Goal: Transaction & Acquisition: Book appointment/travel/reservation

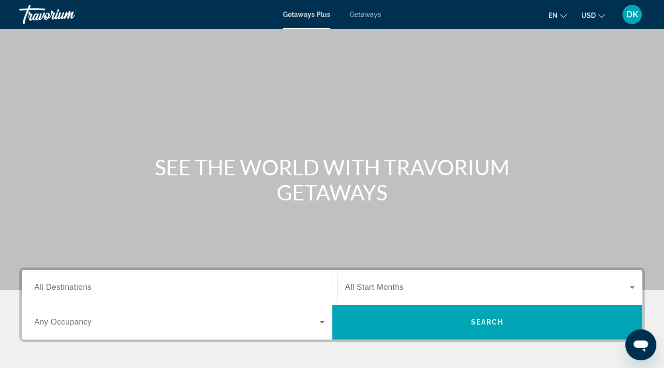
click at [367, 17] on span "Getaways" at bounding box center [365, 15] width 31 height 8
click at [84, 324] on span "Any Occupancy" at bounding box center [63, 322] width 58 height 8
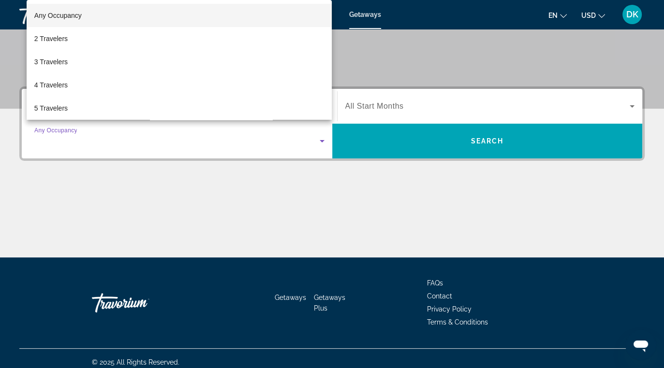
scroll to position [189, 0]
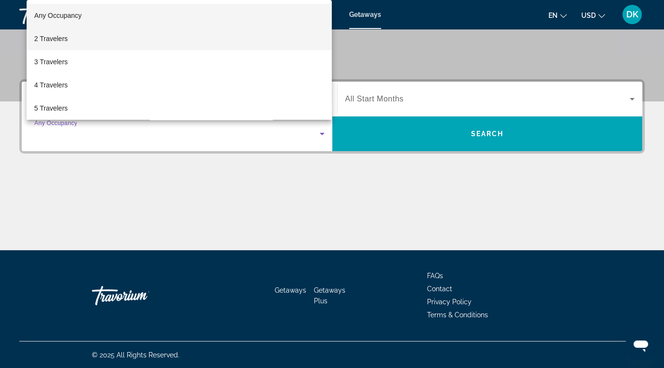
click at [80, 43] on mat-option "2 Travelers" at bounding box center [180, 38] width 306 height 23
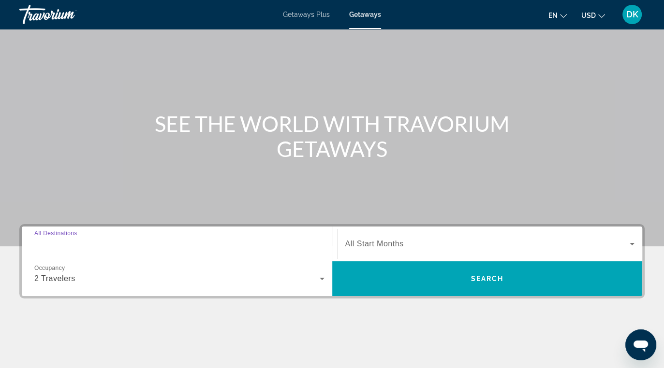
click at [156, 244] on input "Destination All Destinations" at bounding box center [179, 245] width 290 height 12
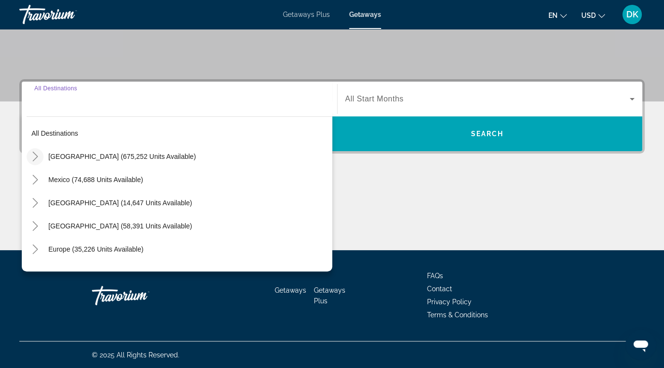
click at [34, 156] on icon "Toggle United States (675,252 units available)" at bounding box center [35, 157] width 10 height 10
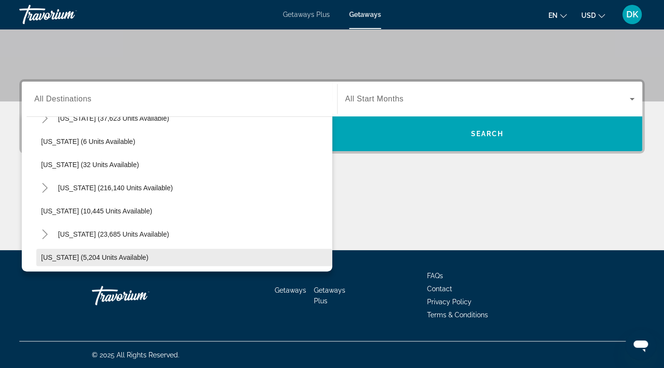
scroll to position [125, 0]
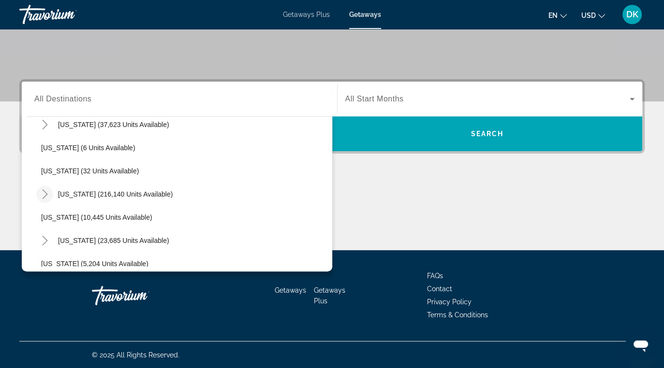
click at [45, 191] on icon "Toggle Florida (216,140 units available)" at bounding box center [45, 194] width 10 height 10
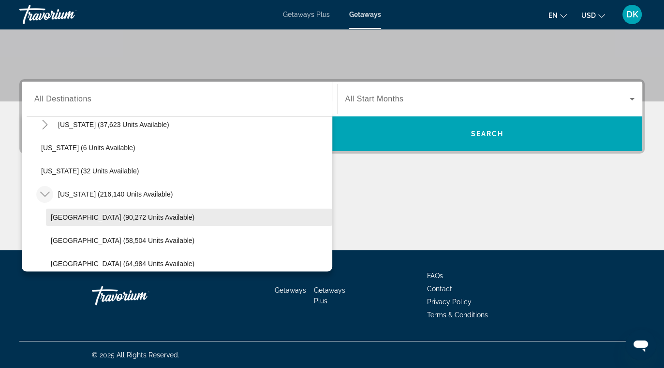
scroll to position [173, 0]
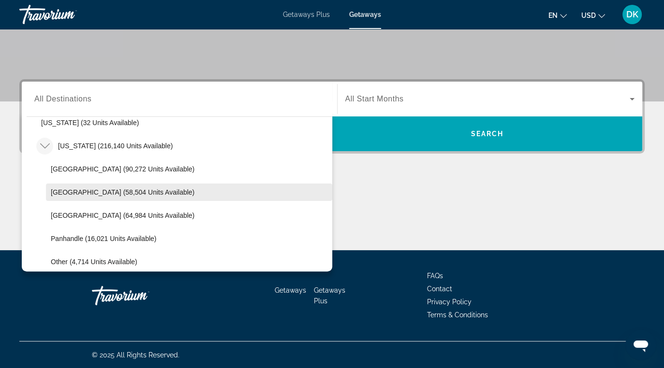
click at [102, 193] on span "East Coast (58,504 units available)" at bounding box center [123, 193] width 144 height 8
type input "**********"
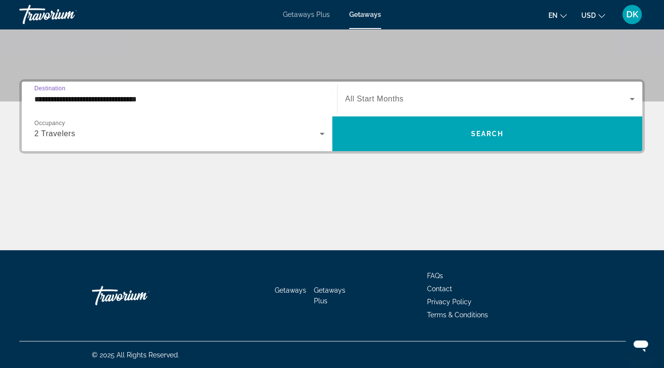
click at [388, 98] on span "All Start Months" at bounding box center [374, 99] width 58 height 8
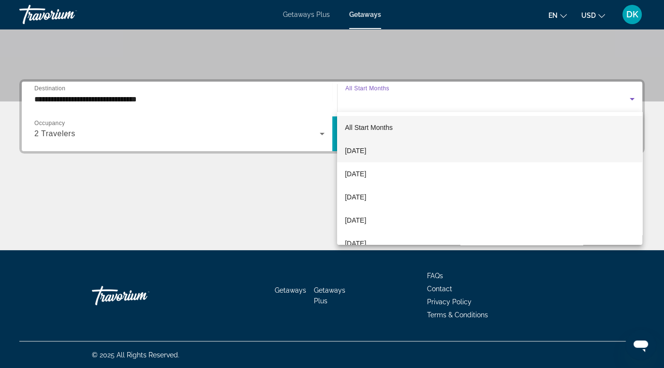
click at [366, 146] on span "September 2025" at bounding box center [355, 151] width 21 height 12
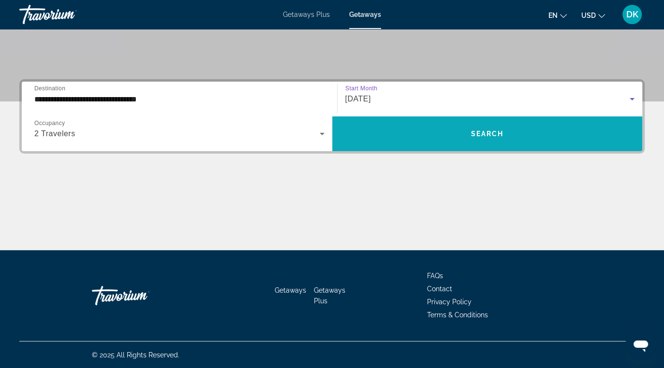
click at [363, 143] on span "Search widget" at bounding box center [487, 133] width 310 height 23
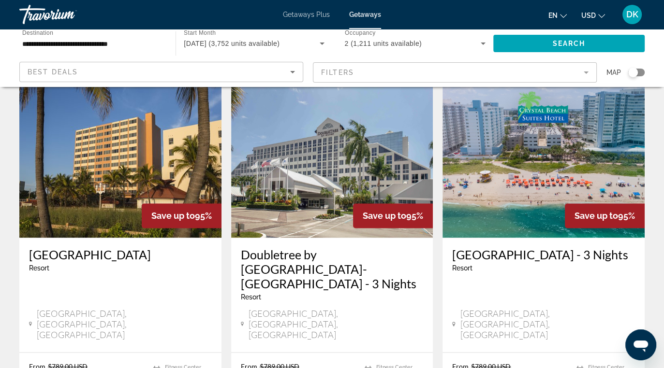
scroll to position [1209, 0]
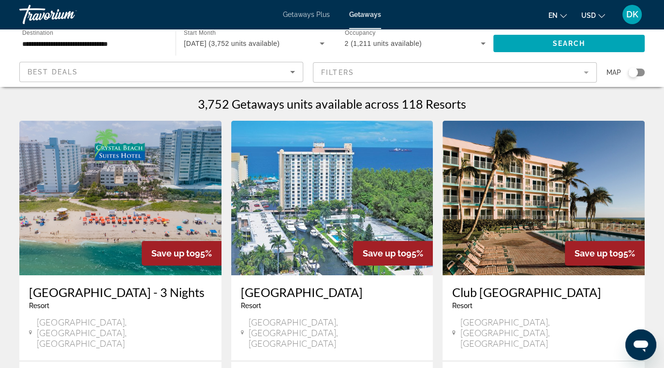
click at [382, 186] on img "Main content" at bounding box center [332, 198] width 202 height 155
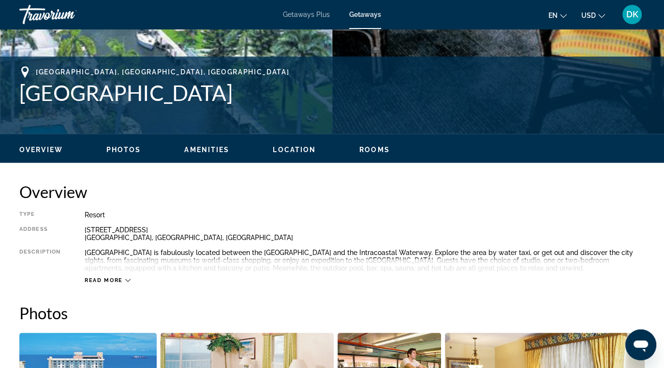
scroll to position [290, 0]
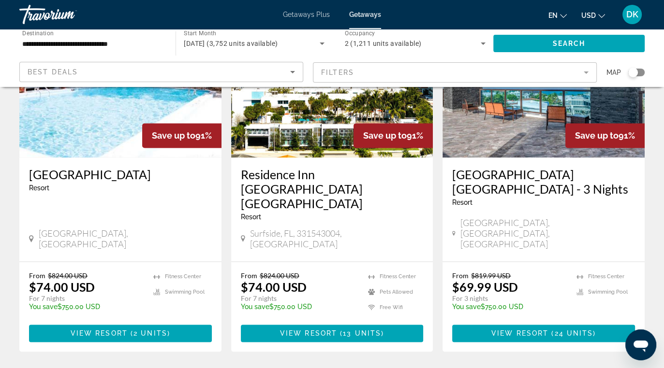
scroll to position [1257, 0]
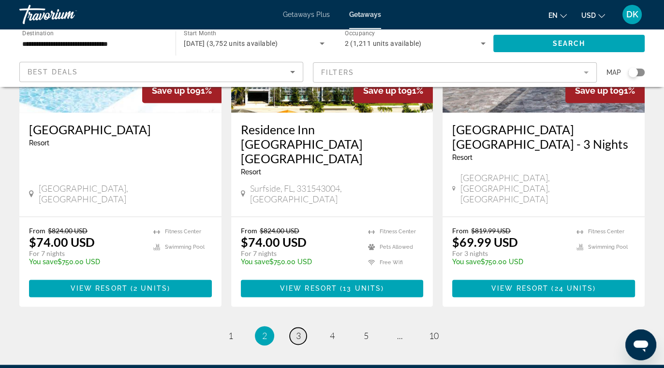
click at [298, 331] on span "3" at bounding box center [298, 336] width 5 height 11
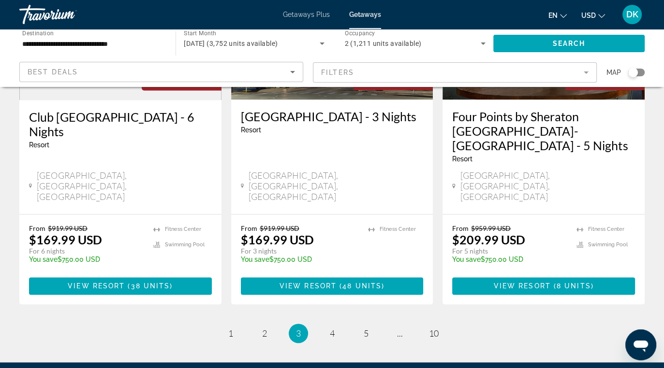
scroll to position [1296, 0]
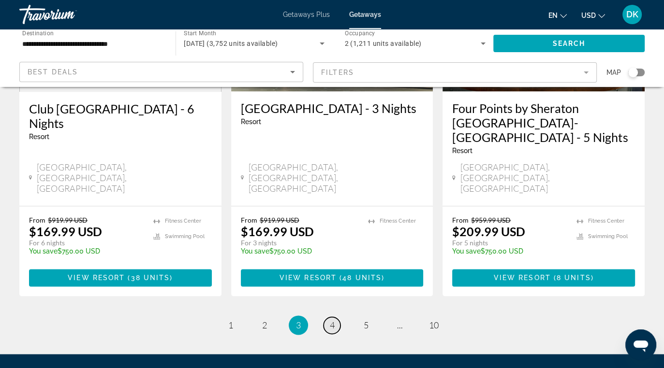
click at [333, 320] on span "4" at bounding box center [332, 325] width 5 height 11
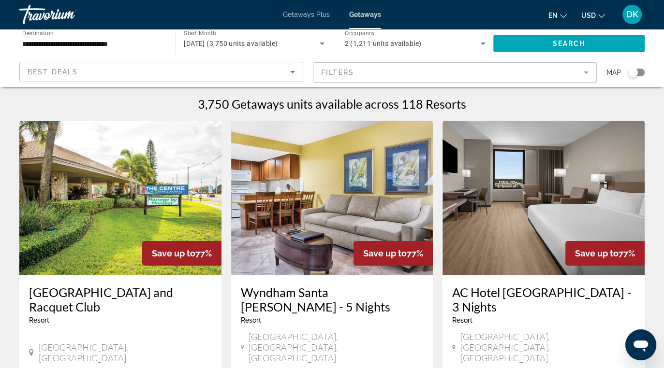
click at [636, 72] on div "Search widget" at bounding box center [633, 73] width 10 height 10
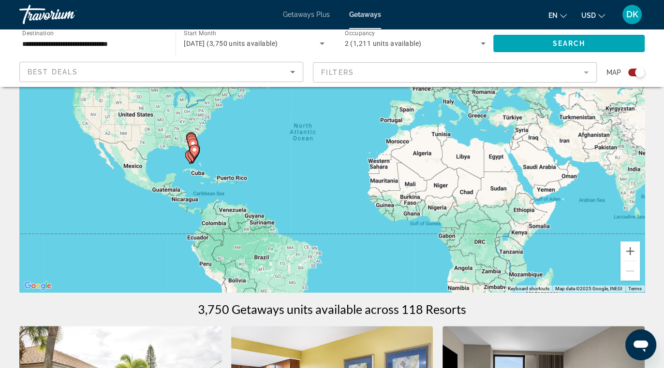
scroll to position [97, 0]
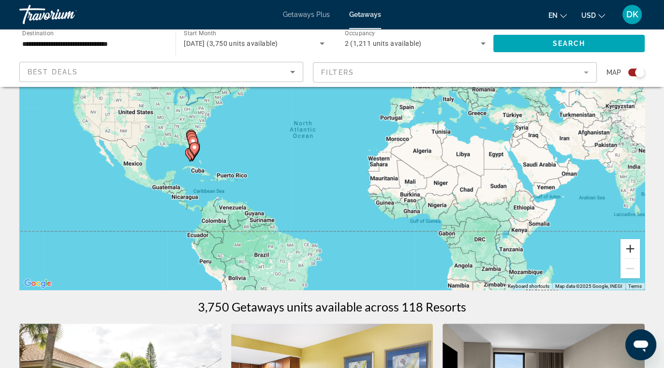
click at [629, 250] on button "Zoom in" at bounding box center [629, 248] width 19 height 19
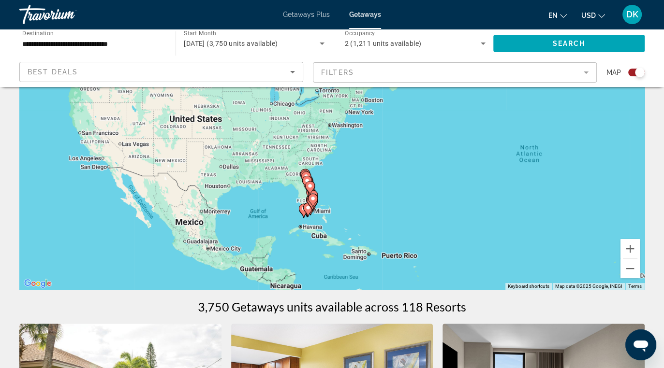
drag, startPoint x: 105, startPoint y: 185, endPoint x: 361, endPoint y: 226, distance: 259.4
click at [361, 226] on div "To activate drag with keyboard, press Alt + Enter. Once in keyboard drag state,…" at bounding box center [331, 145] width 625 height 290
click at [631, 250] on button "Zoom in" at bounding box center [629, 248] width 19 height 19
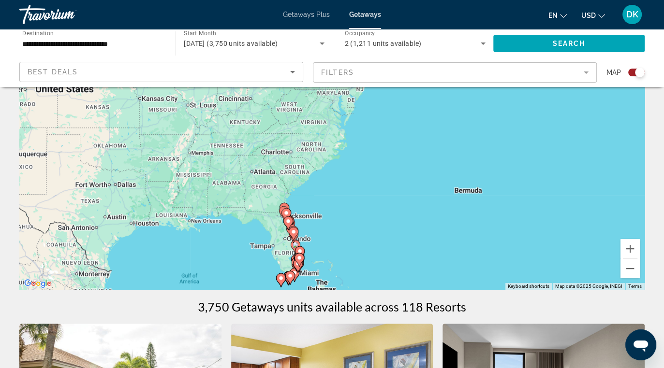
drag, startPoint x: 348, startPoint y: 230, endPoint x: 376, endPoint y: 197, distance: 43.2
click at [376, 197] on div "To activate drag with keyboard, press Alt + Enter. Once in keyboard drag state,…" at bounding box center [331, 145] width 625 height 290
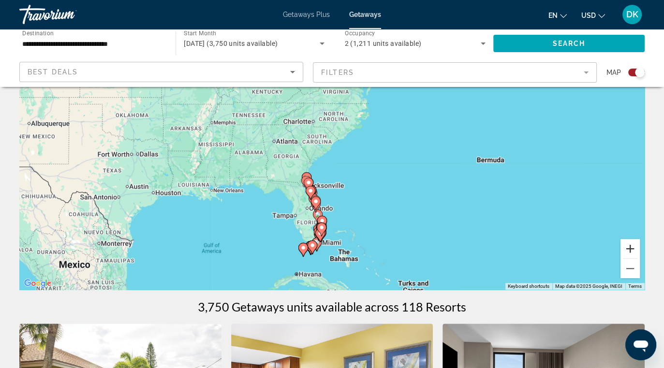
click at [627, 252] on button "Zoom in" at bounding box center [629, 248] width 19 height 19
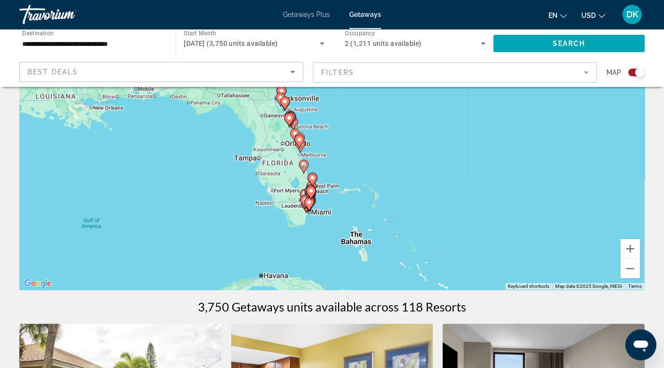
drag, startPoint x: 430, startPoint y: 260, endPoint x: 429, endPoint y: 130, distance: 129.6
click at [429, 130] on div "To activate drag with keyboard, press Alt + Enter. Once in keyboard drag state,…" at bounding box center [331, 145] width 625 height 290
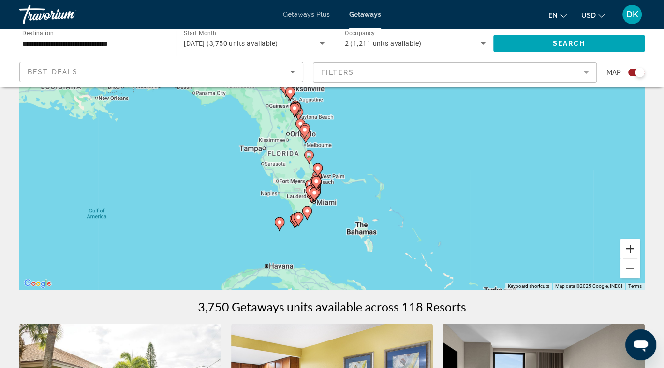
click at [636, 248] on button "Zoom in" at bounding box center [629, 248] width 19 height 19
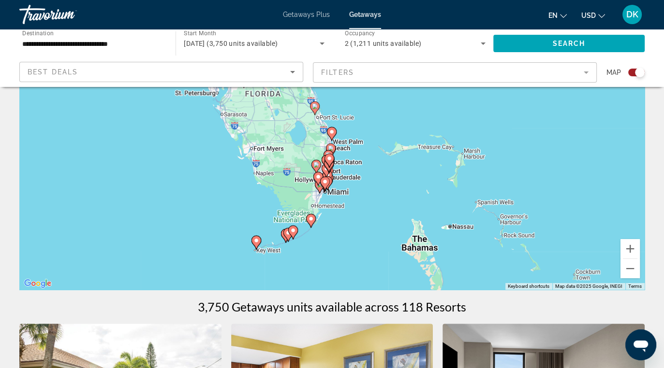
drag, startPoint x: 384, startPoint y: 265, endPoint x: 417, endPoint y: 171, distance: 99.4
click at [414, 187] on div "To activate drag with keyboard, press Alt + Enter. Once in keyboard drag state,…" at bounding box center [331, 145] width 625 height 290
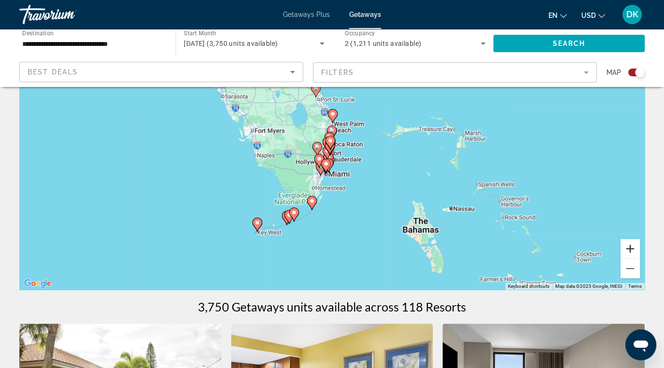
click at [637, 247] on button "Zoom in" at bounding box center [629, 248] width 19 height 19
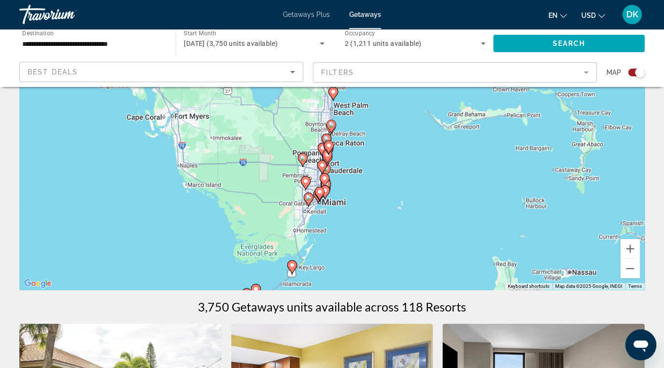
drag, startPoint x: 427, startPoint y: 242, endPoint x: 423, endPoint y: 218, distance: 24.0
click at [423, 218] on div "To activate drag with keyboard, press Alt + Enter. Once in keyboard drag state,…" at bounding box center [331, 145] width 625 height 290
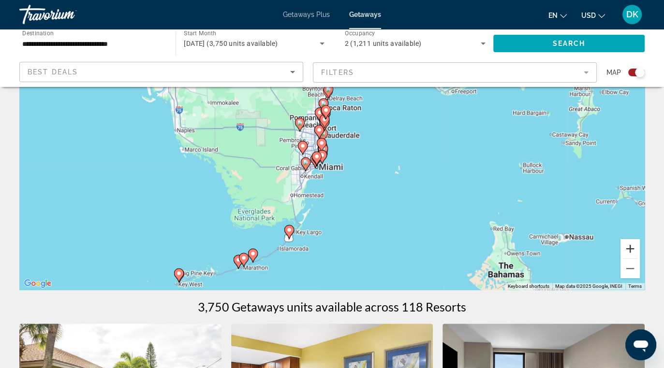
click at [625, 250] on button "Zoom in" at bounding box center [629, 248] width 19 height 19
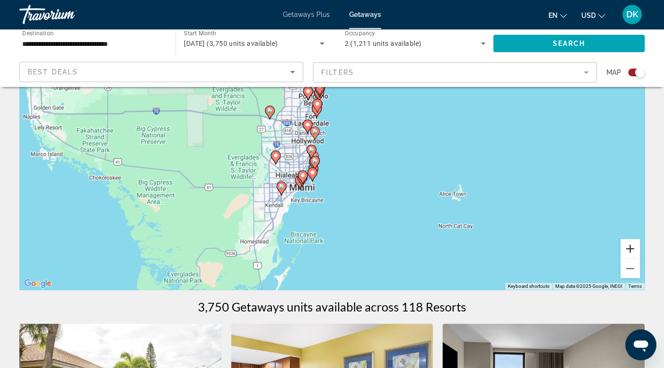
click at [625, 250] on button "Zoom in" at bounding box center [629, 248] width 19 height 19
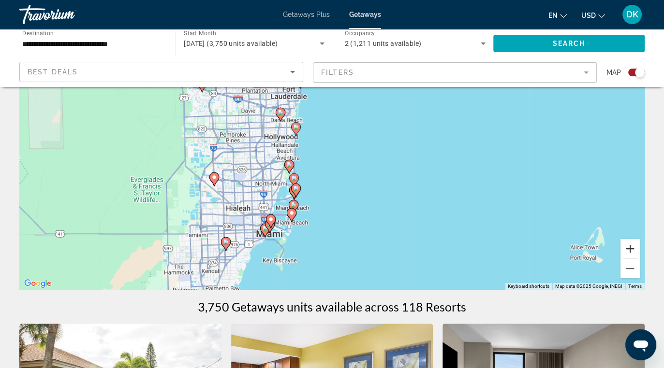
click at [625, 250] on button "Zoom in" at bounding box center [629, 248] width 19 height 19
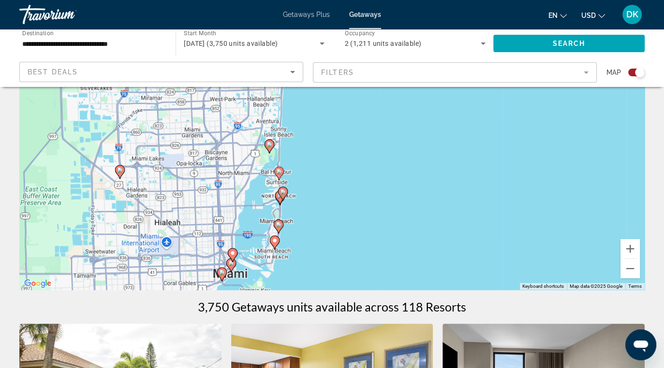
drag, startPoint x: 383, startPoint y: 257, endPoint x: 406, endPoint y: 201, distance: 61.1
click at [406, 201] on div "To activate drag with keyboard, press Alt + Enter. Once in keyboard drag state,…" at bounding box center [331, 145] width 625 height 290
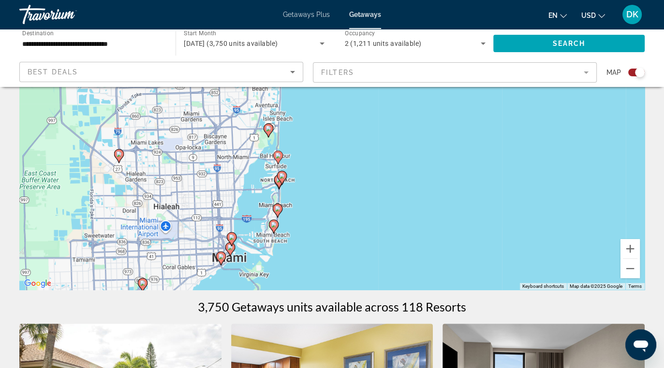
drag, startPoint x: 402, startPoint y: 248, endPoint x: 407, endPoint y: 218, distance: 30.3
click at [407, 218] on div "To activate drag with keyboard, press Alt + Enter. Once in keyboard drag state,…" at bounding box center [331, 145] width 625 height 290
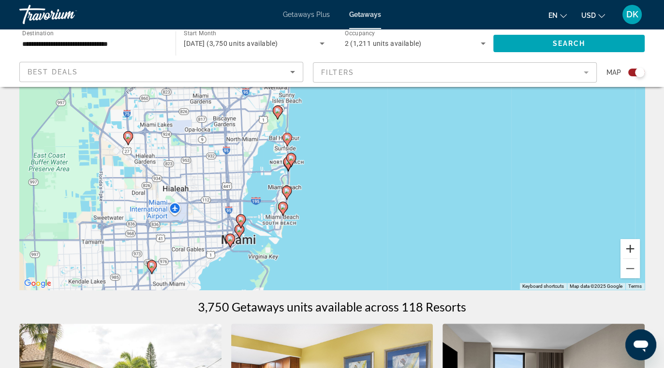
click at [627, 249] on button "Zoom in" at bounding box center [629, 248] width 19 height 19
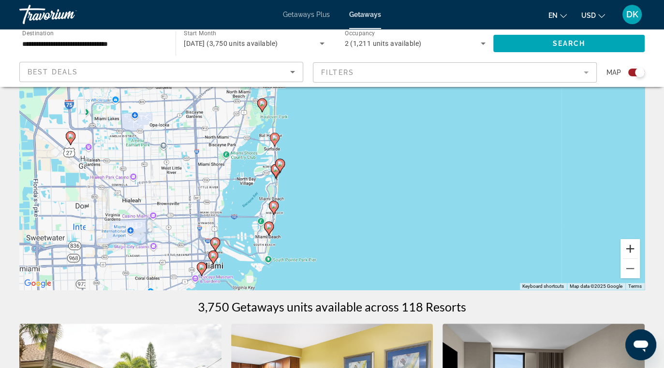
click at [627, 249] on button "Zoom in" at bounding box center [629, 248] width 19 height 19
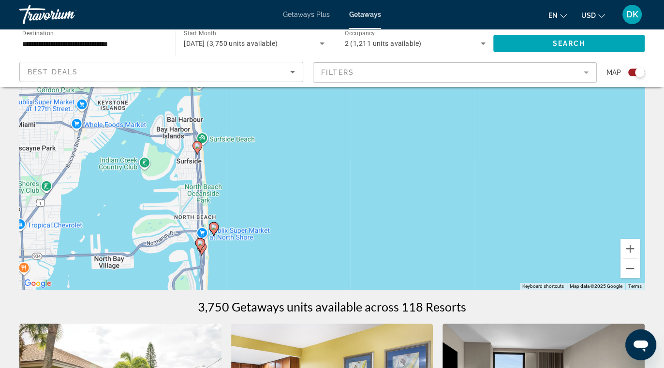
drag, startPoint x: 289, startPoint y: 226, endPoint x: 335, endPoint y: 230, distance: 46.1
click at [335, 230] on div "To activate drag with keyboard, press Alt + Enter. Once in keyboard drag state,…" at bounding box center [331, 145] width 625 height 290
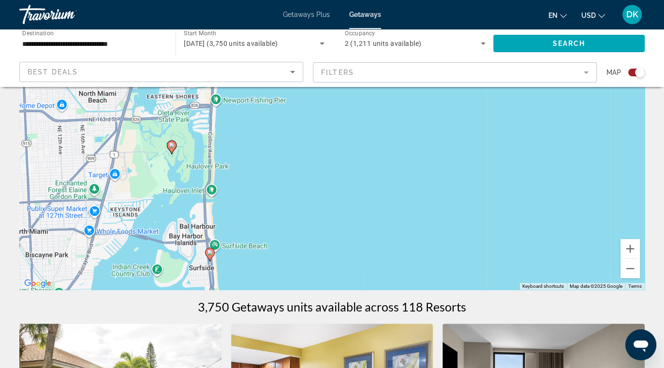
drag, startPoint x: 337, startPoint y: 196, endPoint x: 350, endPoint y: 306, distance: 110.5
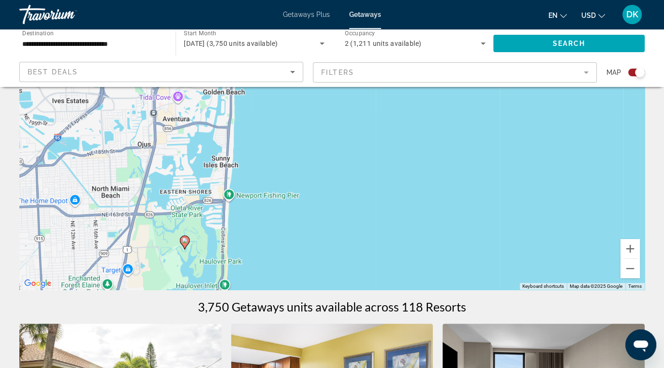
drag, startPoint x: 324, startPoint y: 210, endPoint x: 338, endPoint y: 305, distance: 95.2
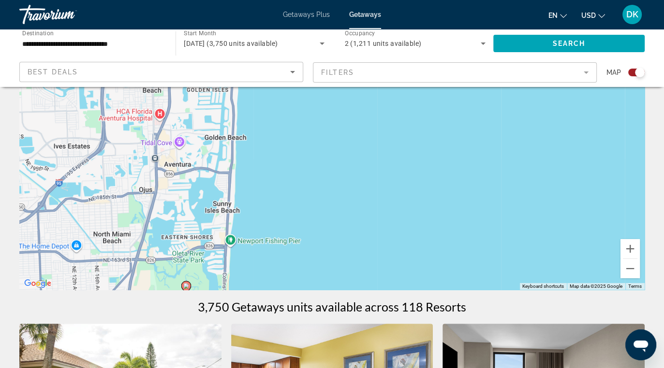
drag, startPoint x: 331, startPoint y: 184, endPoint x: 332, endPoint y: 232, distance: 47.4
click at [332, 232] on div "To activate drag with keyboard, press Alt + Enter. Once in keyboard drag state,…" at bounding box center [331, 145] width 625 height 290
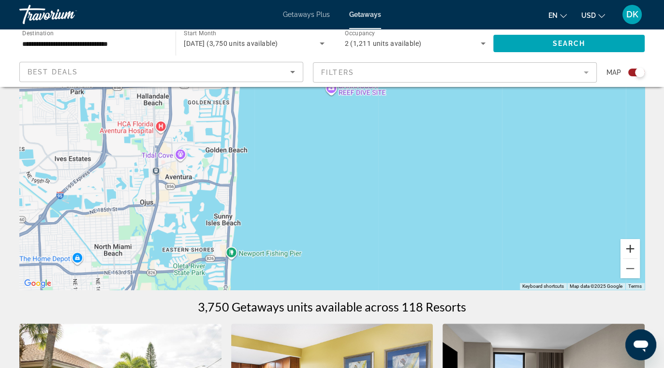
click at [626, 250] on button "Zoom in" at bounding box center [629, 248] width 19 height 19
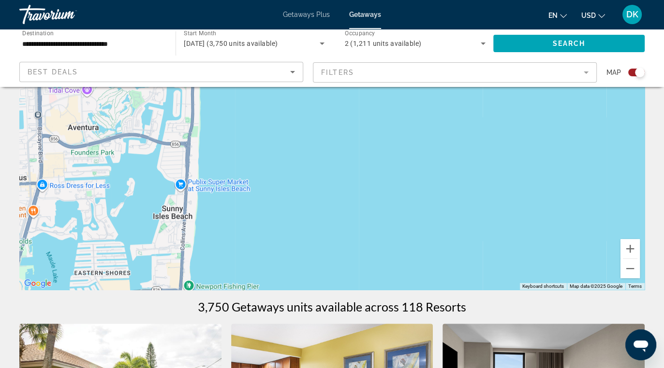
drag, startPoint x: 274, startPoint y: 247, endPoint x: 332, endPoint y: 154, distance: 109.7
click at [332, 154] on div "Main content" at bounding box center [331, 145] width 625 height 290
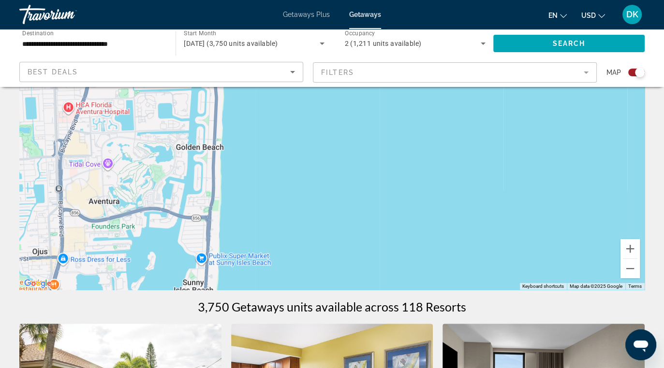
drag, startPoint x: 328, startPoint y: 181, endPoint x: 350, endPoint y: 266, distance: 88.1
click at [348, 278] on div "Main content" at bounding box center [331, 145] width 625 height 290
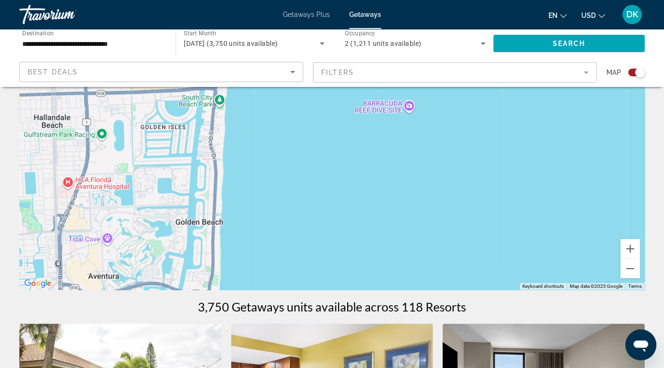
drag, startPoint x: 378, startPoint y: 187, endPoint x: 381, endPoint y: 275, distance: 87.6
click at [381, 275] on div "Main content" at bounding box center [331, 145] width 625 height 290
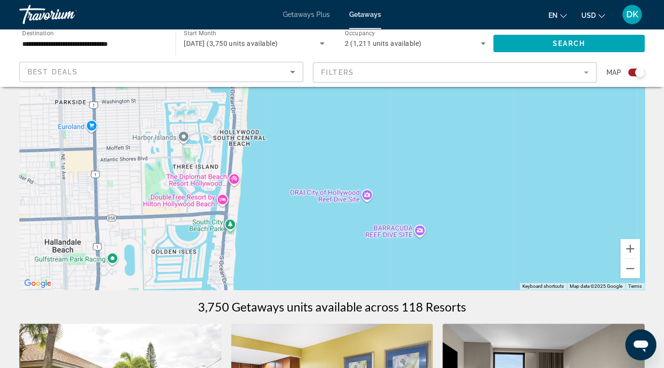
drag, startPoint x: 315, startPoint y: 203, endPoint x: 321, endPoint y: 291, distance: 87.7
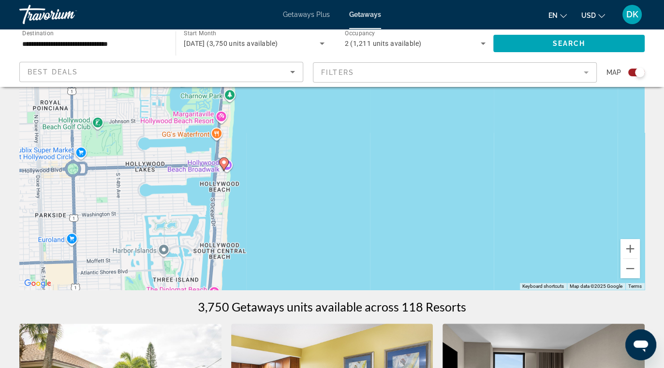
drag, startPoint x: 316, startPoint y: 164, endPoint x: 293, endPoint y: 266, distance: 104.6
click at [293, 266] on div "To activate drag with keyboard, press Alt + Enter. Once in keyboard drag state,…" at bounding box center [331, 145] width 625 height 290
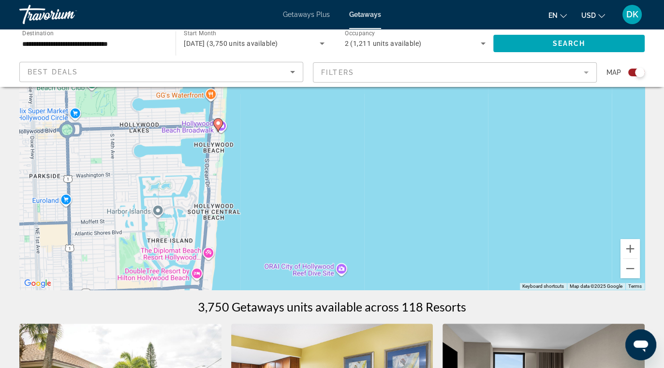
drag, startPoint x: 306, startPoint y: 232, endPoint x: 316, endPoint y: 139, distance: 93.3
click at [305, 176] on div "To activate drag with keyboard, press Alt + Enter. Once in keyboard drag state,…" at bounding box center [331, 145] width 625 height 290
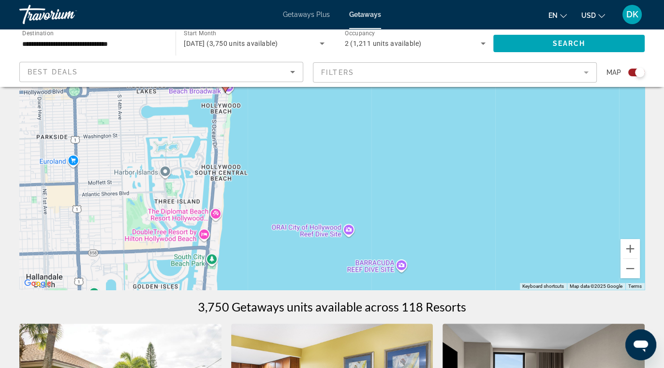
drag, startPoint x: 274, startPoint y: 254, endPoint x: 262, endPoint y: 177, distance: 78.4
click at [262, 189] on div "To activate drag with keyboard, press Alt + Enter. Once in keyboard drag state,…" at bounding box center [331, 145] width 625 height 290
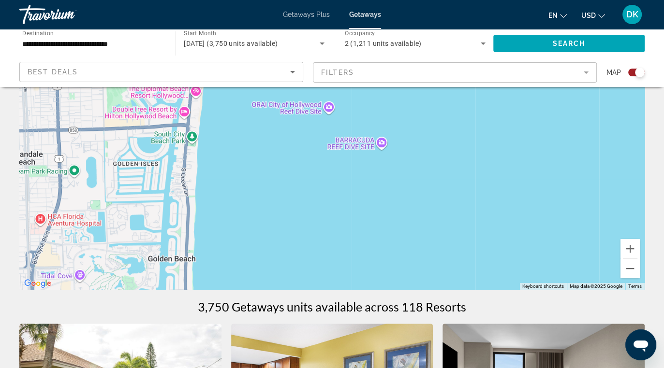
drag, startPoint x: 273, startPoint y: 263, endPoint x: 303, endPoint y: 198, distance: 72.5
click at [303, 199] on div "To activate drag with keyboard, press Alt + Enter. Once in keyboard drag state,…" at bounding box center [331, 145] width 625 height 290
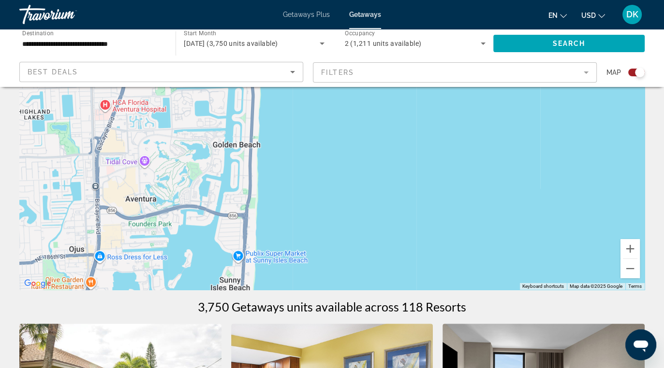
drag, startPoint x: 288, startPoint y: 239, endPoint x: 325, endPoint y: 175, distance: 73.2
click at [321, 179] on div "Main content" at bounding box center [331, 145] width 625 height 290
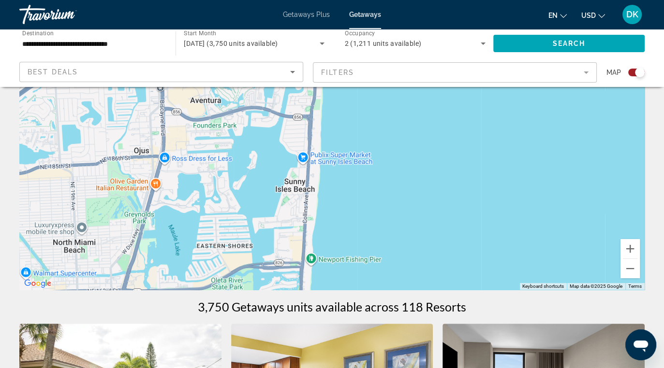
drag, startPoint x: 371, startPoint y: 253, endPoint x: 350, endPoint y: 206, distance: 50.9
click at [350, 206] on div "To activate drag with keyboard, press Alt + Enter. Once in keyboard drag state,…" at bounding box center [331, 145] width 625 height 290
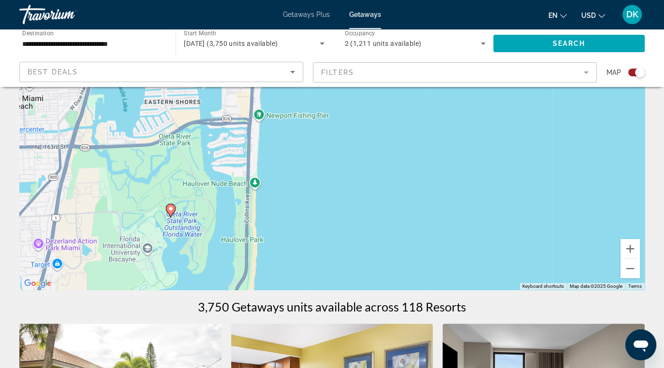
drag, startPoint x: 350, startPoint y: 259, endPoint x: 346, endPoint y: 183, distance: 75.5
click at [344, 198] on div "To activate drag with keyboard, press Alt + Enter. Once in keyboard drag state,…" at bounding box center [331, 145] width 625 height 290
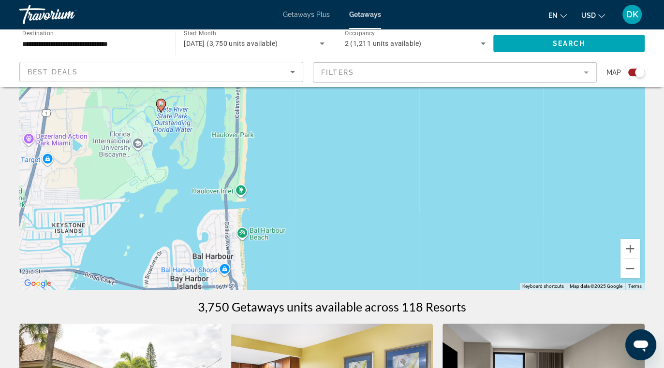
drag, startPoint x: 383, startPoint y: 236, endPoint x: 371, endPoint y: 183, distance: 54.4
click at [371, 187] on div "To activate drag with keyboard, press Alt + Enter. Once in keyboard drag state,…" at bounding box center [331, 145] width 625 height 290
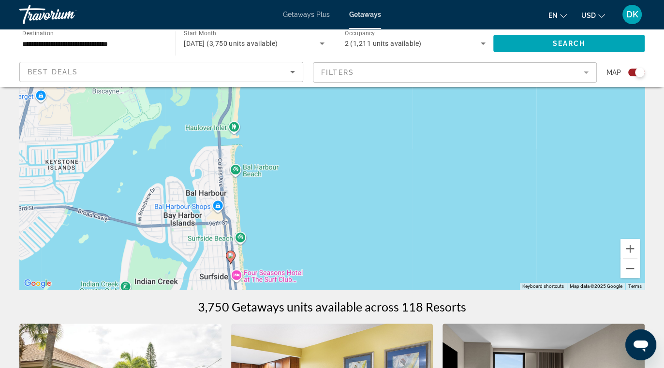
drag, startPoint x: 350, startPoint y: 248, endPoint x: 366, endPoint y: 195, distance: 55.1
click at [360, 207] on div "To activate drag with keyboard, press Alt + Enter. Once in keyboard drag state,…" at bounding box center [331, 145] width 625 height 290
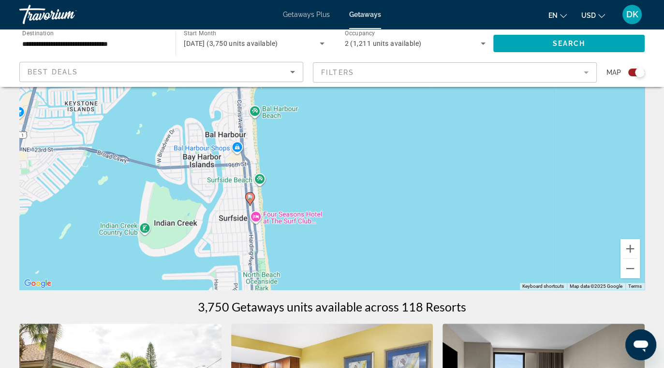
click at [249, 199] on image "Main content" at bounding box center [250, 197] width 6 height 6
type input "**********"
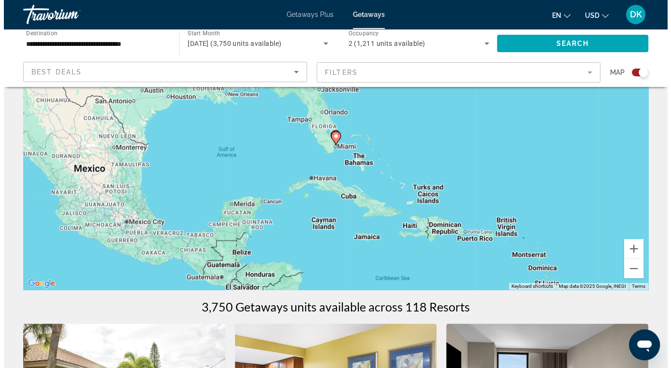
scroll to position [0, 0]
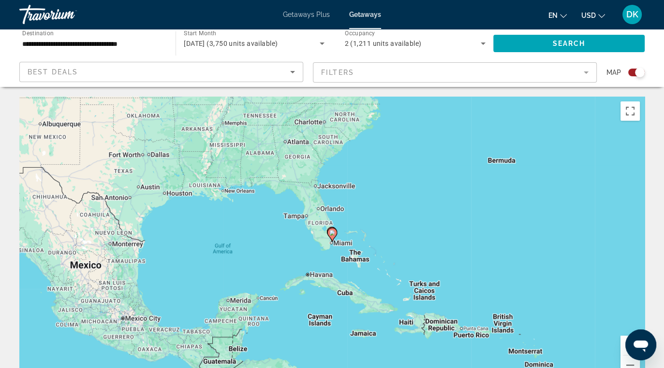
click at [635, 72] on div "Search widget" at bounding box center [640, 73] width 10 height 10
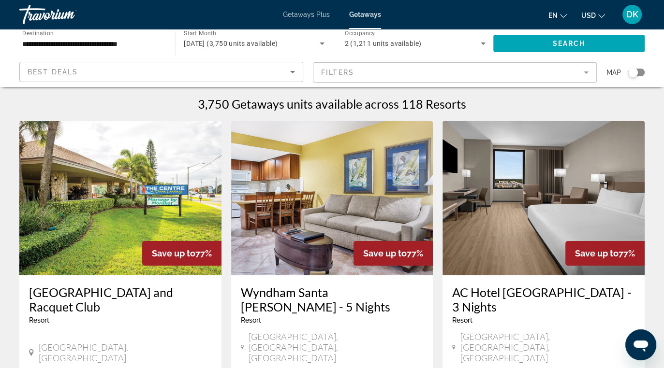
click at [450, 74] on mat-form-field "Filters" at bounding box center [455, 72] width 284 height 20
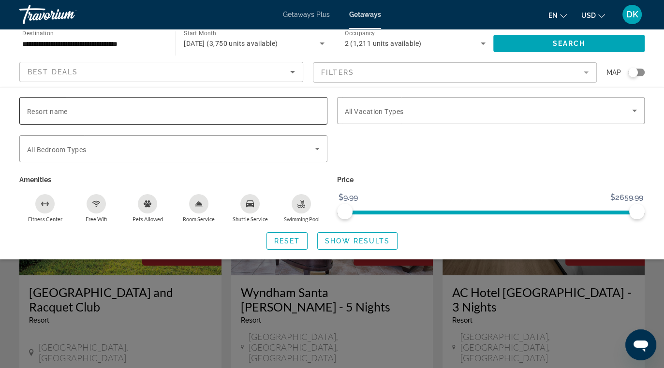
click at [219, 109] on input "Resort name" at bounding box center [173, 111] width 292 height 12
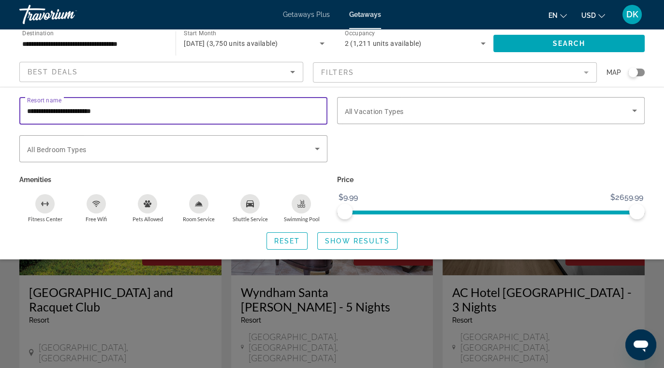
type input "**********"
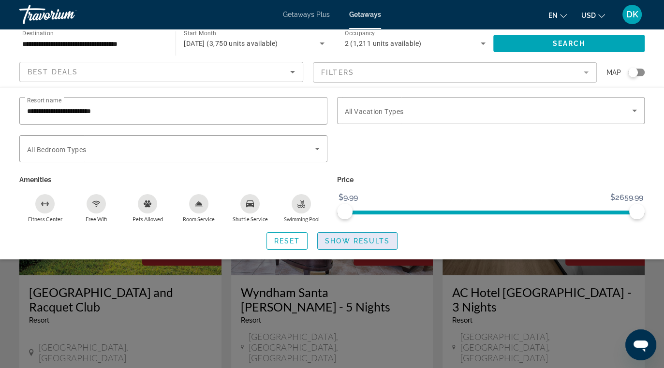
click at [335, 242] on span "Show Results" at bounding box center [357, 241] width 65 height 8
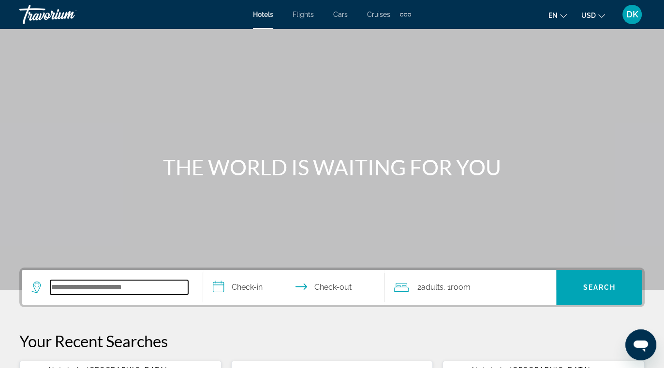
click at [141, 281] on input "Search widget" at bounding box center [119, 287] width 138 height 15
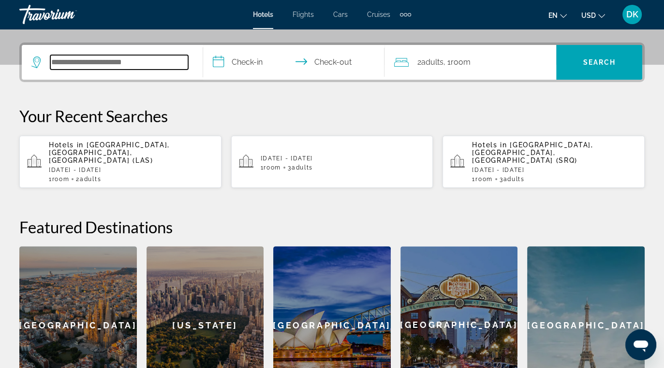
scroll to position [236, 0]
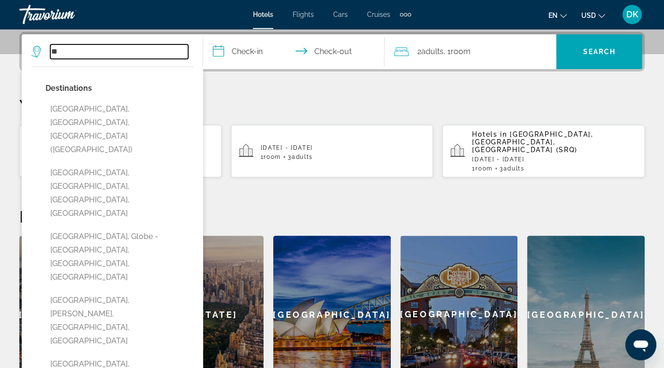
type input "*"
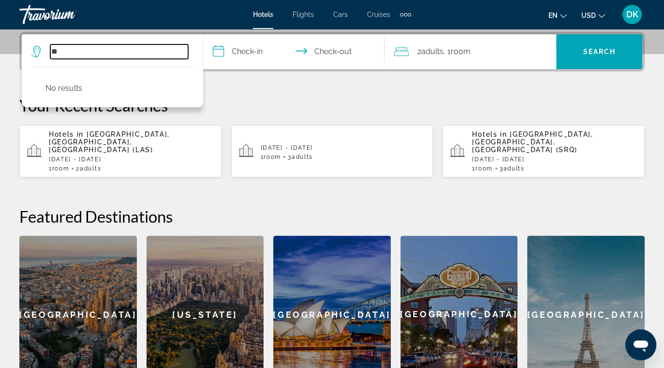
type input "*"
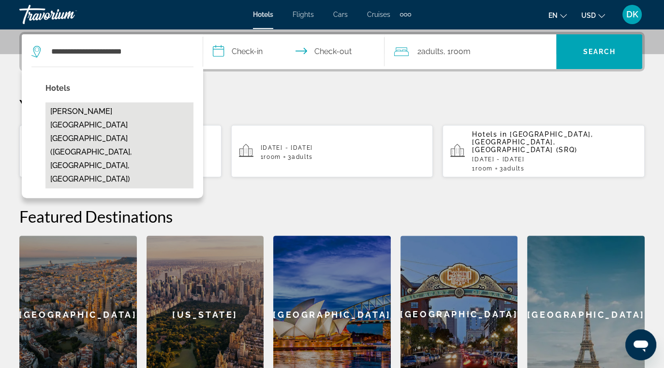
click at [85, 130] on button "[PERSON_NAME][GEOGRAPHIC_DATA] [GEOGRAPHIC_DATA] ([GEOGRAPHIC_DATA], [GEOGRAPHI…" at bounding box center [119, 145] width 148 height 86
type input "**********"
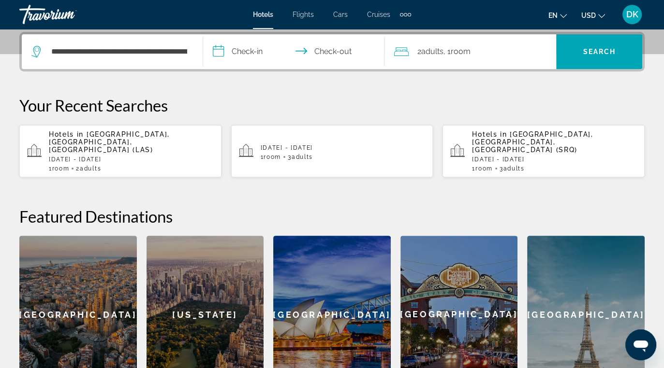
click at [253, 48] on input "**********" at bounding box center [295, 53] width 185 height 38
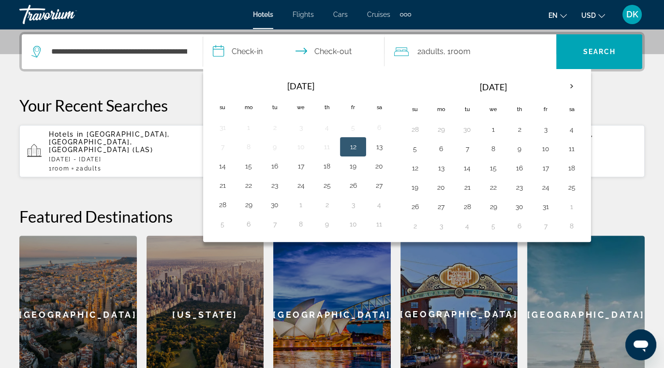
click at [355, 145] on button "12" at bounding box center [352, 147] width 15 height 14
click at [352, 146] on button "12" at bounding box center [352, 147] width 15 height 14
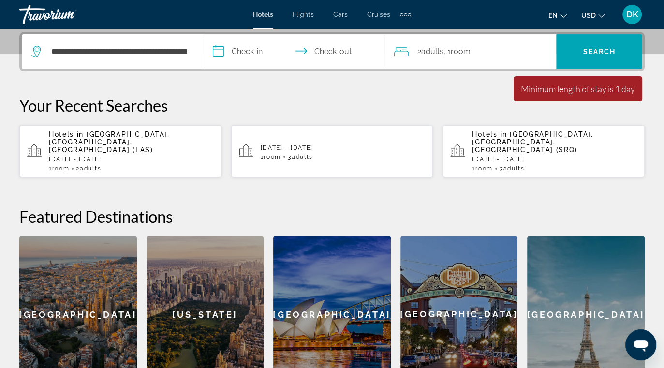
click at [256, 49] on input "**********" at bounding box center [295, 53] width 185 height 38
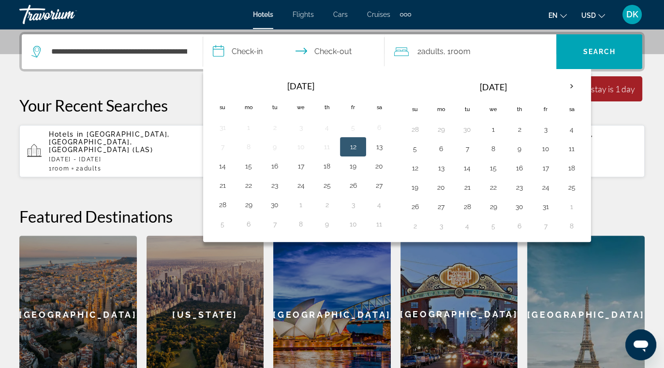
click at [353, 148] on button "12" at bounding box center [352, 147] width 15 height 14
click at [338, 48] on input "**********" at bounding box center [295, 53] width 185 height 38
click at [376, 145] on button "13" at bounding box center [378, 147] width 15 height 14
type input "**********"
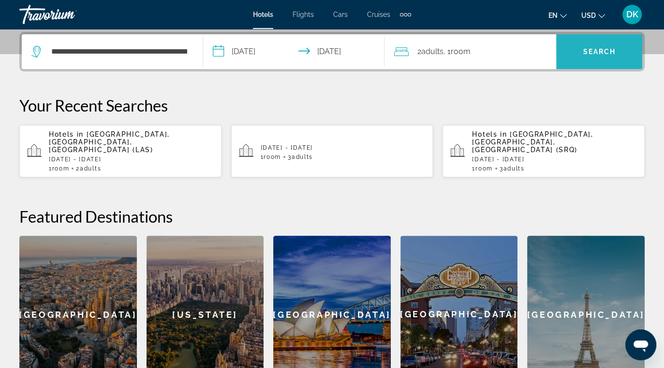
click at [596, 59] on span "Search widget" at bounding box center [599, 51] width 86 height 23
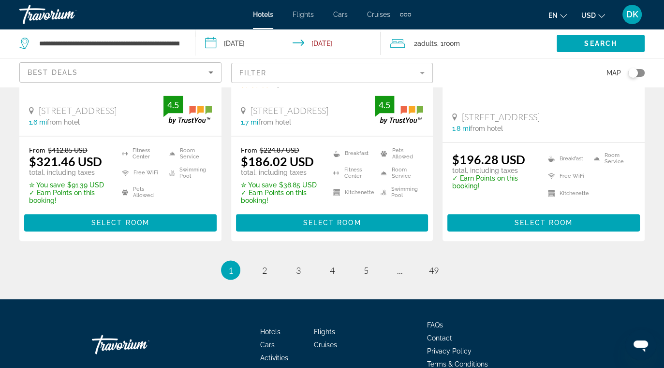
scroll to position [1426, 0]
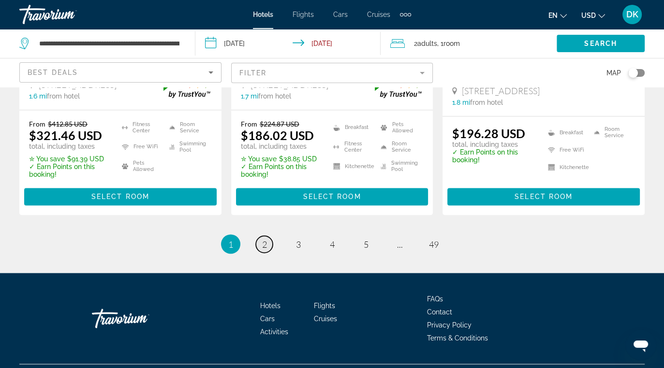
click at [265, 239] on span "2" at bounding box center [264, 244] width 5 height 11
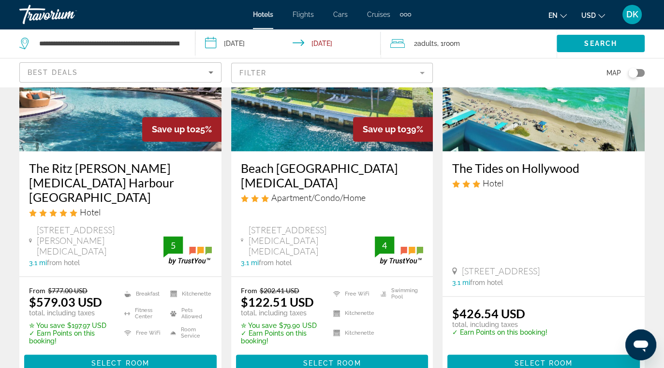
scroll to position [1402, 0]
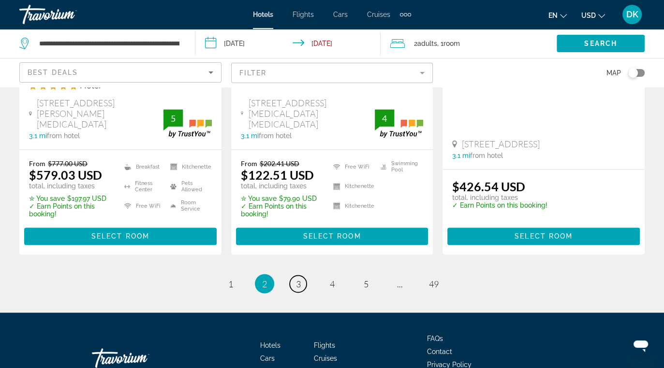
click at [299, 278] on span "3" at bounding box center [298, 283] width 5 height 11
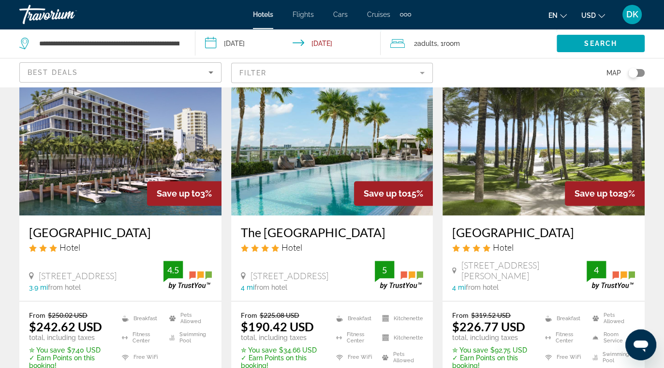
scroll to position [870, 0]
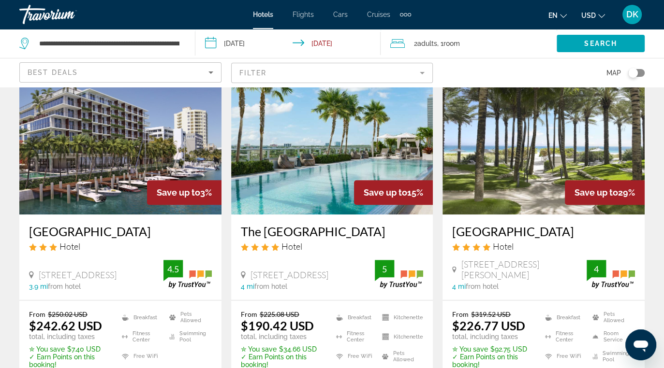
click at [636, 73] on div "Toggle map" at bounding box center [633, 73] width 10 height 10
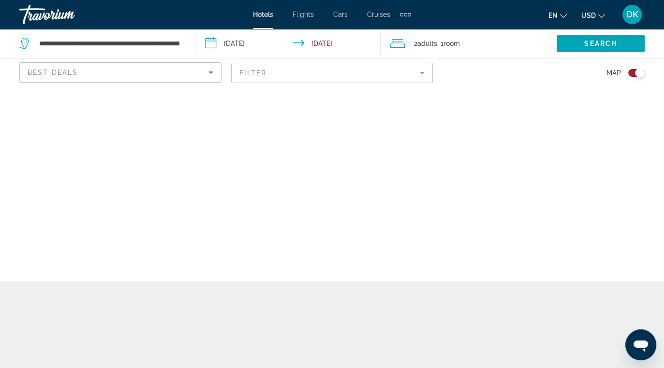
scroll to position [0, 0]
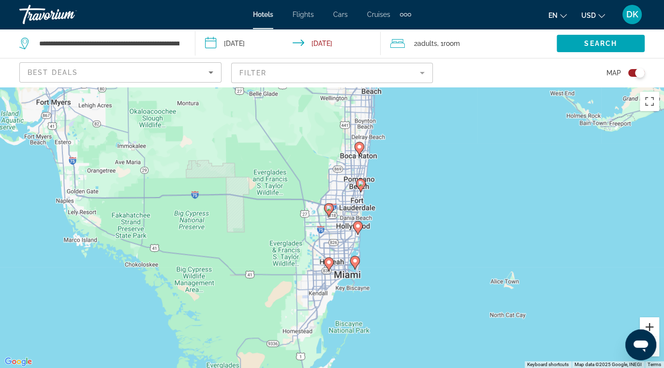
click at [653, 327] on button "Zoom in" at bounding box center [649, 327] width 19 height 19
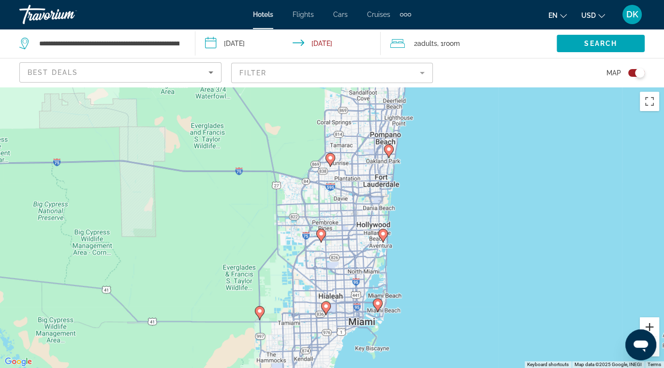
click at [652, 322] on button "Zoom in" at bounding box center [649, 327] width 19 height 19
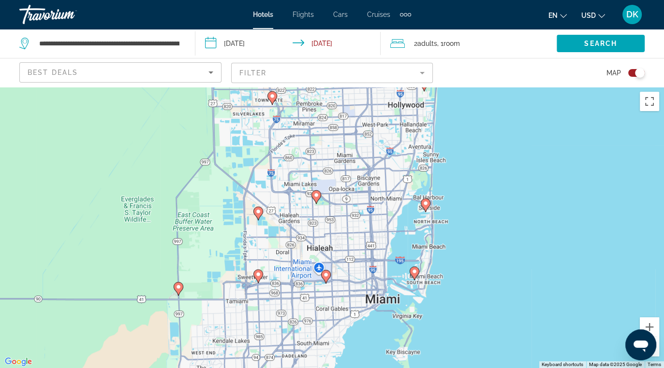
drag, startPoint x: 477, startPoint y: 328, endPoint x: 464, endPoint y: 204, distance: 124.4
click at [464, 204] on div "To activate drag with keyboard, press Alt + Enter. Once in keyboard drag state,…" at bounding box center [332, 227] width 664 height 281
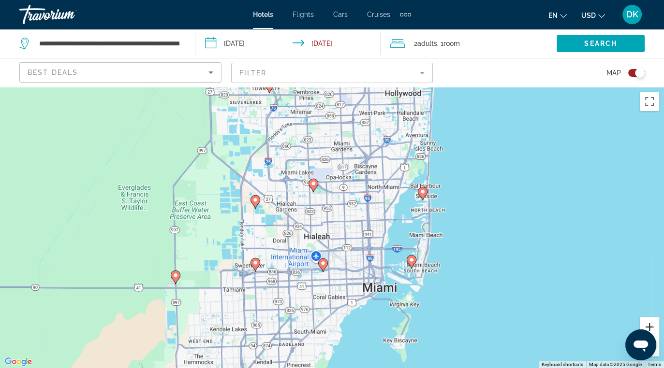
click at [648, 326] on button "Zoom in" at bounding box center [649, 327] width 19 height 19
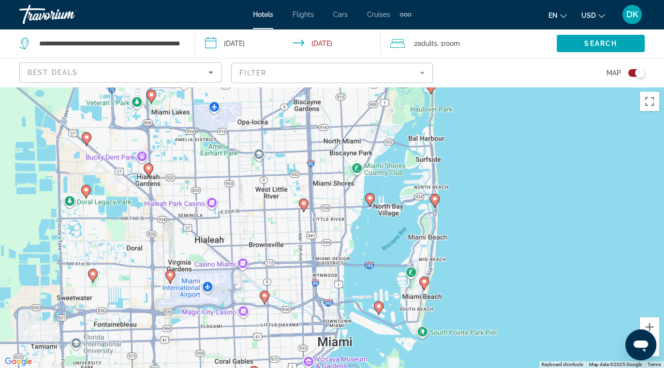
drag, startPoint x: 597, startPoint y: 247, endPoint x: 499, endPoint y: 241, distance: 98.3
click at [499, 241] on div "To activate drag with keyboard, press Alt + Enter. Once in keyboard drag state,…" at bounding box center [332, 227] width 664 height 281
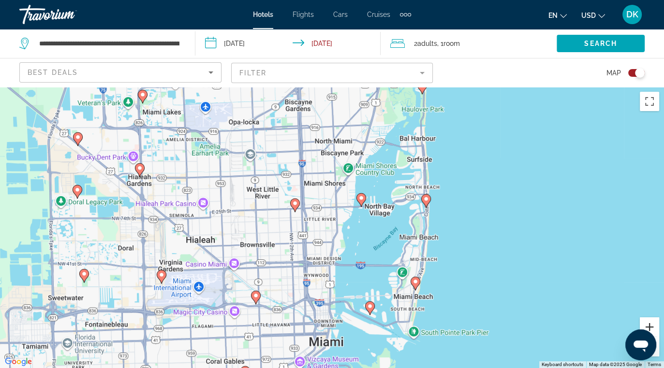
click at [647, 325] on button "Zoom in" at bounding box center [649, 327] width 19 height 19
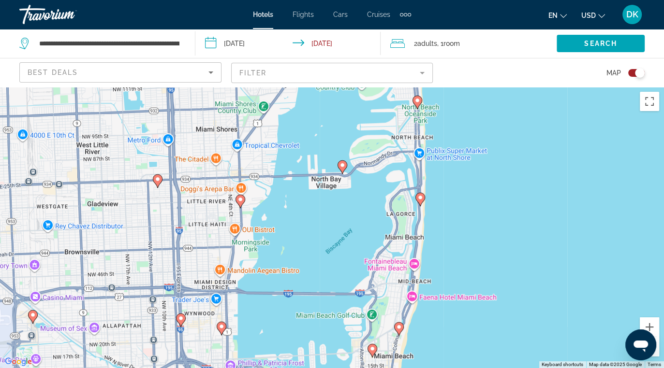
drag, startPoint x: 590, startPoint y: 260, endPoint x: 486, endPoint y: 246, distance: 104.8
click at [486, 246] on div "To activate drag with keyboard, press Alt + Enter. Once in keyboard drag state,…" at bounding box center [332, 227] width 664 height 281
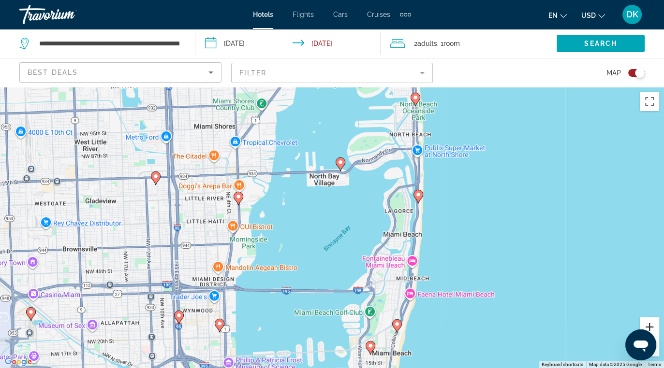
click at [650, 323] on button "Zoom in" at bounding box center [649, 327] width 19 height 19
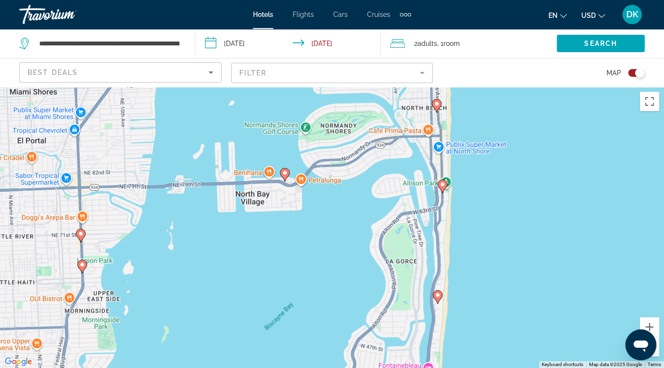
drag, startPoint x: 579, startPoint y: 222, endPoint x: 514, endPoint y: 288, distance: 92.6
click at [514, 288] on div "To activate drag with keyboard, press Alt + Enter. Once in keyboard drag state,…" at bounding box center [332, 227] width 664 height 281
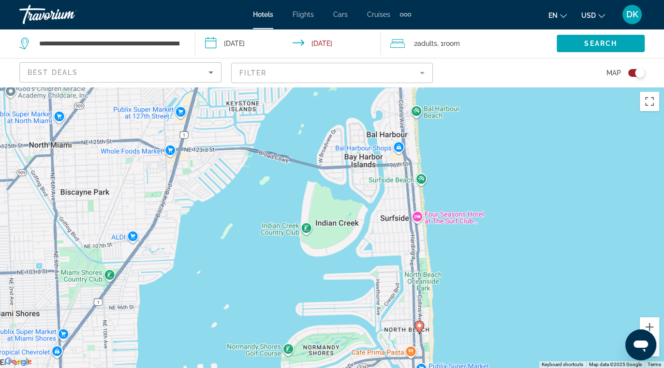
drag, startPoint x: 578, startPoint y: 198, endPoint x: 561, endPoint y: 417, distance: 219.7
click at [561, 368] on html "**********" at bounding box center [332, 184] width 664 height 368
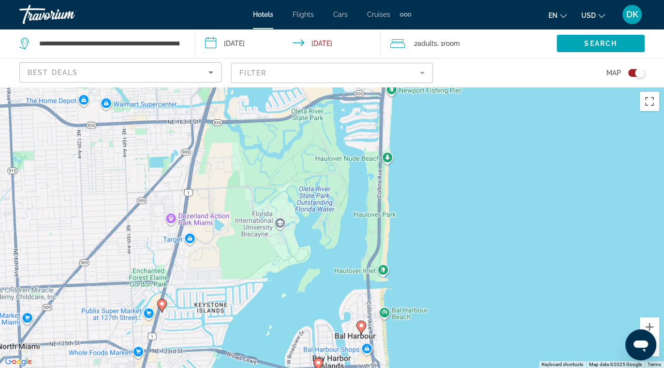
drag, startPoint x: 495, startPoint y: 147, endPoint x: 464, endPoint y: 350, distance: 205.0
click at [464, 350] on div "To activate drag with keyboard, press Alt + Enter. Once in keyboard drag state,…" at bounding box center [332, 227] width 664 height 281
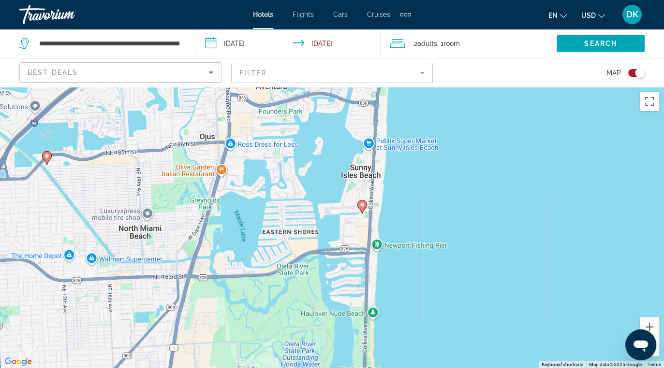
drag, startPoint x: 474, startPoint y: 184, endPoint x: 460, endPoint y: 336, distance: 152.9
click at [460, 336] on div "To activate drag with keyboard, press Alt + Enter. Once in keyboard drag state,…" at bounding box center [332, 227] width 664 height 281
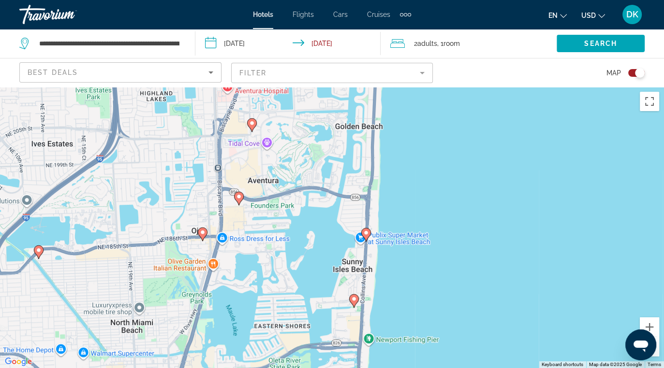
drag, startPoint x: 457, startPoint y: 174, endPoint x: 448, endPoint y: 276, distance: 102.9
click at [448, 276] on div "To activate drag with keyboard, press Alt + Enter. Once in keyboard drag state,…" at bounding box center [332, 227] width 664 height 281
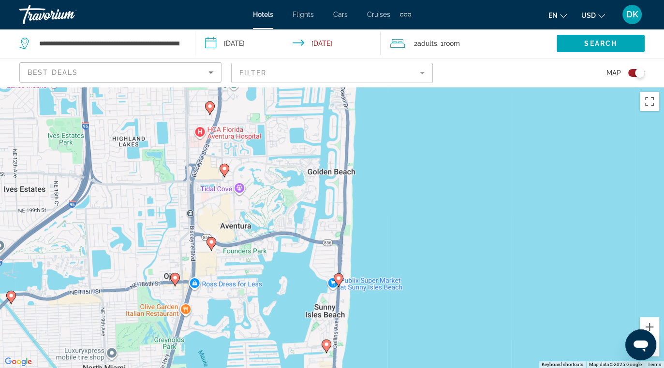
drag, startPoint x: 436, startPoint y: 306, endPoint x: 409, endPoint y: 338, distance: 42.2
click at [409, 338] on div "To activate drag with keyboard, press Alt + Enter. Once in keyboard drag state,…" at bounding box center [332, 227] width 664 height 281
click at [657, 353] on button "Zoom out" at bounding box center [649, 346] width 19 height 19
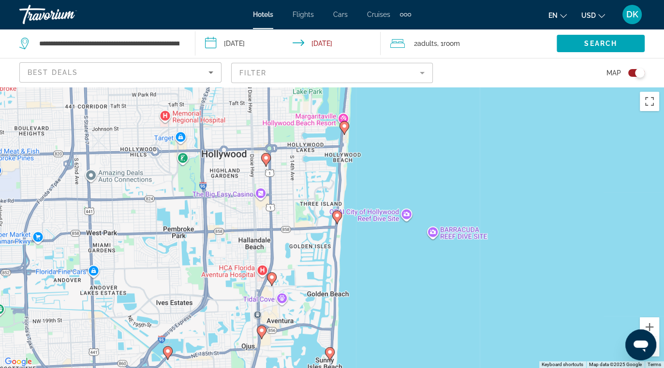
drag, startPoint x: 393, startPoint y: 172, endPoint x: 388, endPoint y: 268, distance: 96.3
click at [388, 268] on div "To activate drag with keyboard, press Alt + Enter. Once in keyboard drag state,…" at bounding box center [332, 227] width 664 height 281
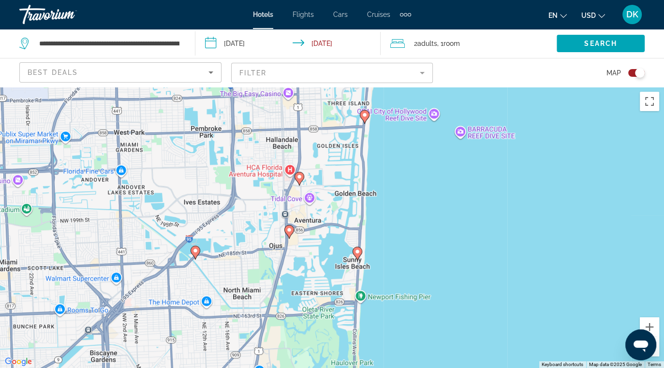
drag, startPoint x: 394, startPoint y: 308, endPoint x: 422, endPoint y: 206, distance: 105.2
click at [422, 206] on div "To activate drag with keyboard, press Alt + Enter. Once in keyboard drag state,…" at bounding box center [332, 227] width 664 height 281
click at [358, 251] on image "Main content" at bounding box center [357, 252] width 6 height 6
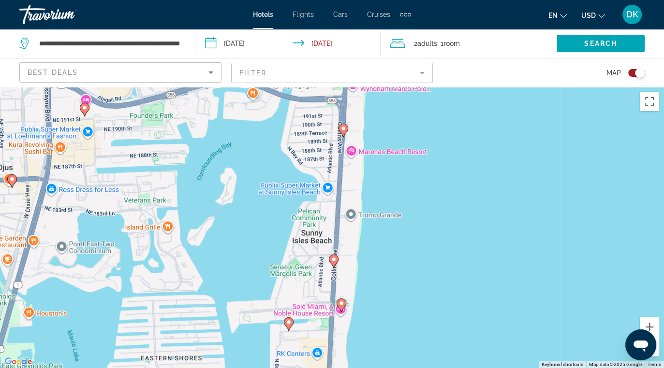
click at [342, 305] on image "Main content" at bounding box center [341, 304] width 6 height 6
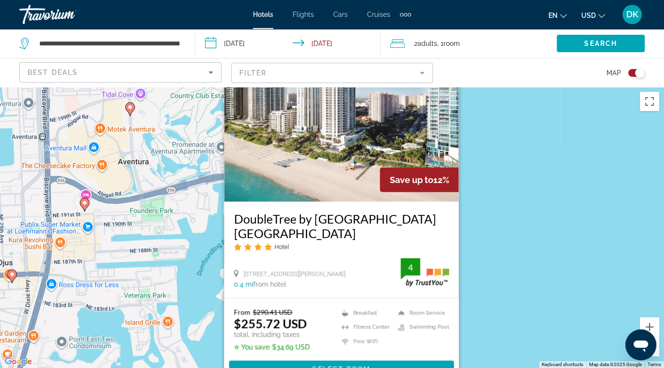
click at [569, 266] on div "To activate drag with keyboard, press Alt + Enter. Once in keyboard drag state,…" at bounding box center [332, 227] width 664 height 281
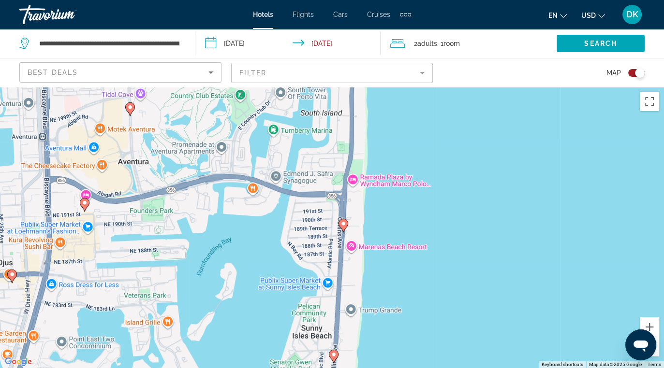
click at [344, 226] on image "Main content" at bounding box center [343, 224] width 6 height 6
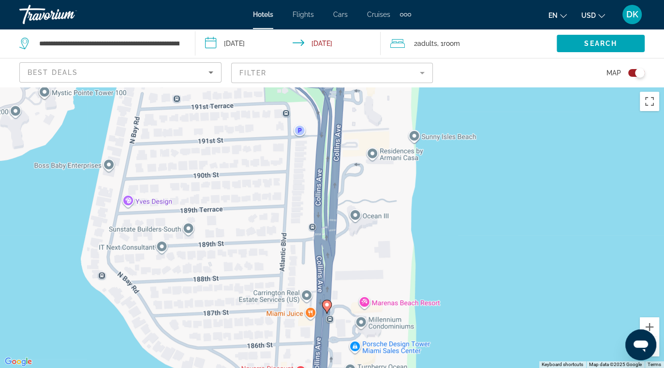
click at [329, 306] on image "Main content" at bounding box center [327, 305] width 6 height 6
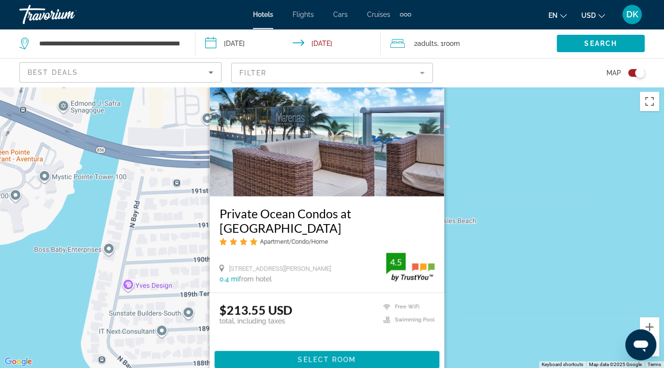
click at [535, 286] on div "To activate drag with keyboard, press Alt + Enter. Once in keyboard drag state,…" at bounding box center [332, 227] width 664 height 281
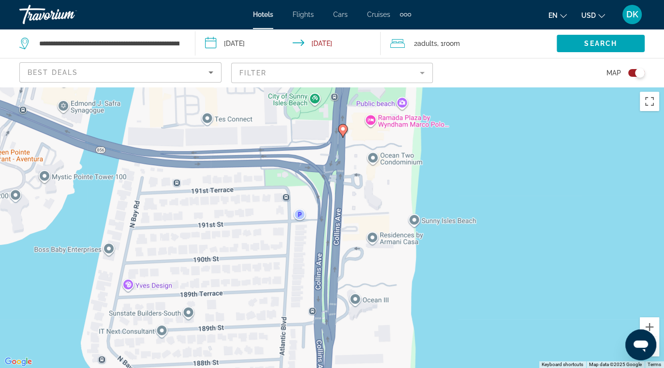
click at [655, 353] on button "Zoom out" at bounding box center [649, 346] width 19 height 19
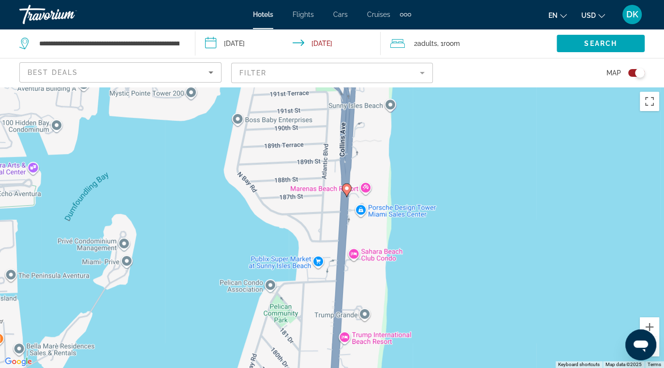
drag, startPoint x: 460, startPoint y: 292, endPoint x: 479, endPoint y: 176, distance: 117.5
click at [479, 176] on div "To activate drag with keyboard, press Alt + Enter. Once in keyboard drag state,…" at bounding box center [332, 227] width 664 height 281
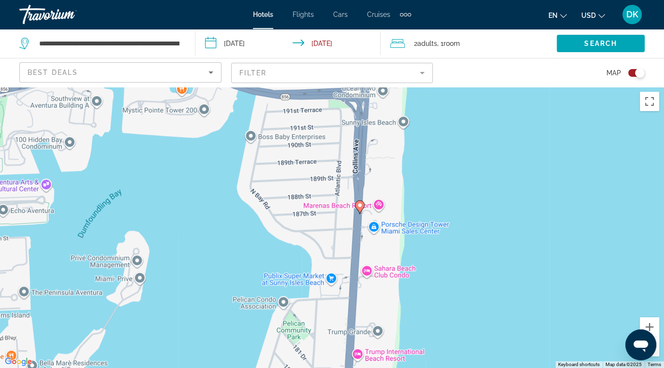
click at [660, 351] on div "To activate drag with keyboard, press Alt + Enter. Once in keyboard drag state,…" at bounding box center [332, 227] width 664 height 281
click at [656, 352] on button "Zoom out" at bounding box center [649, 346] width 19 height 19
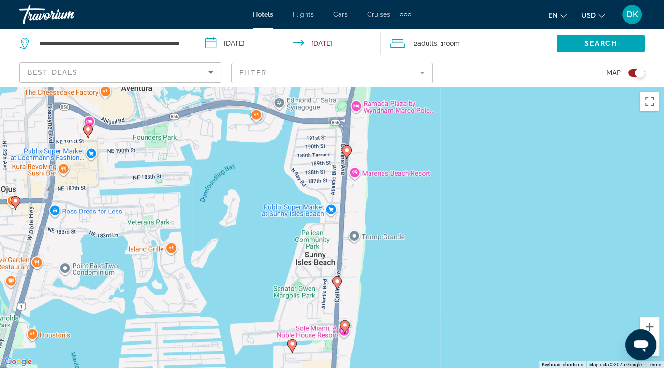
drag, startPoint x: 430, startPoint y: 296, endPoint x: 429, endPoint y: 251, distance: 45.4
click at [429, 251] on div "To activate drag with keyboard, press Alt + Enter. Once in keyboard drag state,…" at bounding box center [332, 227] width 664 height 281
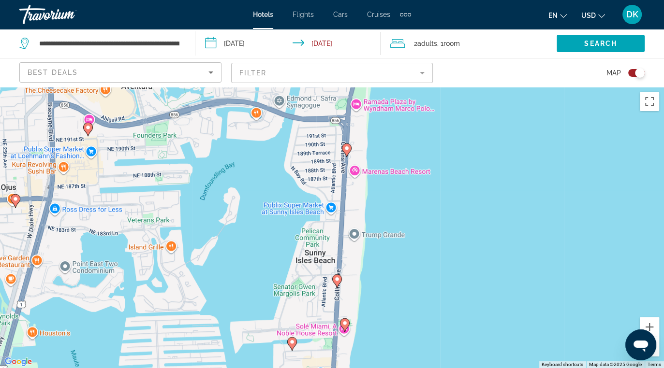
click at [335, 284] on icon "Main content" at bounding box center [336, 281] width 9 height 13
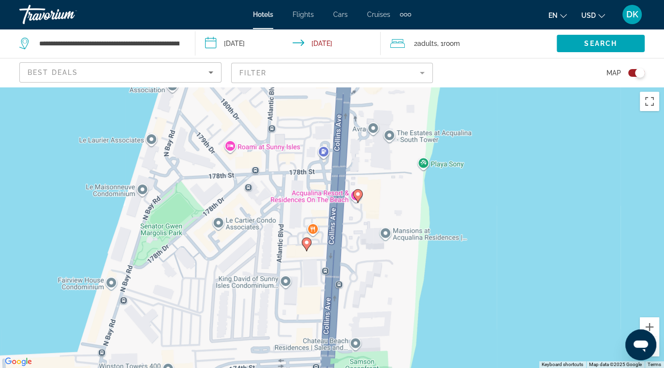
click at [360, 194] on image "Main content" at bounding box center [358, 194] width 6 height 6
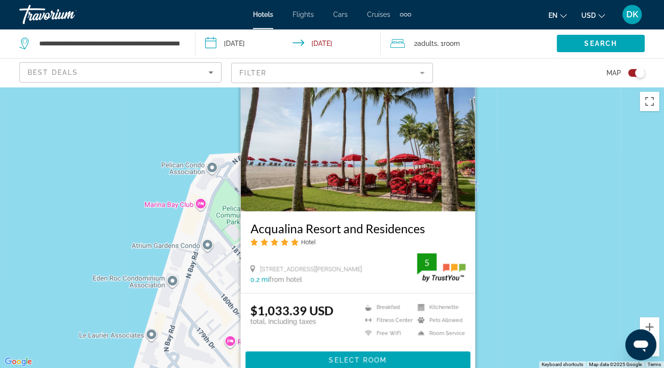
click at [538, 238] on div "To activate drag with keyboard, press Alt + Enter. Once in keyboard drag state,…" at bounding box center [332, 227] width 664 height 281
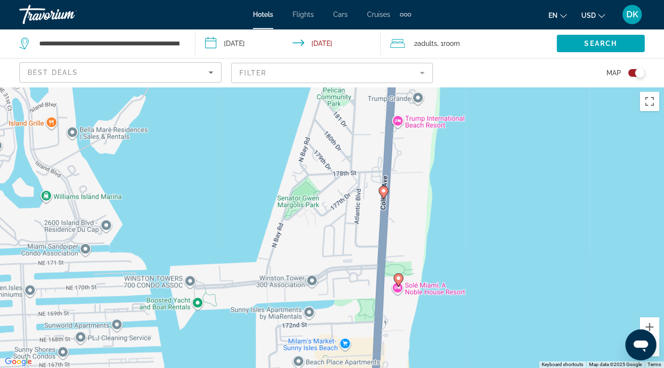
drag, startPoint x: 525, startPoint y: 341, endPoint x: 469, endPoint y: 183, distance: 167.4
click at [469, 183] on div "To activate drag with keyboard, press Alt + Enter. Once in keyboard drag state,…" at bounding box center [332, 227] width 664 height 281
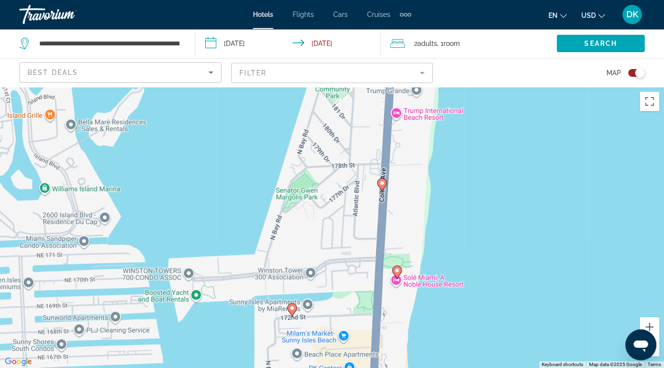
click at [398, 269] on image "Main content" at bounding box center [397, 271] width 6 height 6
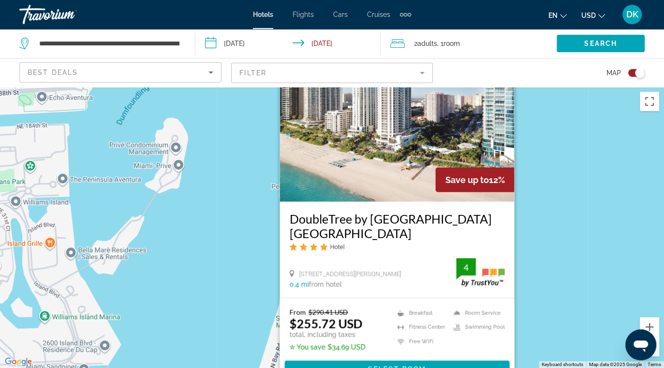
click at [586, 220] on div "To activate drag with keyboard, press Alt + Enter. Once in keyboard drag state,…" at bounding box center [332, 227] width 664 height 281
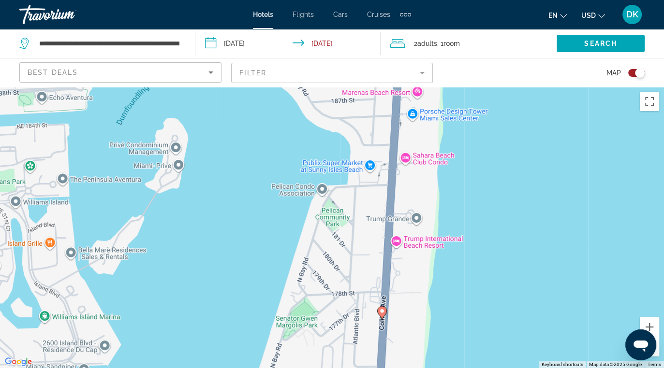
click at [657, 355] on button "Zoom out" at bounding box center [649, 346] width 19 height 19
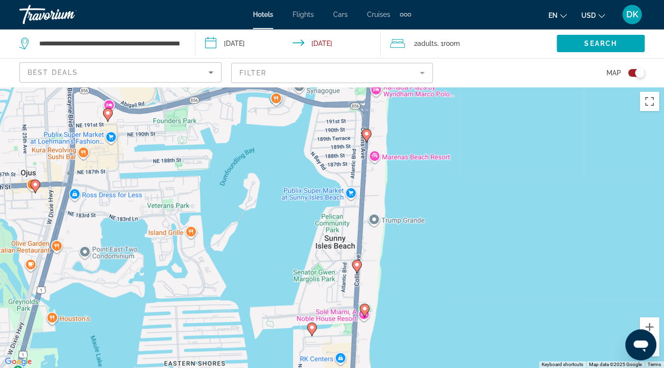
click at [356, 268] on icon "Main content" at bounding box center [356, 267] width 9 height 13
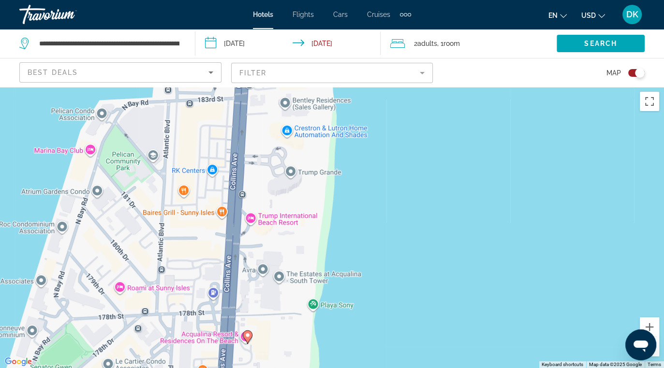
drag, startPoint x: 489, startPoint y: 186, endPoint x: 379, endPoint y: 328, distance: 179.9
click at [379, 328] on div "To navigate, press the arrow keys. To activate drag with keyboard, press Alt + …" at bounding box center [332, 227] width 664 height 281
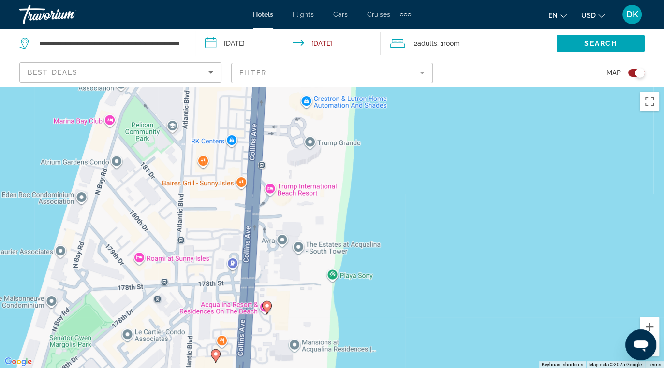
drag, startPoint x: 379, startPoint y: 328, endPoint x: 397, endPoint y: 299, distance: 34.7
click at [397, 299] on div "To navigate, press the arrow keys. To activate drag with keyboard, press Alt + …" at bounding box center [332, 227] width 664 height 281
click at [268, 305] on image "Main content" at bounding box center [267, 306] width 6 height 6
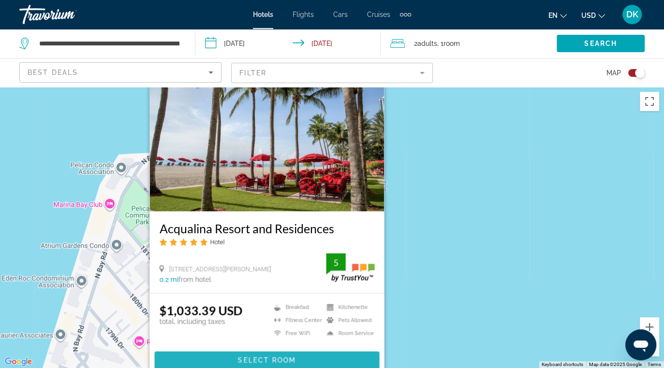
click at [263, 358] on span "Select Room" at bounding box center [266, 361] width 58 height 8
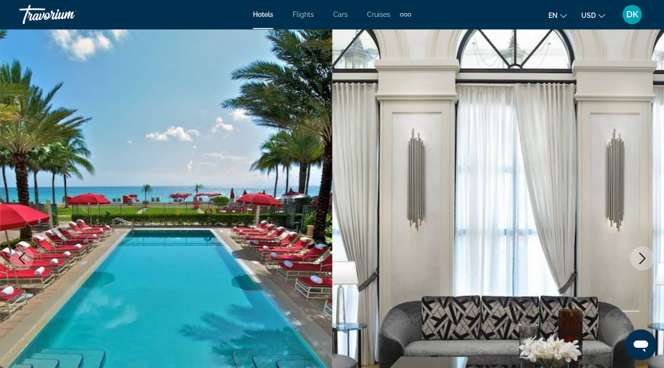
click at [638, 262] on icon "Next image" at bounding box center [642, 259] width 12 height 12
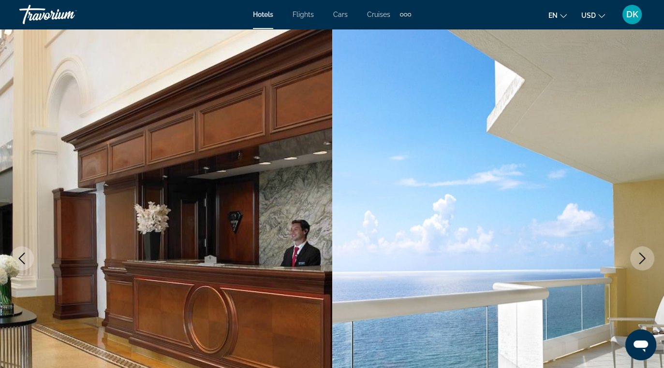
click at [638, 262] on icon "Next image" at bounding box center [642, 259] width 12 height 12
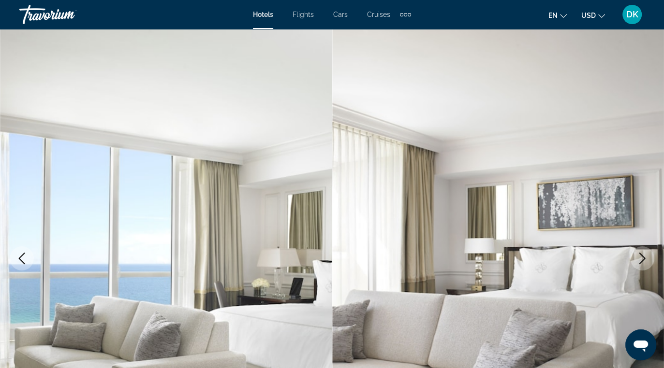
click at [638, 262] on icon "Next image" at bounding box center [642, 259] width 12 height 12
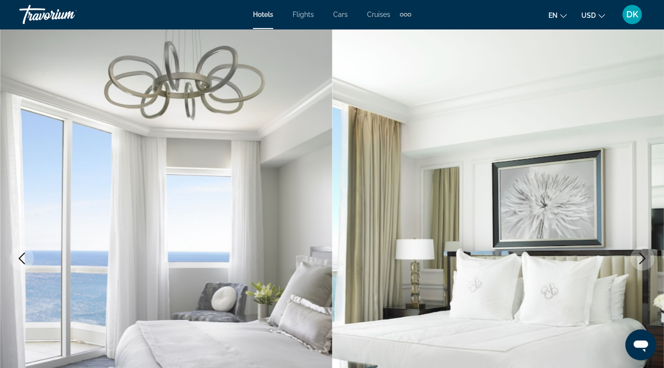
click at [638, 262] on icon "Next image" at bounding box center [642, 259] width 12 height 12
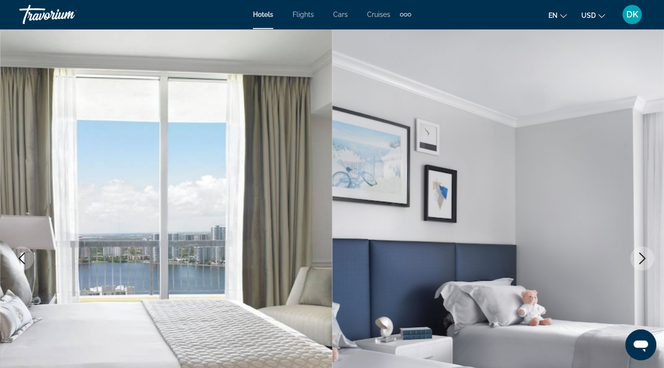
click at [638, 262] on icon "Next image" at bounding box center [642, 259] width 12 height 12
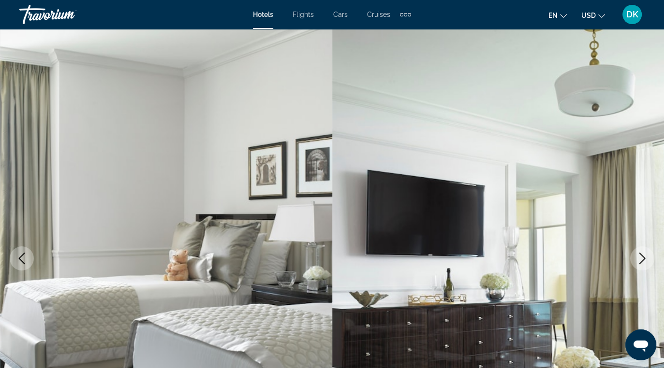
click at [638, 262] on icon "Next image" at bounding box center [642, 259] width 12 height 12
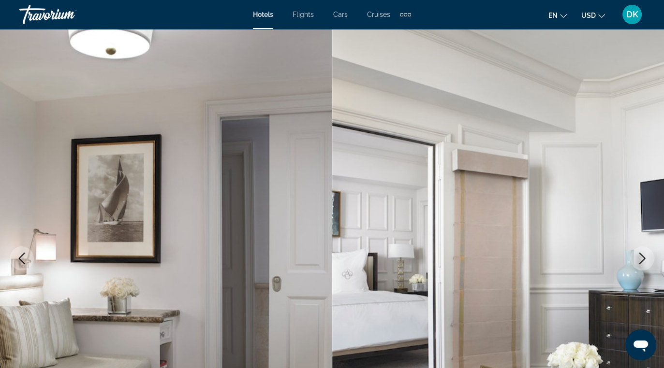
click at [638, 262] on icon "Next image" at bounding box center [642, 259] width 12 height 12
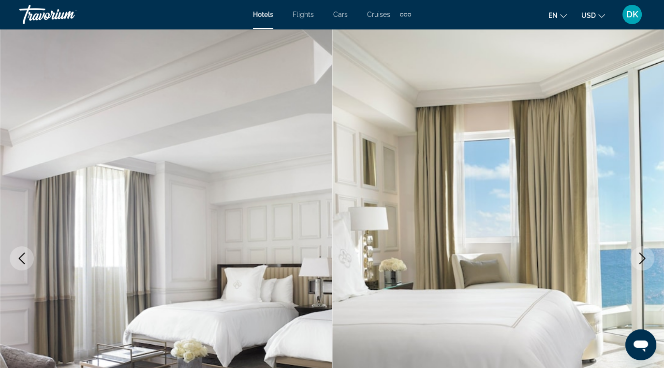
click at [638, 262] on icon "Next image" at bounding box center [642, 259] width 12 height 12
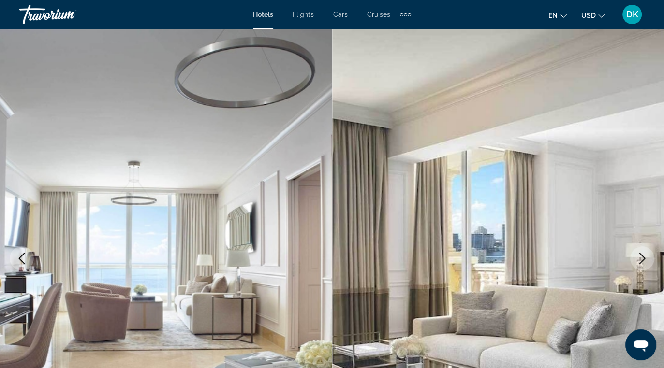
click at [638, 262] on icon "Next image" at bounding box center [642, 259] width 12 height 12
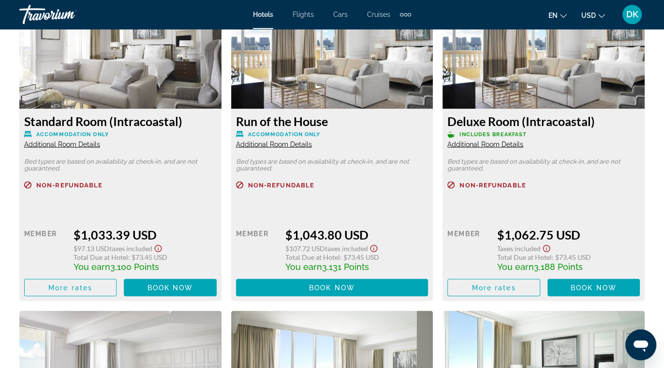
scroll to position [1499, 0]
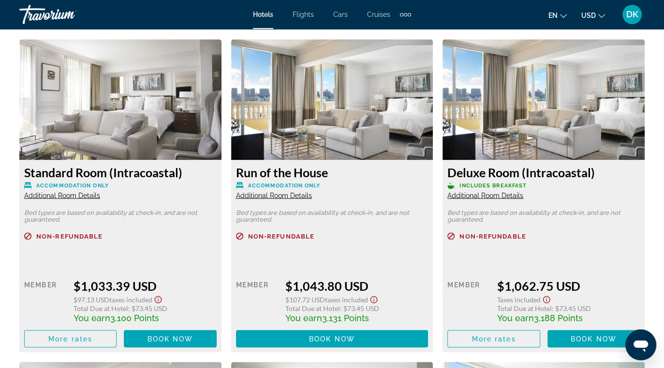
click at [72, 154] on img "Main content" at bounding box center [120, 99] width 202 height 121
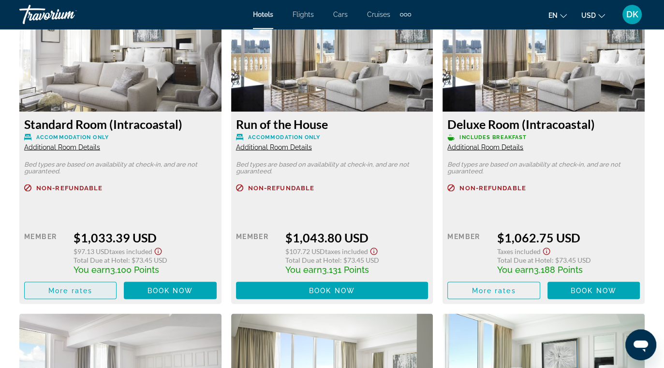
click at [58, 294] on span "Main content" at bounding box center [70, 290] width 91 height 23
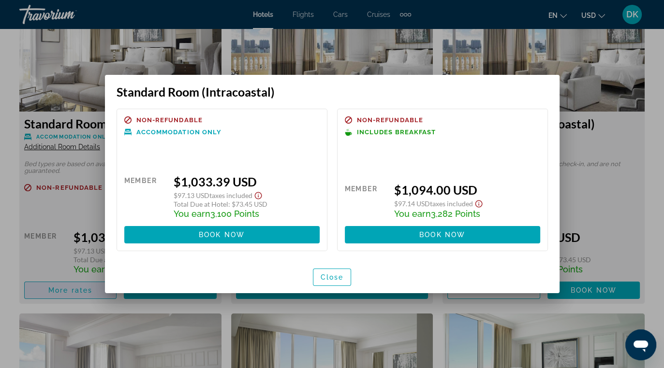
scroll to position [0, 0]
click at [322, 278] on span "Close" at bounding box center [332, 278] width 23 height 8
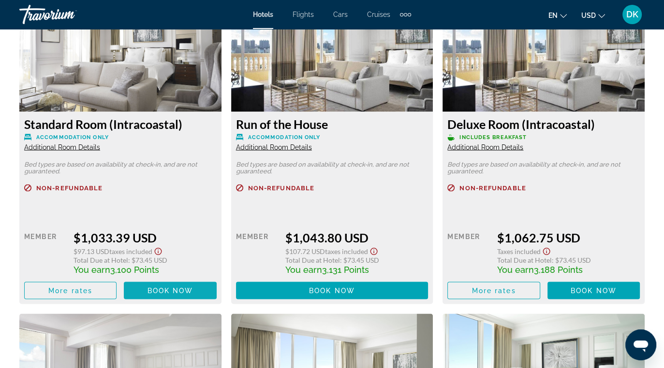
click at [167, 290] on span "Book now" at bounding box center [170, 291] width 46 height 8
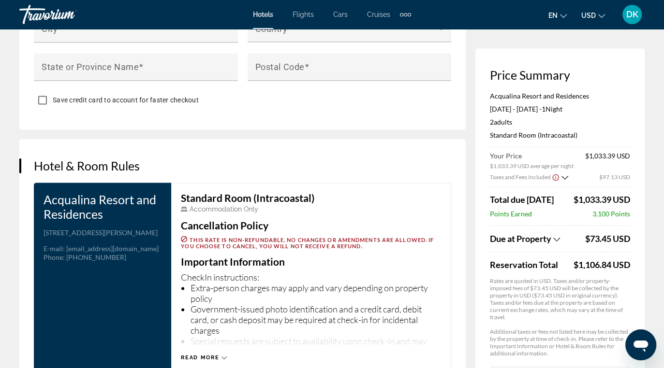
scroll to position [1447, 0]
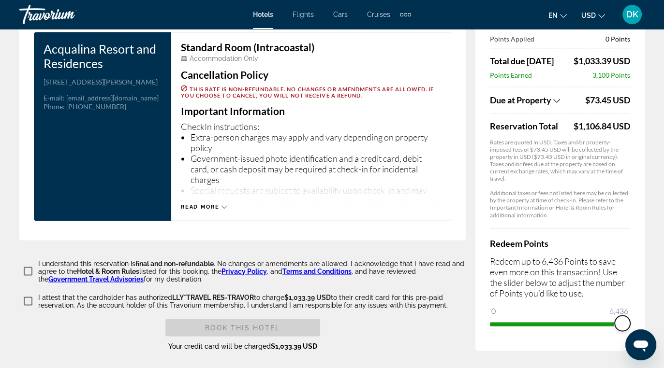
drag, startPoint x: 499, startPoint y: 322, endPoint x: 598, endPoint y: 291, distance: 104.6
click at [633, 330] on div "Price Summary Acqualina Resort and Residences [DATE] - [DATE] - 1 Night Nights …" at bounding box center [559, 124] width 169 height 454
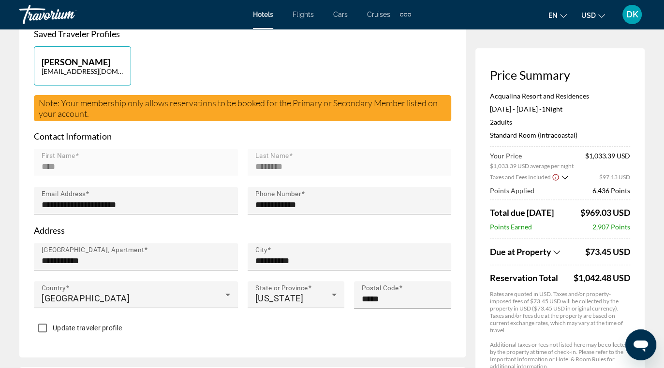
scroll to position [0, 0]
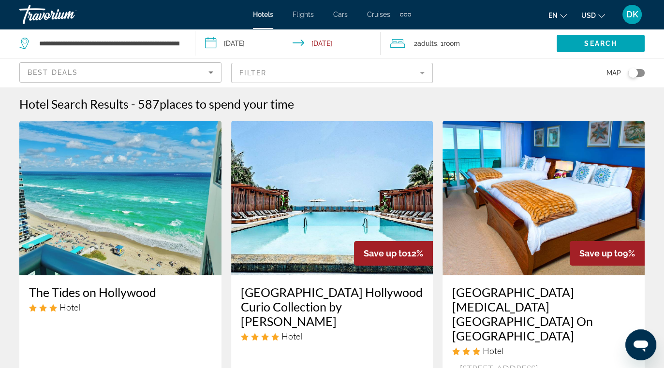
click at [628, 71] on div "Toggle map" at bounding box center [633, 73] width 10 height 10
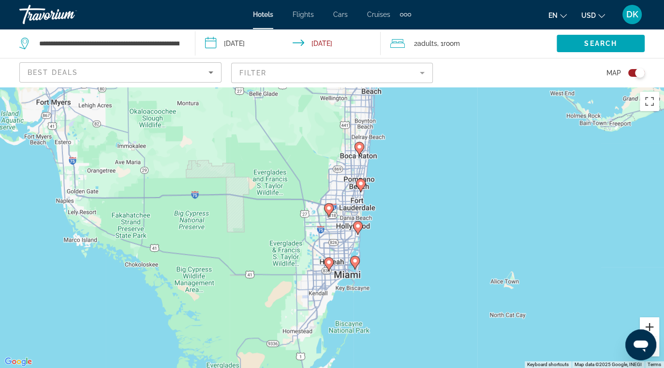
click at [653, 322] on button "Zoom in" at bounding box center [649, 327] width 19 height 19
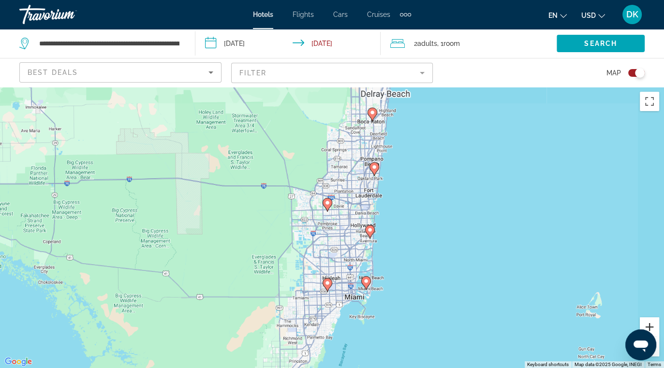
click at [653, 322] on button "Zoom in" at bounding box center [649, 327] width 19 height 19
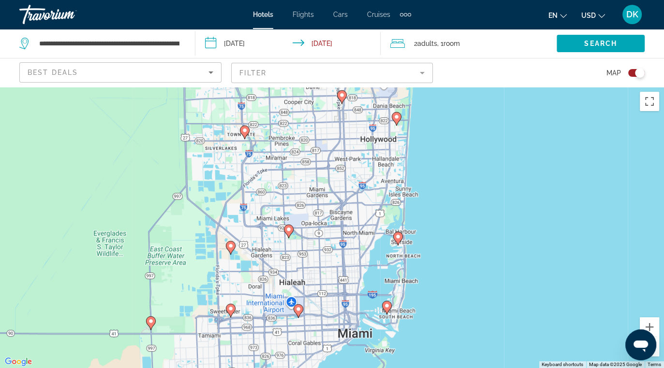
drag, startPoint x: 565, startPoint y: 200, endPoint x: 527, endPoint y: 118, distance: 90.4
click at [527, 118] on div "To activate drag with keyboard, press Alt + Enter. Once in keyboard drag state,…" at bounding box center [332, 227] width 664 height 281
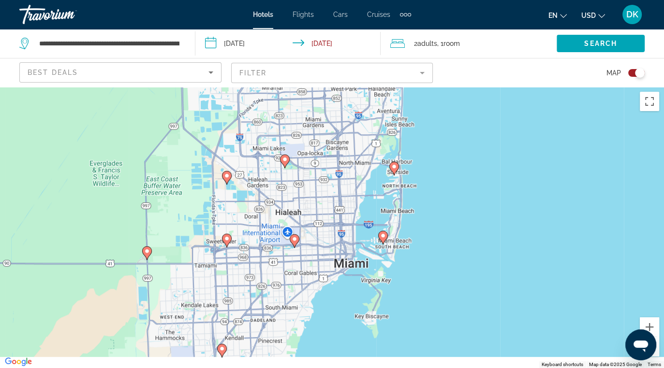
drag, startPoint x: 471, startPoint y: 293, endPoint x: 468, endPoint y: 203, distance: 90.4
click at [468, 201] on div "To activate drag with keyboard, press Alt + Enter. Once in keyboard drag state,…" at bounding box center [332, 227] width 664 height 281
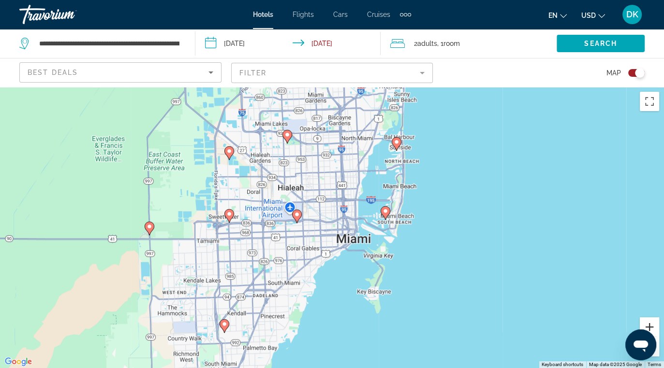
click at [650, 324] on button "Zoom in" at bounding box center [649, 327] width 19 height 19
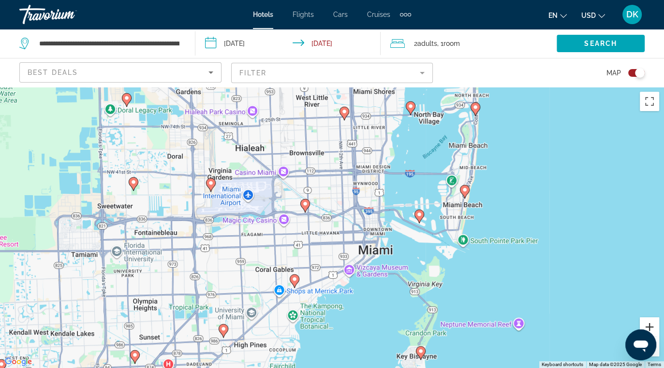
click at [650, 324] on button "Zoom in" at bounding box center [649, 327] width 19 height 19
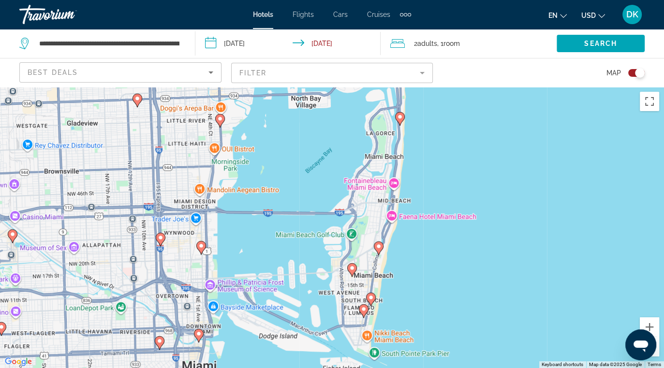
drag, startPoint x: 650, startPoint y: 220, endPoint x: 431, endPoint y: 314, distance: 238.7
click at [431, 314] on div "To activate drag with keyboard, press Alt + Enter. Once in keyboard drag state,…" at bounding box center [332, 227] width 664 height 281
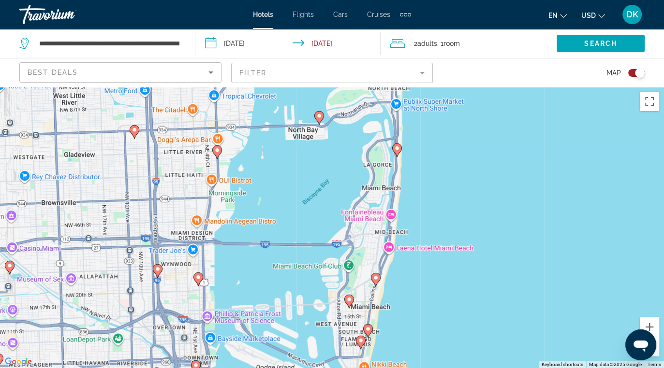
drag, startPoint x: 484, startPoint y: 253, endPoint x: 480, endPoint y: 291, distance: 38.5
click at [480, 291] on div "To activate drag with keyboard, press Alt + Enter. Once in keyboard drag state,…" at bounding box center [332, 227] width 664 height 281
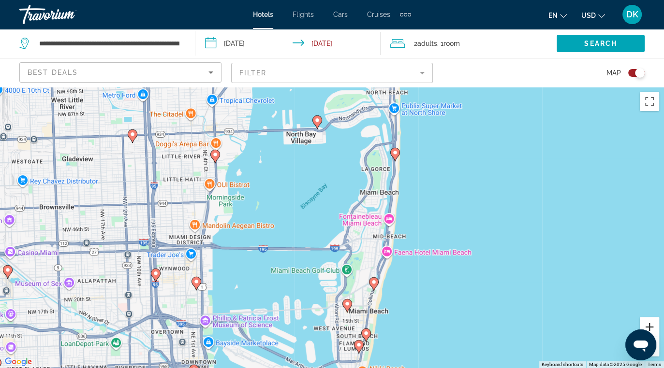
click at [647, 324] on button "Zoom in" at bounding box center [649, 327] width 19 height 19
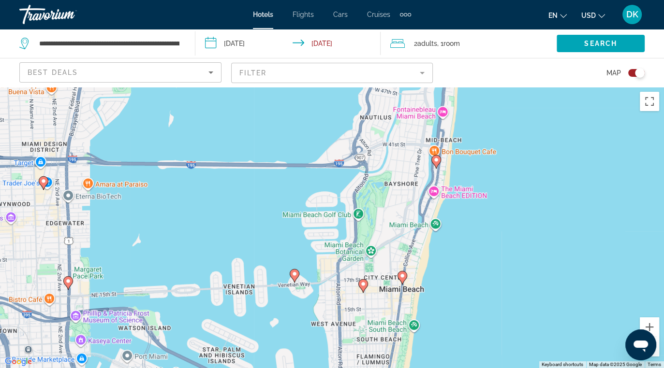
drag, startPoint x: 547, startPoint y: 304, endPoint x: 543, endPoint y: 197, distance: 107.4
click at [543, 197] on div "To activate drag with keyboard, press Alt + Enter. Once in keyboard drag state,…" at bounding box center [332, 227] width 664 height 281
click at [641, 321] on button "Zoom in" at bounding box center [649, 327] width 19 height 19
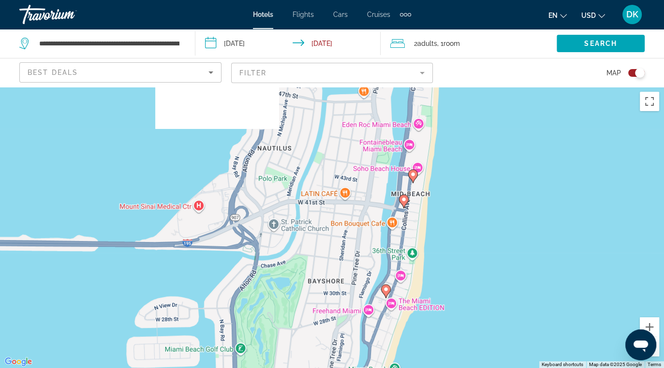
drag, startPoint x: 636, startPoint y: 226, endPoint x: 484, endPoint y: 364, distance: 205.0
click at [489, 368] on html "**********" at bounding box center [332, 184] width 664 height 368
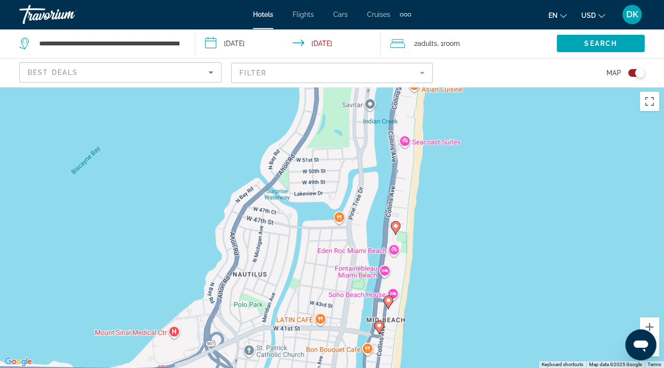
drag, startPoint x: 483, startPoint y: 192, endPoint x: 455, endPoint y: 332, distance: 142.6
click at [455, 332] on div "To activate drag with keyboard, press Alt + Enter. Once in keyboard drag state,…" at bounding box center [332, 227] width 664 height 281
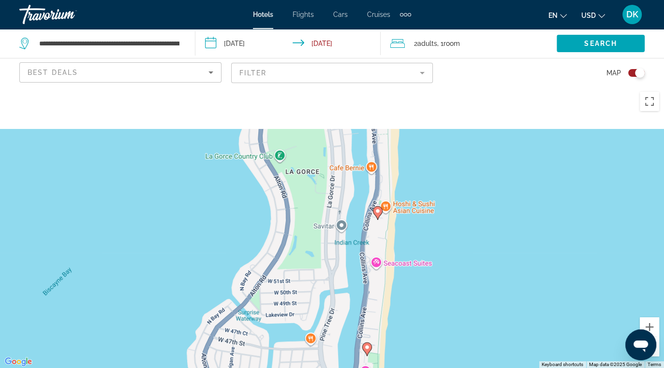
drag, startPoint x: 487, startPoint y: 203, endPoint x: 455, endPoint y: 378, distance: 178.0
click at [455, 368] on html "**********" at bounding box center [332, 184] width 664 height 368
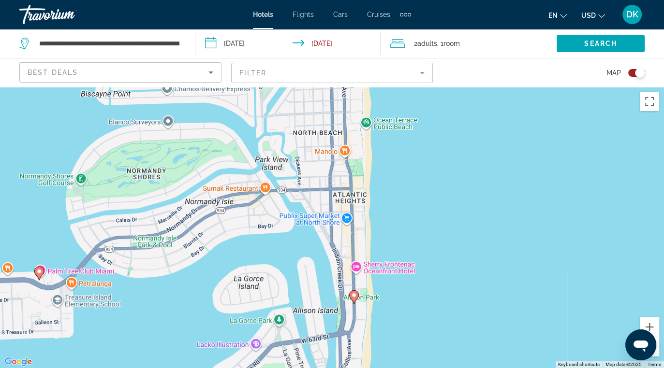
drag, startPoint x: 476, startPoint y: 220, endPoint x: 468, endPoint y: 379, distance: 158.7
click at [468, 368] on html "**********" at bounding box center [332, 184] width 664 height 368
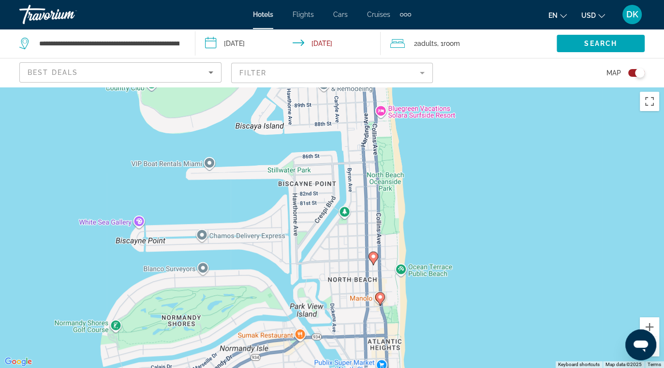
drag, startPoint x: 465, startPoint y: 224, endPoint x: 502, endPoint y: 377, distance: 157.1
click at [502, 368] on html "**********" at bounding box center [332, 184] width 664 height 368
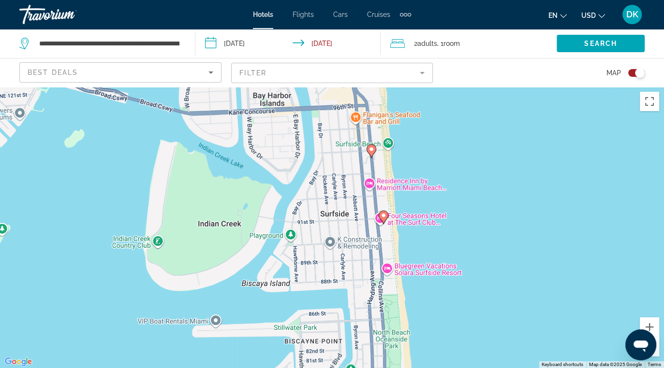
drag, startPoint x: 497, startPoint y: 225, endPoint x: 504, endPoint y: 394, distance: 169.3
click at [504, 368] on html "**********" at bounding box center [332, 184] width 664 height 368
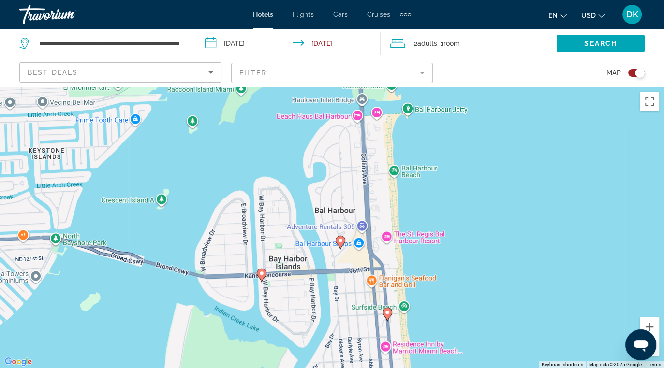
drag, startPoint x: 483, startPoint y: 242, endPoint x: 497, endPoint y: 397, distance: 155.8
click at [497, 368] on html "**********" at bounding box center [332, 184] width 664 height 368
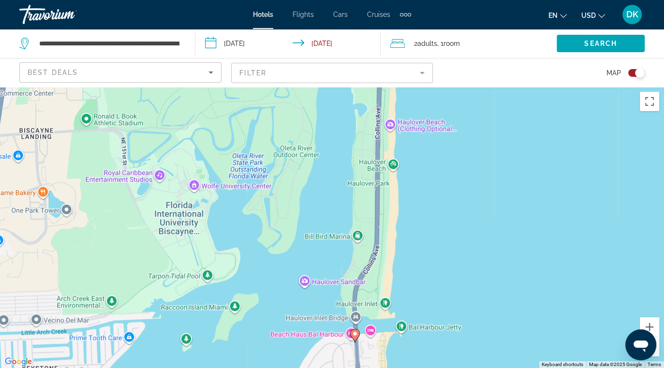
drag, startPoint x: 499, startPoint y: 209, endPoint x: 493, endPoint y: 420, distance: 210.9
click at [493, 368] on html "**********" at bounding box center [332, 184] width 664 height 368
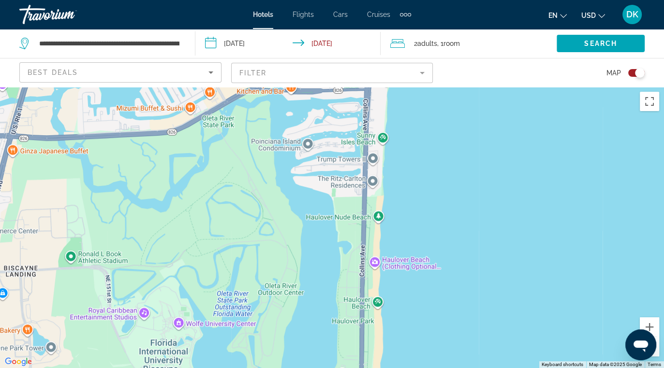
drag, startPoint x: 511, startPoint y: 247, endPoint x: 496, endPoint y: 387, distance: 140.5
click at [496, 368] on html "**********" at bounding box center [332, 184] width 664 height 368
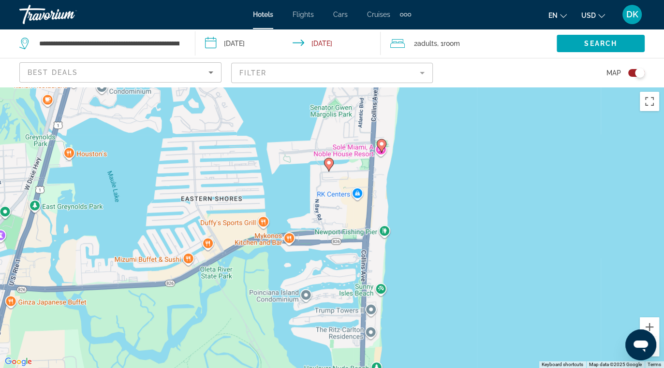
drag, startPoint x: 515, startPoint y: 225, endPoint x: 520, endPoint y: 359, distance: 134.0
click at [520, 360] on div "To activate drag with keyboard, press Alt + Enter. Once in keyboard drag state,…" at bounding box center [332, 227] width 664 height 281
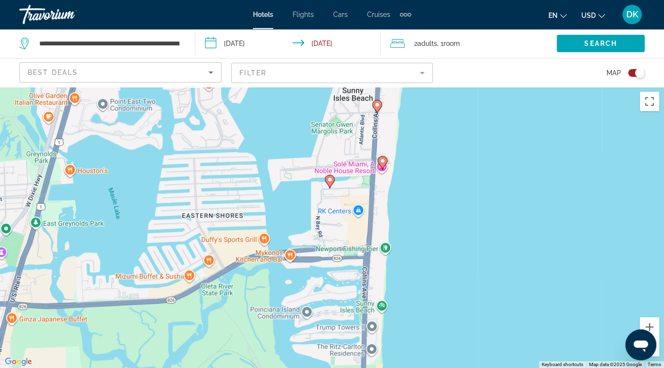
drag, startPoint x: 531, startPoint y: 229, endPoint x: 522, endPoint y: 332, distance: 103.9
click at [522, 332] on div "To activate drag with keyboard, press Alt + Enter. Once in keyboard drag state,…" at bounding box center [332, 227] width 664 height 281
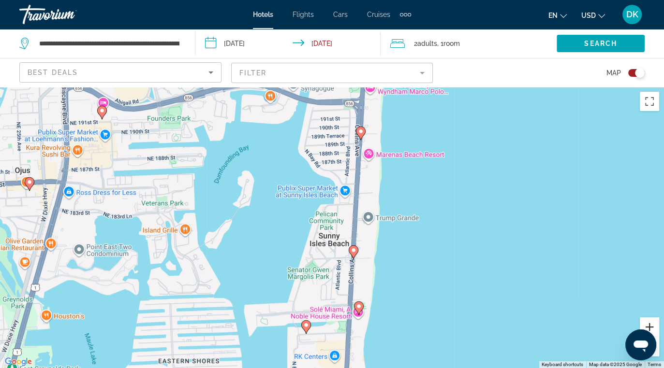
click at [653, 326] on button "Zoom in" at bounding box center [649, 327] width 19 height 19
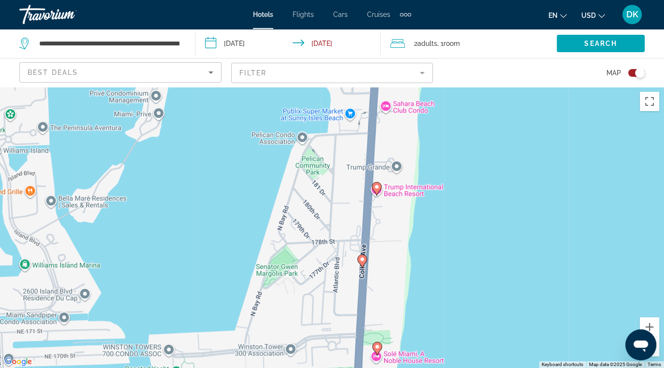
drag, startPoint x: 461, startPoint y: 340, endPoint x: 458, endPoint y: 247, distance: 92.9
click at [452, 259] on div "To activate drag with keyboard, press Alt + Enter. Once in keyboard drag state,…" at bounding box center [332, 227] width 664 height 281
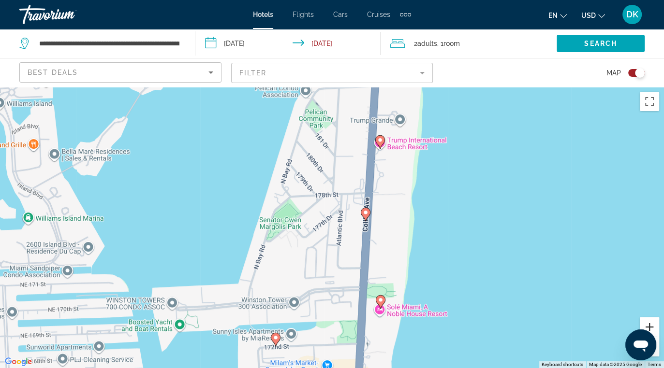
click at [646, 327] on button "Zoom in" at bounding box center [649, 327] width 19 height 19
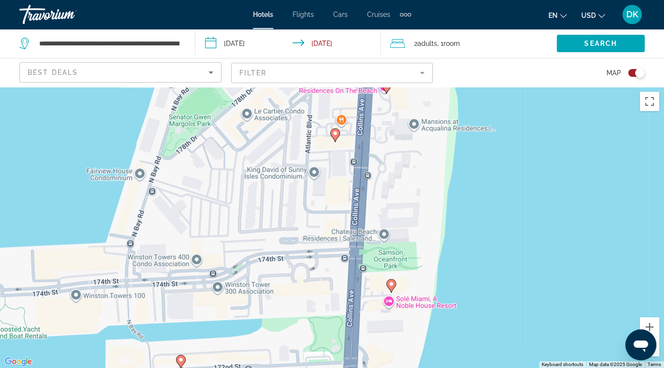
drag, startPoint x: 539, startPoint y: 346, endPoint x: 501, endPoint y: 247, distance: 105.9
click at [501, 247] on div "To activate drag with keyboard, press Alt + Enter. Once in keyboard drag state,…" at bounding box center [332, 227] width 664 height 281
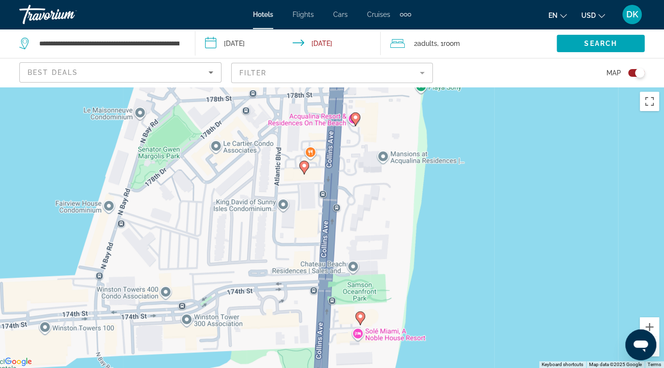
drag, startPoint x: 497, startPoint y: 224, endPoint x: 467, endPoint y: 256, distance: 44.1
click at [467, 256] on div "To activate drag with keyboard, press Alt + Enter. Once in keyboard drag state,…" at bounding box center [332, 227] width 664 height 281
click at [360, 321] on icon "Main content" at bounding box center [359, 318] width 9 height 13
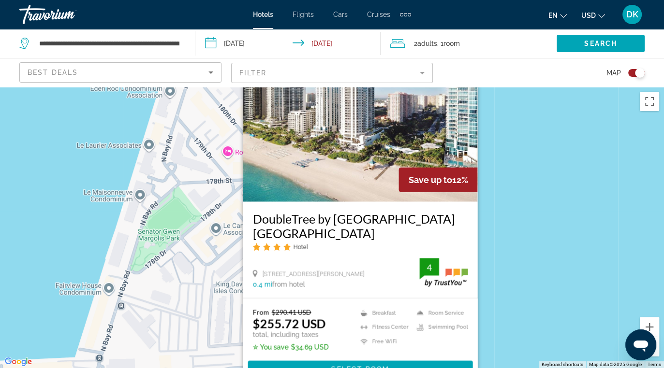
scroll to position [48, 0]
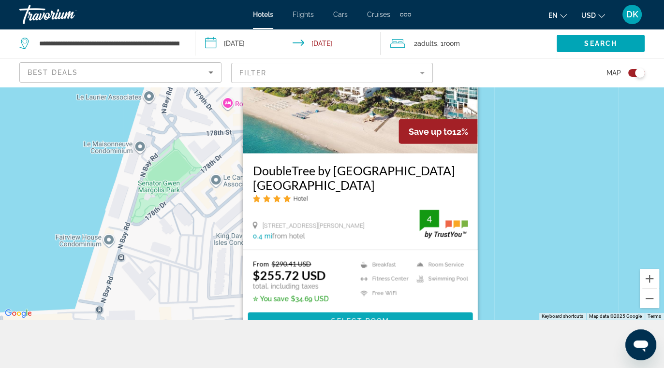
click at [368, 317] on span "Main content" at bounding box center [360, 321] width 225 height 23
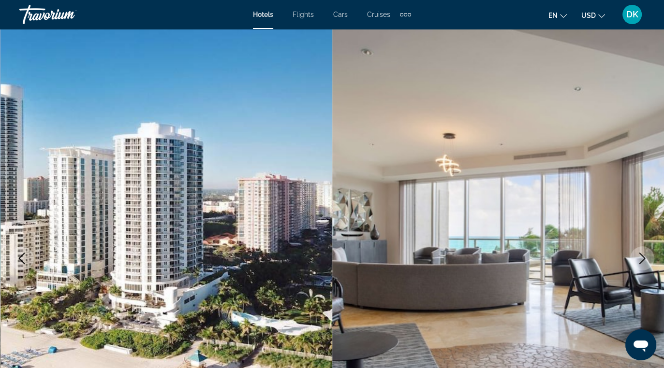
click at [641, 259] on icon "Next image" at bounding box center [642, 259] width 12 height 12
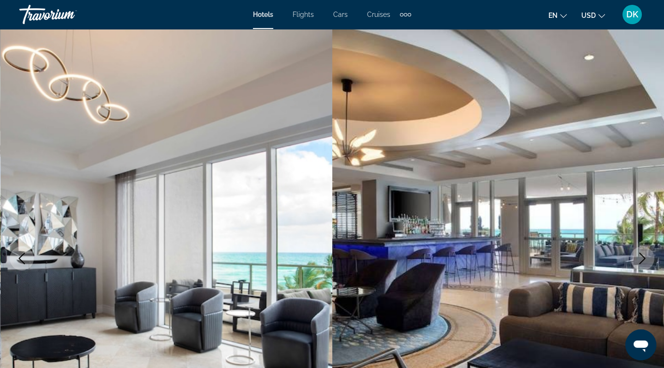
click at [641, 259] on icon "Next image" at bounding box center [642, 259] width 12 height 12
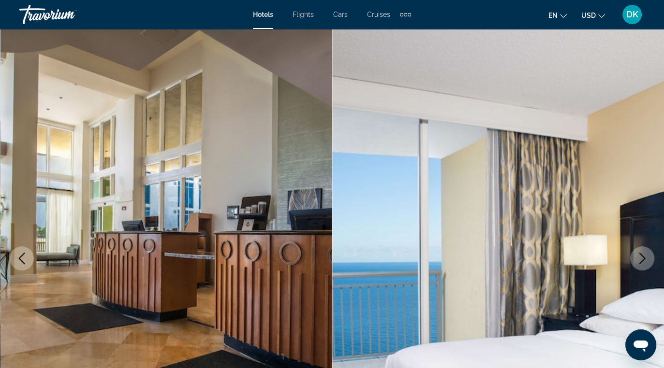
click at [638, 259] on icon "Next image" at bounding box center [642, 259] width 12 height 12
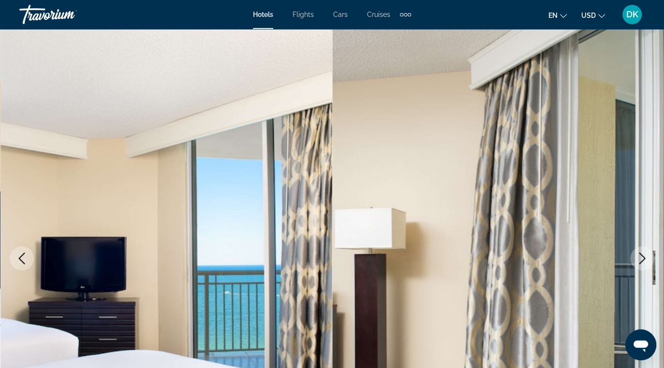
click at [646, 258] on icon "Next image" at bounding box center [642, 259] width 12 height 12
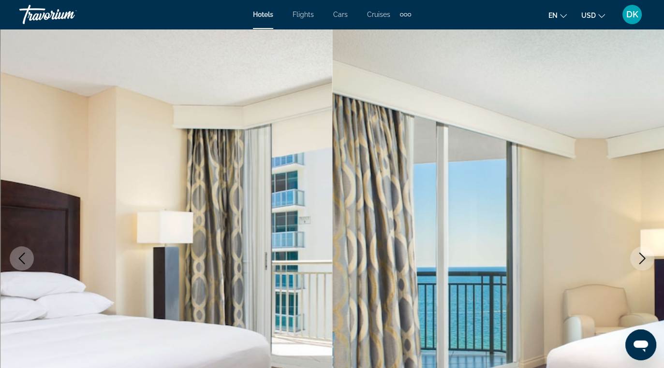
click at [641, 259] on icon "Next image" at bounding box center [642, 259] width 12 height 12
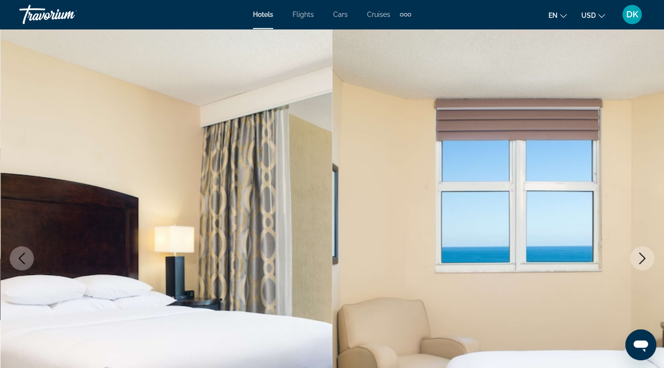
click at [642, 259] on icon "Next image" at bounding box center [642, 259] width 12 height 12
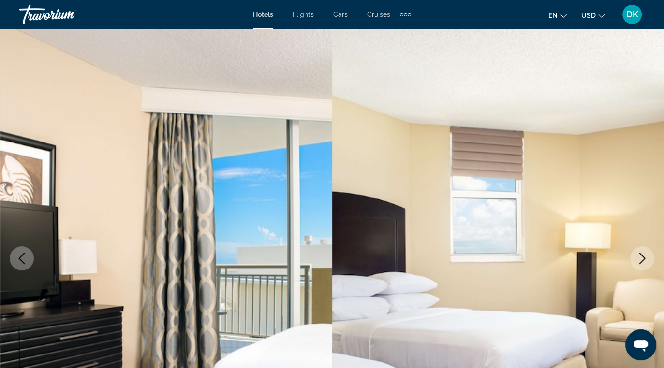
click at [642, 259] on icon "Next image" at bounding box center [642, 259] width 12 height 12
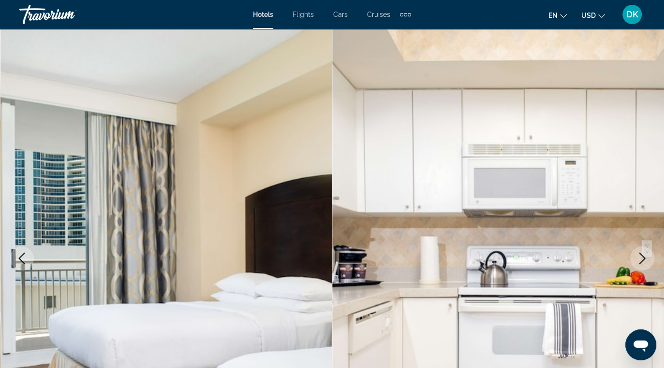
click at [614, 273] on img "Main content" at bounding box center [498, 258] width 332 height 459
click at [642, 256] on icon "Next image" at bounding box center [642, 259] width 6 height 12
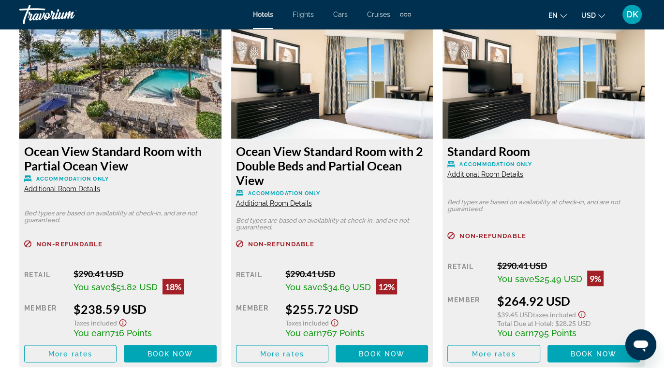
scroll to position [1547, 0]
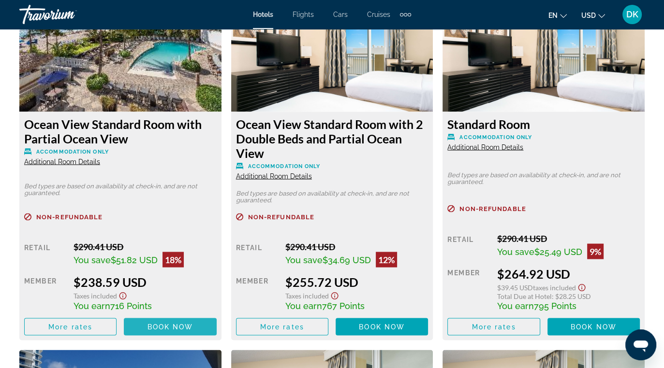
click at [172, 323] on span "Book now" at bounding box center [170, 327] width 46 height 8
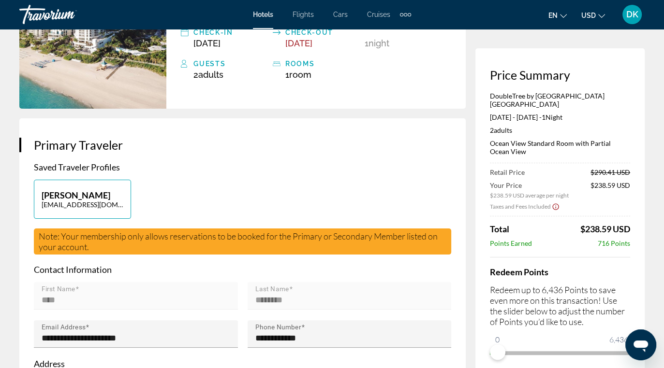
scroll to position [145, 0]
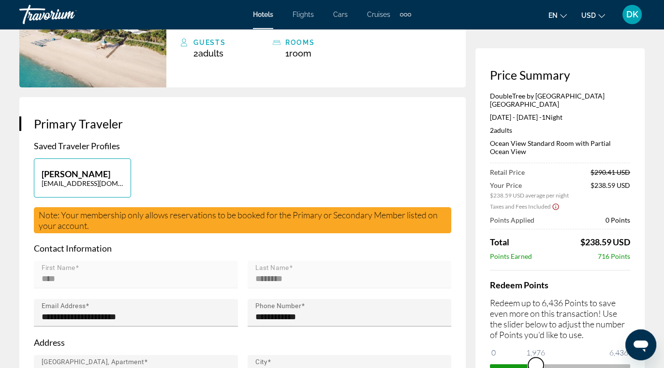
drag, startPoint x: 500, startPoint y: 354, endPoint x: 536, endPoint y: 351, distance: 35.4
click at [536, 364] on ngx-slider "0 6,436 1,976" at bounding box center [560, 365] width 140 height 2
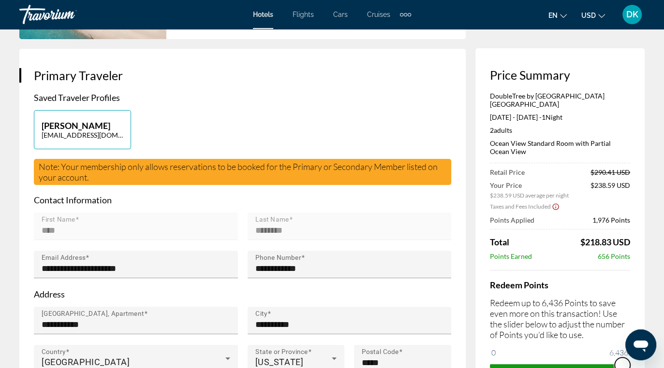
drag, startPoint x: 539, startPoint y: 364, endPoint x: 627, endPoint y: 358, distance: 87.2
click at [626, 359] on span "ngx-slider" at bounding box center [621, 365] width 15 height 15
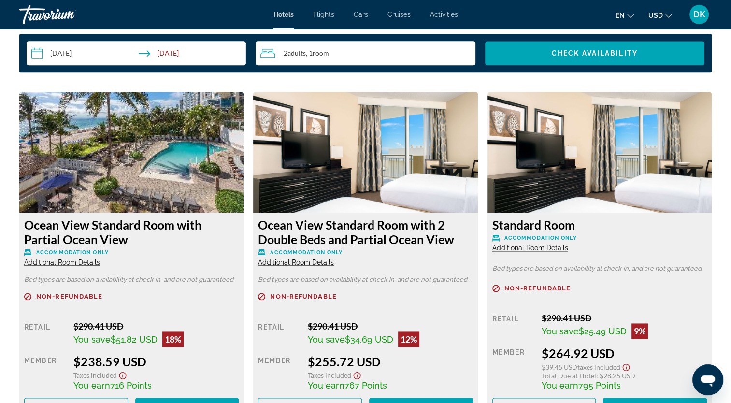
scroll to position [1305, 0]
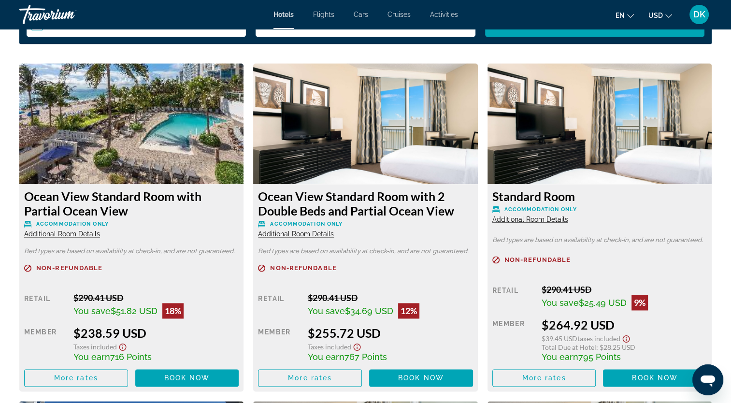
click at [134, 147] on img "Main content" at bounding box center [131, 123] width 224 height 121
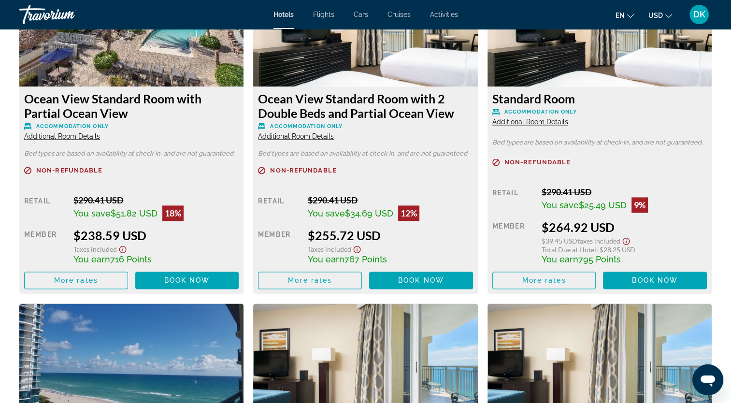
scroll to position [1402, 0]
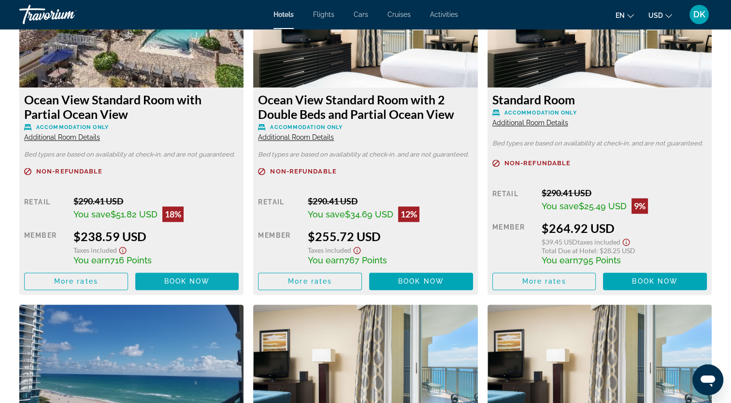
click at [193, 279] on span "Book now" at bounding box center [187, 281] width 46 height 8
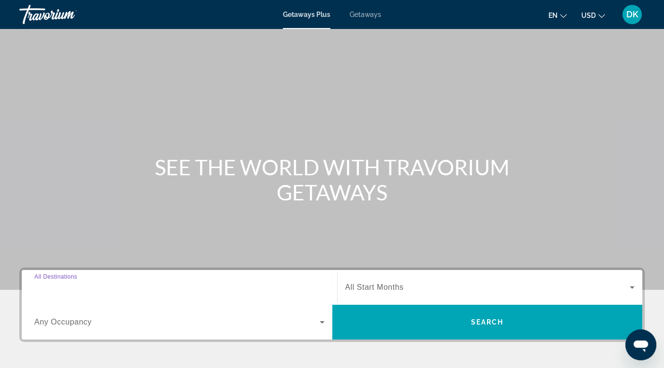
click at [96, 286] on input "Destination All Destinations" at bounding box center [179, 288] width 290 height 12
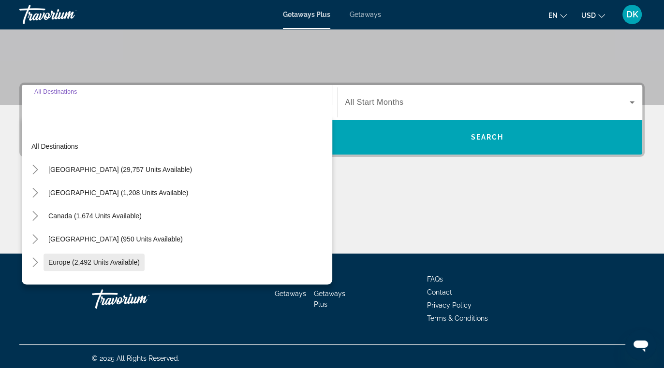
scroll to position [189, 0]
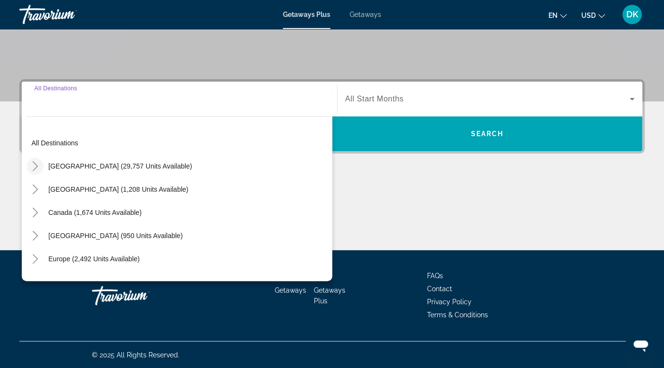
click at [33, 167] on icon "Toggle United States (29,757 units available)" at bounding box center [35, 166] width 10 height 10
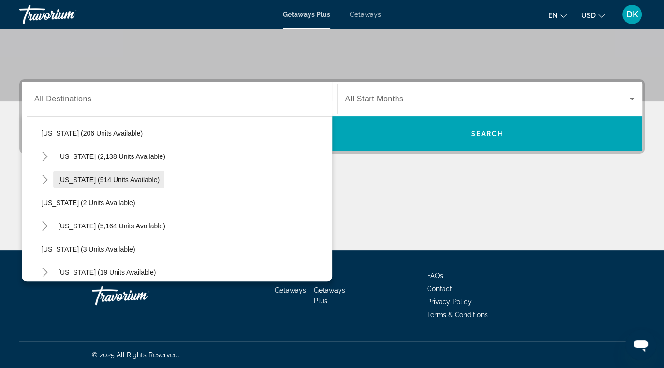
scroll to position [125, 0]
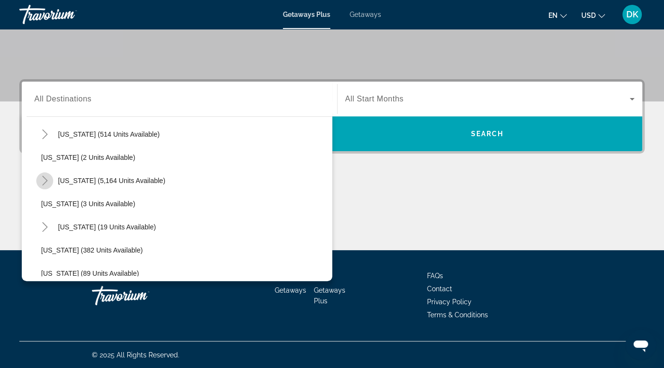
click at [44, 177] on icon "Toggle Florida (5,164 units available)" at bounding box center [45, 181] width 10 height 10
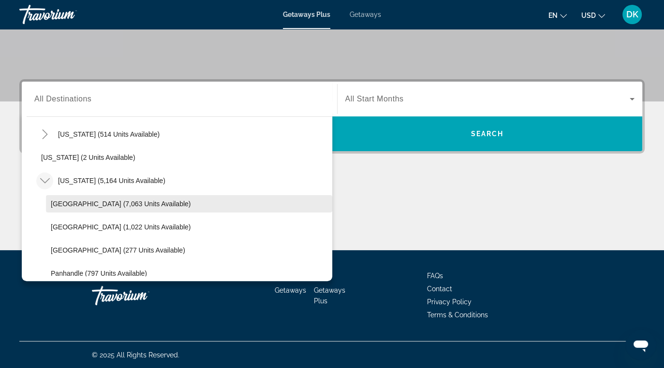
scroll to position [173, 0]
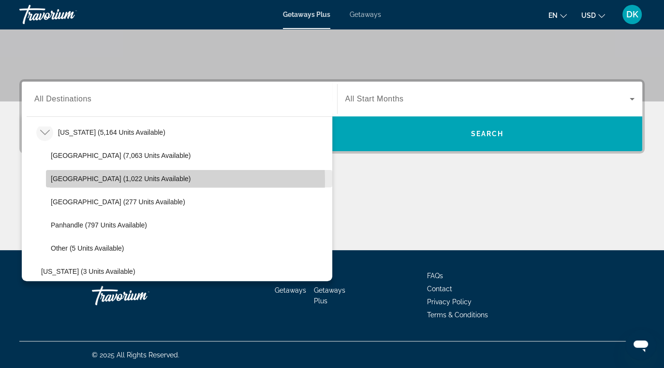
click at [126, 181] on span "East Coast (1,022 units available)" at bounding box center [121, 179] width 140 height 8
type input "**********"
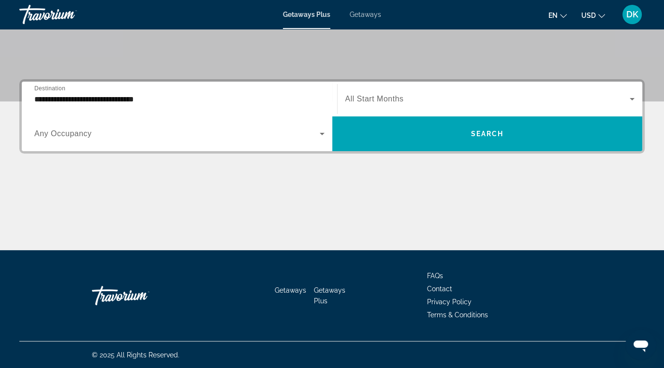
click at [133, 141] on div "Search widget" at bounding box center [179, 133] width 290 height 27
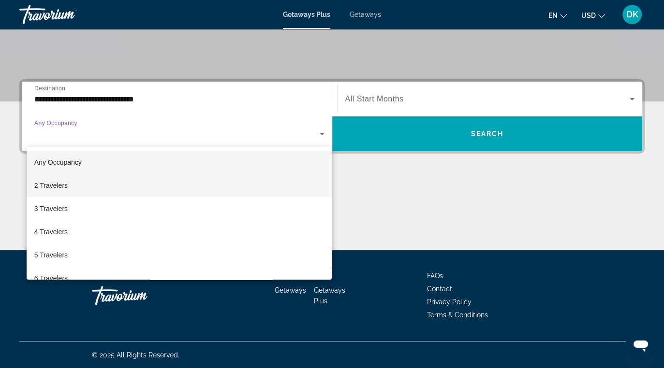
click at [99, 183] on mat-option "2 Travelers" at bounding box center [180, 185] width 306 height 23
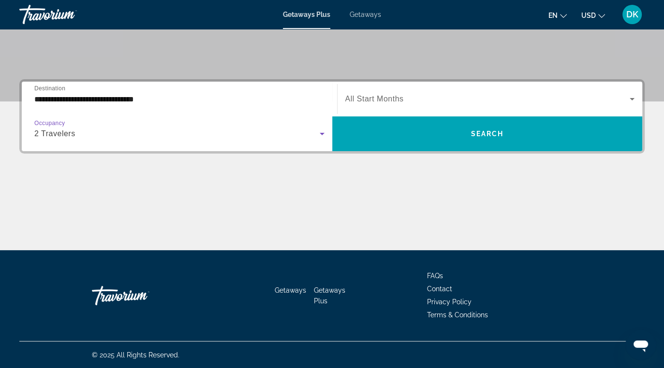
click at [379, 98] on span "All Start Months" at bounding box center [374, 99] width 58 height 8
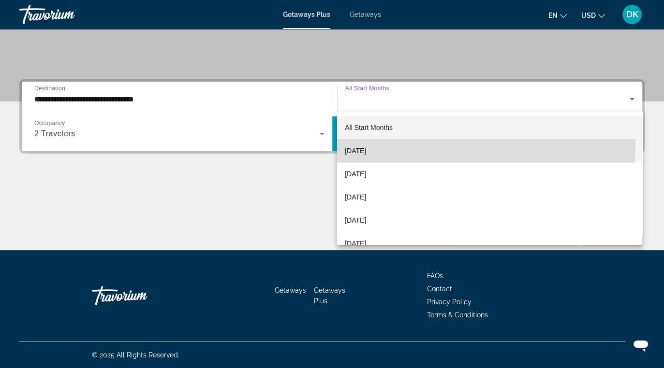
click at [366, 147] on span "September 2025" at bounding box center [355, 151] width 21 height 12
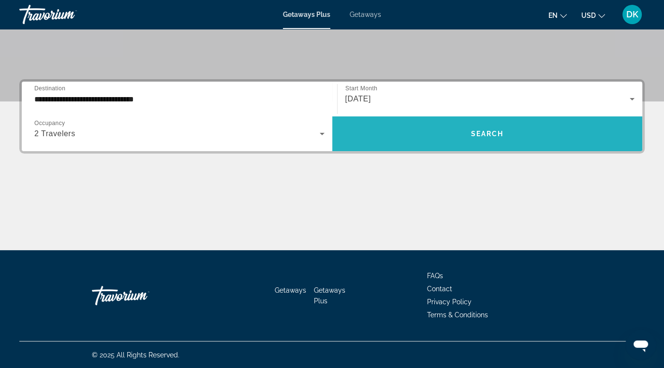
click at [356, 145] on span "Search widget" at bounding box center [487, 133] width 310 height 23
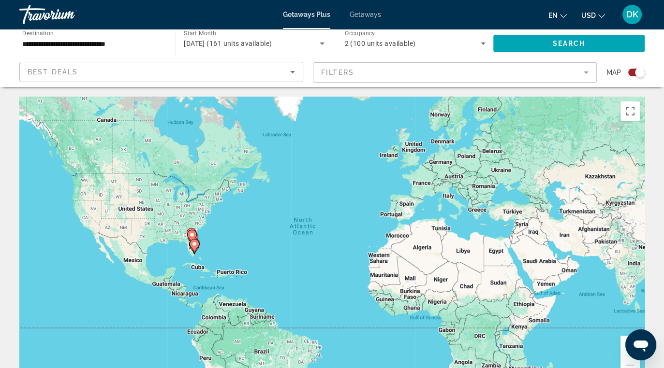
click at [625, 346] on button "Open messaging window" at bounding box center [640, 345] width 31 height 31
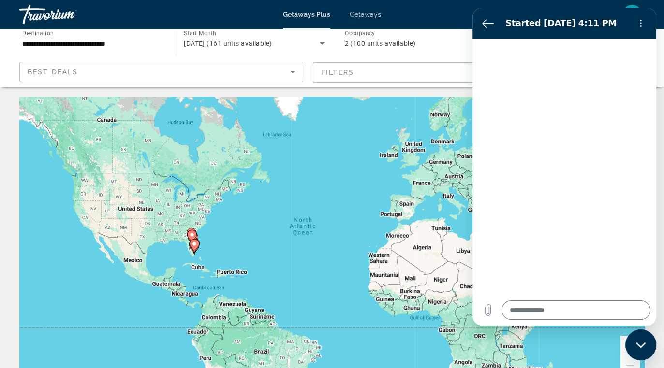
drag, startPoint x: 645, startPoint y: 348, endPoint x: 1244, endPoint y: 674, distance: 682.3
click at [645, 348] on icon "Close messaging window" at bounding box center [641, 345] width 10 height 6
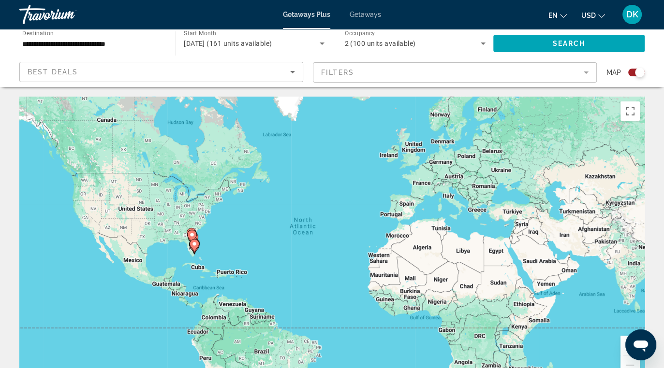
type textarea "*"
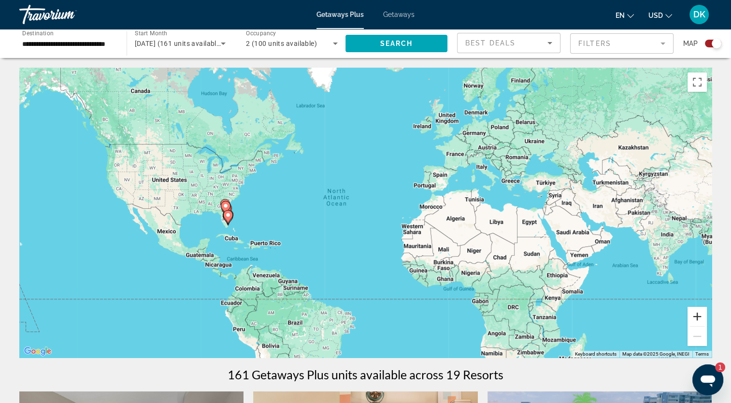
click at [670, 316] on button "Zoom in" at bounding box center [697, 316] width 19 height 19
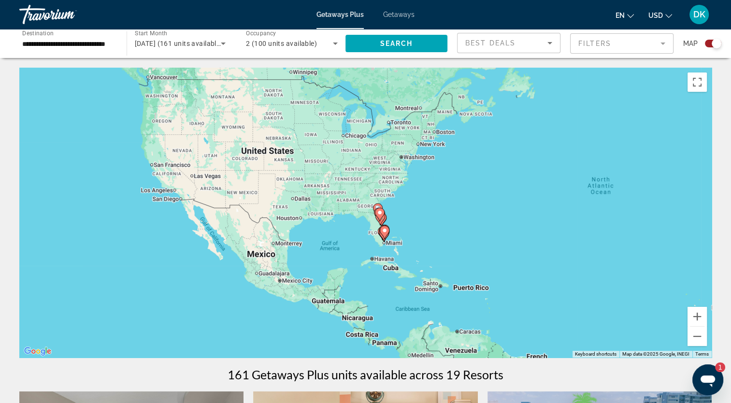
drag, startPoint x: 177, startPoint y: 207, endPoint x: 470, endPoint y: 210, distance: 293.4
click at [472, 213] on div "To activate drag with keyboard, press Alt + Enter. Once in keyboard drag state,…" at bounding box center [365, 213] width 693 height 290
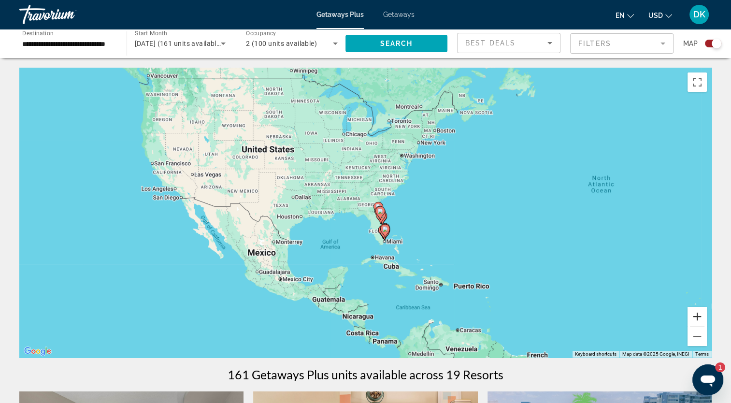
click at [670, 314] on button "Zoom in" at bounding box center [697, 316] width 19 height 19
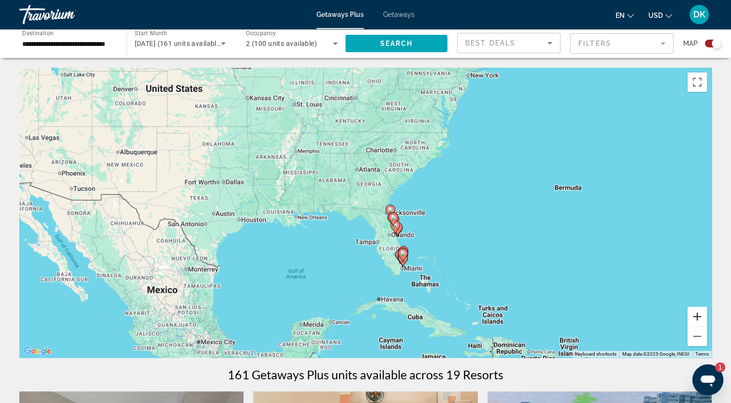
click at [670, 314] on button "Zoom in" at bounding box center [697, 316] width 19 height 19
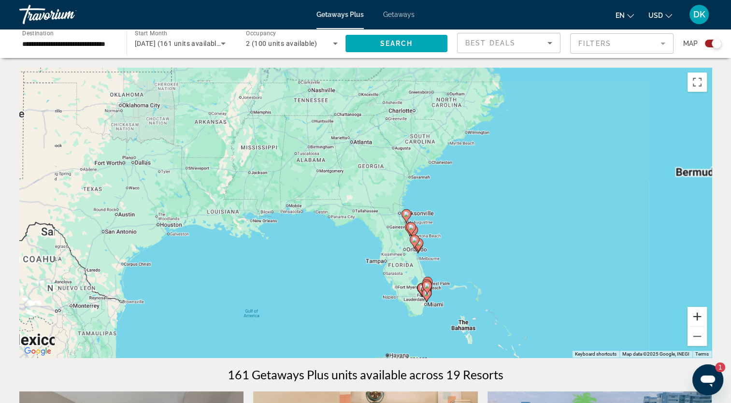
click at [670, 314] on button "Zoom in" at bounding box center [697, 316] width 19 height 19
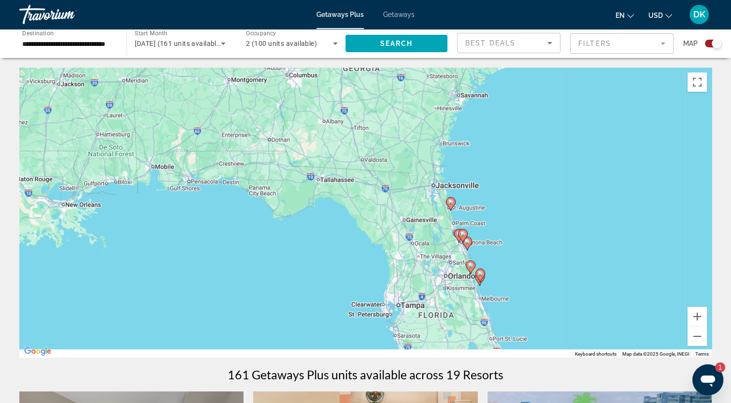
drag, startPoint x: 602, startPoint y: 308, endPoint x: 489, endPoint y: 148, distance: 196.6
click at [489, 148] on div "To activate drag with keyboard, press Alt + Enter. Once in keyboard drag state,…" at bounding box center [365, 213] width 693 height 290
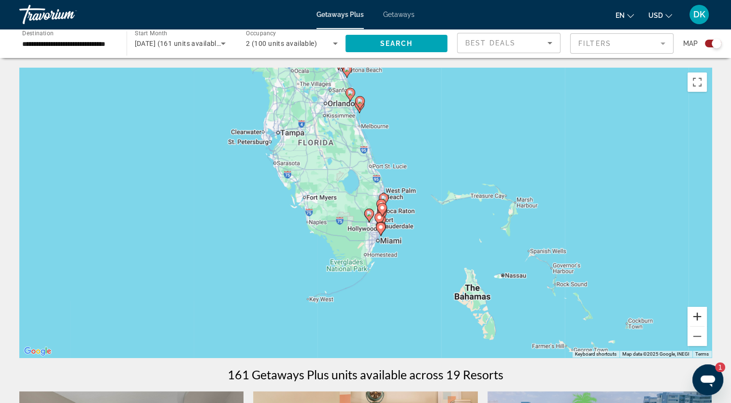
click at [670, 318] on button "Zoom in" at bounding box center [697, 316] width 19 height 19
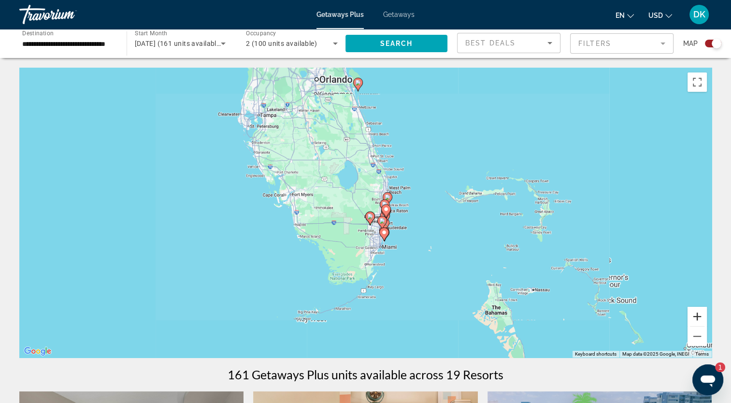
click at [670, 318] on button "Zoom in" at bounding box center [697, 316] width 19 height 19
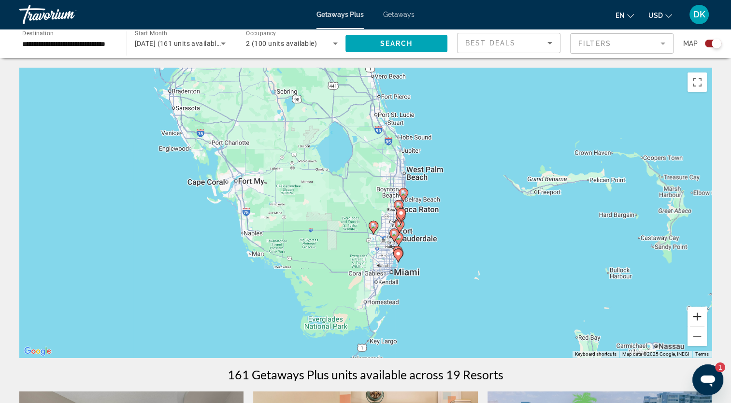
click at [670, 318] on button "Zoom in" at bounding box center [697, 316] width 19 height 19
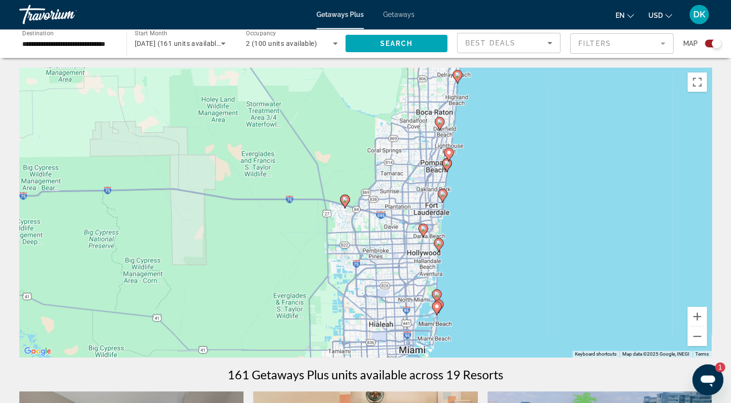
drag, startPoint x: 594, startPoint y: 308, endPoint x: 539, endPoint y: 212, distance: 111.0
click at [539, 212] on div "To activate drag with keyboard, press Alt + Enter. Once in keyboard drag state,…" at bounding box center [365, 213] width 693 height 290
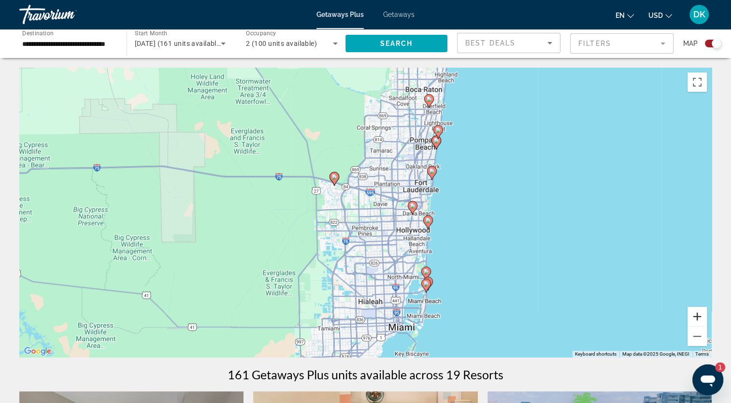
click at [670, 320] on button "Zoom in" at bounding box center [697, 316] width 19 height 19
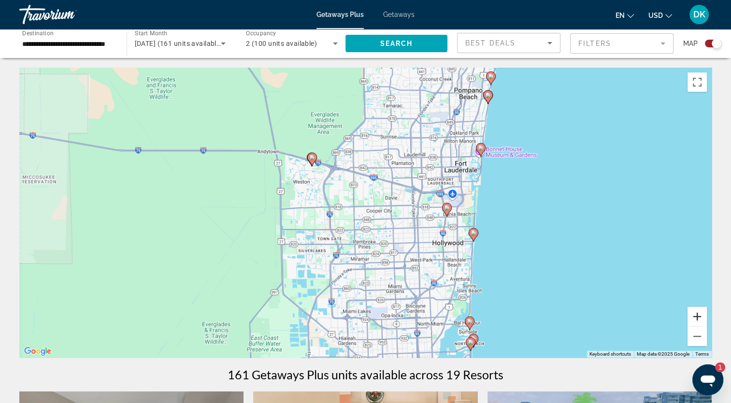
click at [670, 320] on button "Zoom in" at bounding box center [697, 316] width 19 height 19
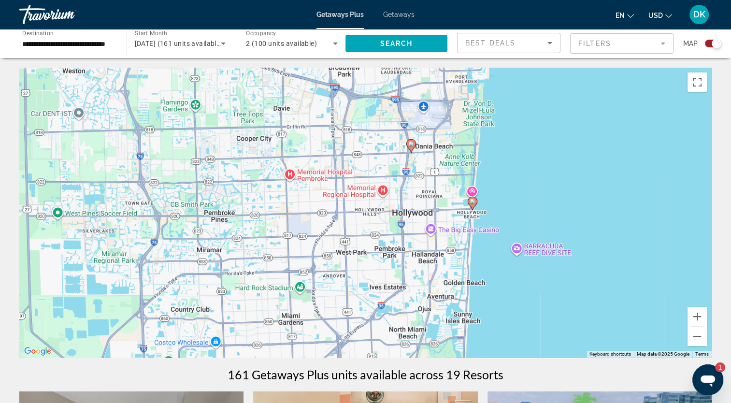
drag, startPoint x: 643, startPoint y: 334, endPoint x: 491, endPoint y: 257, distance: 170.4
click at [498, 260] on div "To activate drag with keyboard, press Alt + Enter. Once in keyboard drag state,…" at bounding box center [365, 213] width 693 height 290
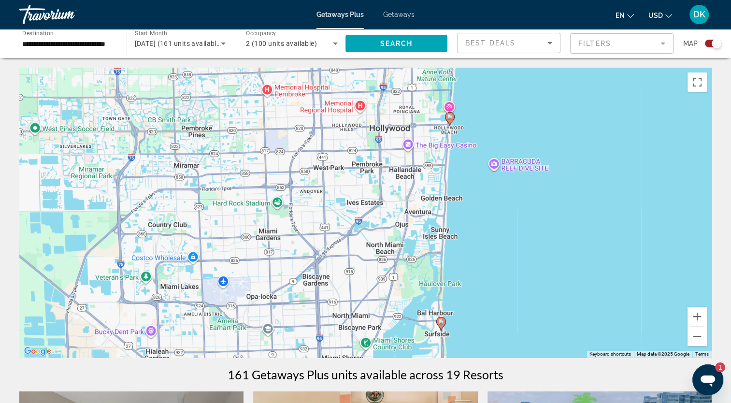
drag, startPoint x: 532, startPoint y: 321, endPoint x: 512, endPoint y: 242, distance: 80.7
click at [512, 242] on div "To activate drag with keyboard, press Alt + Enter. Once in keyboard drag state,…" at bounding box center [365, 213] width 693 height 290
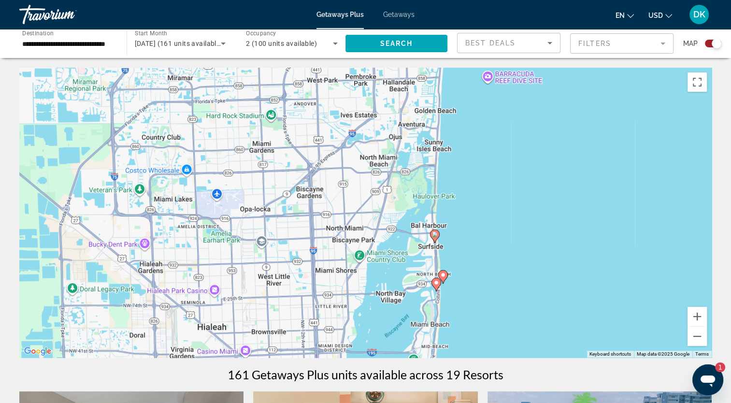
drag, startPoint x: 529, startPoint y: 321, endPoint x: 523, endPoint y: 234, distance: 87.2
click at [523, 234] on div "To activate drag with keyboard, press Alt + Enter. Once in keyboard drag state,…" at bounding box center [365, 213] width 693 height 290
click at [670, 317] on button "Zoom in" at bounding box center [697, 316] width 19 height 19
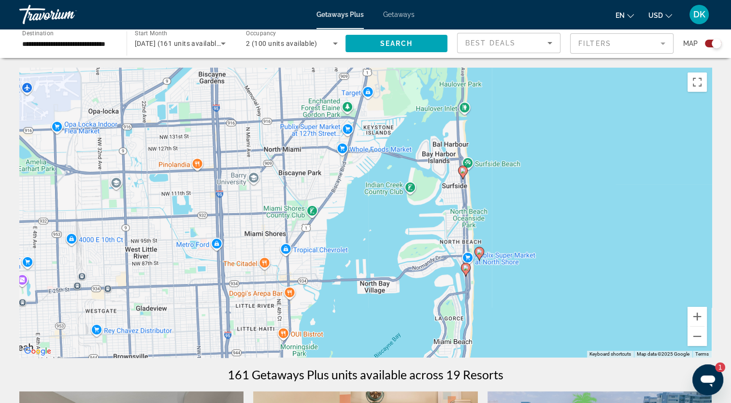
drag, startPoint x: 583, startPoint y: 323, endPoint x: 541, endPoint y: 227, distance: 105.2
click at [541, 227] on div "To activate drag with keyboard, press Alt + Enter. Once in keyboard drag state,…" at bounding box center [365, 213] width 693 height 290
click at [670, 313] on button "Zoom in" at bounding box center [697, 316] width 19 height 19
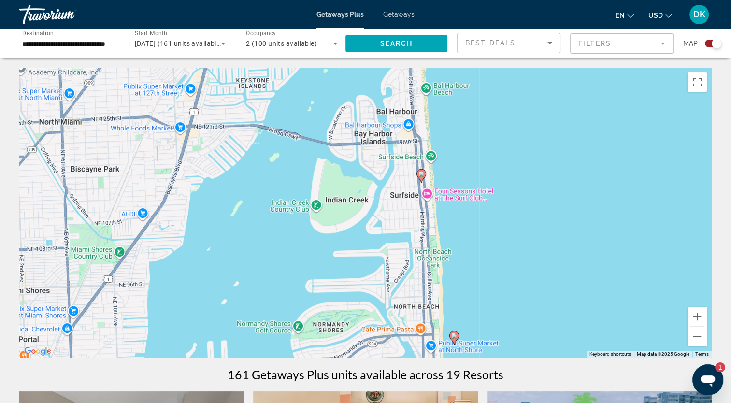
drag, startPoint x: 640, startPoint y: 230, endPoint x: 489, endPoint y: 273, distance: 156.7
click at [489, 273] on div "To activate drag with keyboard, press Alt + Enter. Once in keyboard drag state,…" at bounding box center [365, 213] width 693 height 290
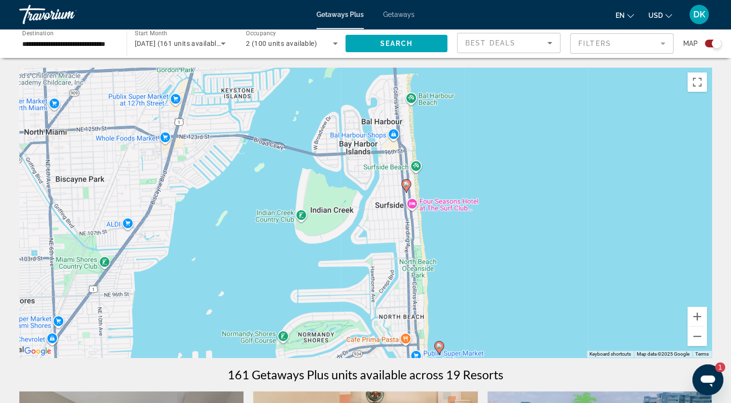
click at [404, 187] on image "Main content" at bounding box center [407, 184] width 6 height 6
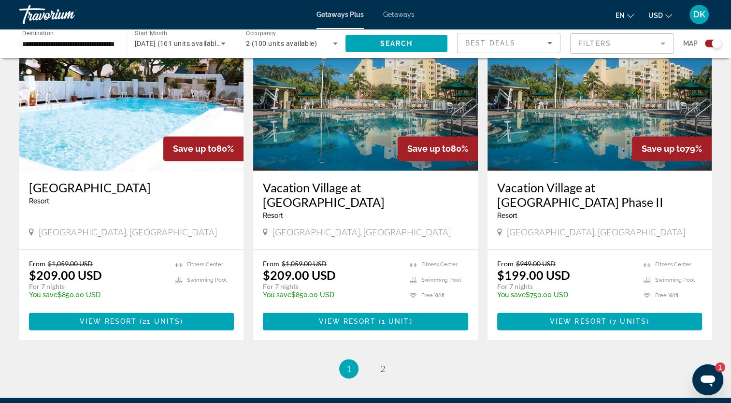
scroll to position [1450, 0]
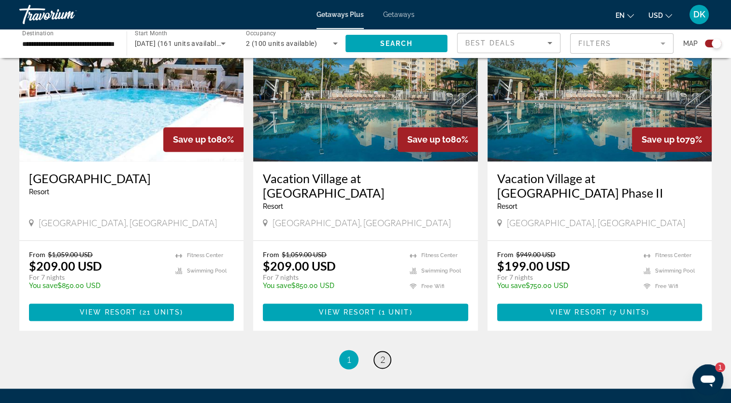
click at [385, 354] on span "2" at bounding box center [382, 359] width 5 height 11
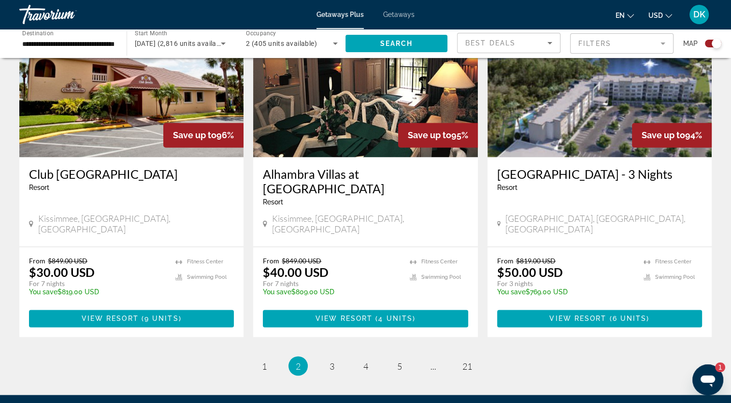
scroll to position [1499, 0]
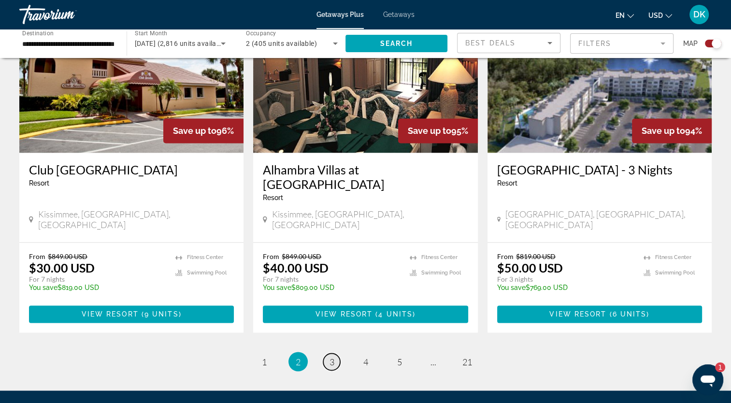
click at [328, 353] on link "page 3" at bounding box center [331, 361] width 17 height 17
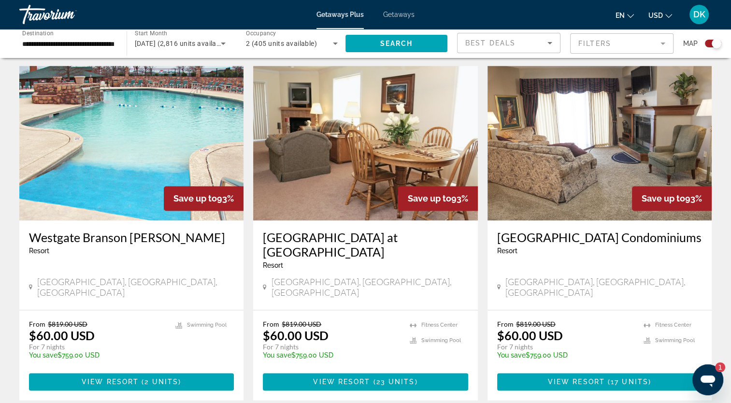
scroll to position [1489, 0]
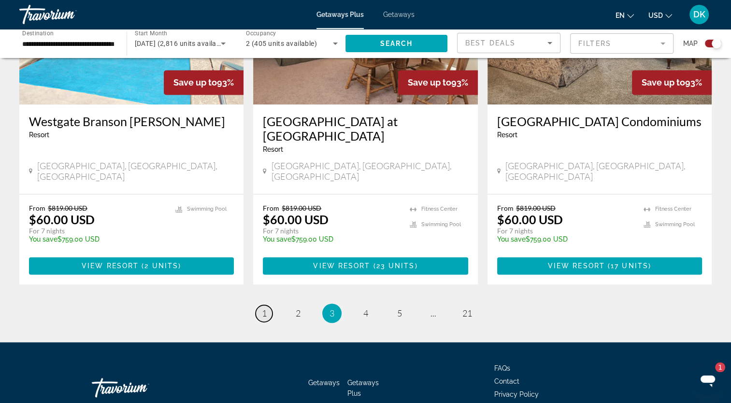
click at [262, 308] on span "1" at bounding box center [264, 313] width 5 height 11
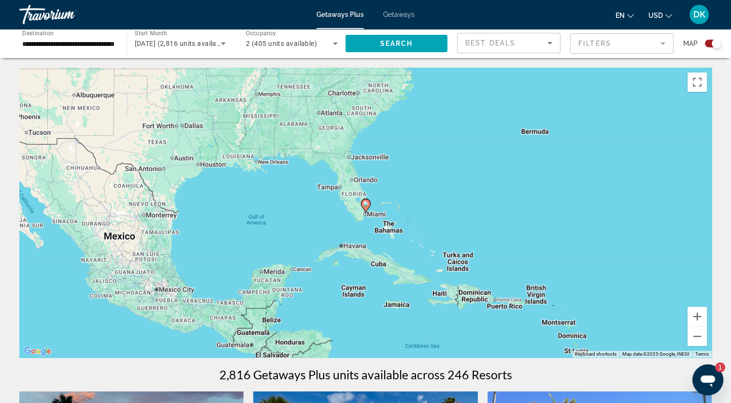
click at [670, 45] on div "Search widget" at bounding box center [717, 44] width 10 height 10
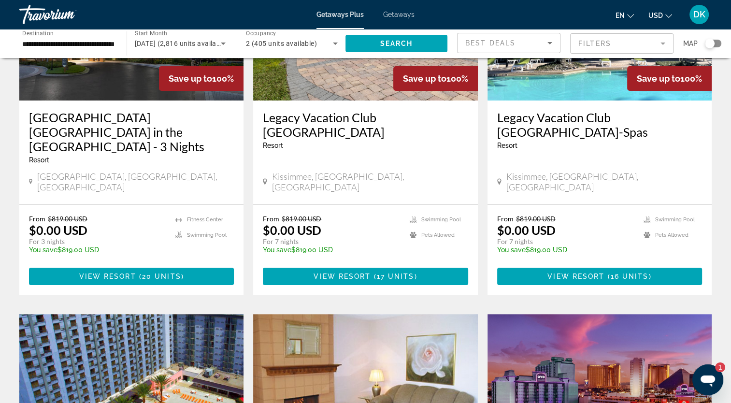
scroll to position [145, 0]
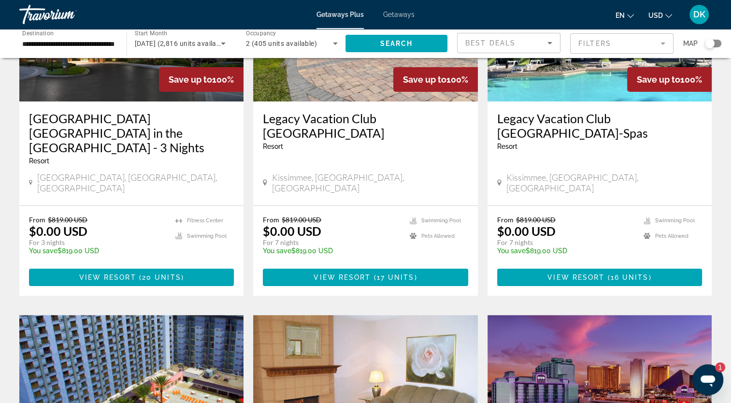
click at [670, 42] on div "Search widget" at bounding box center [710, 44] width 10 height 10
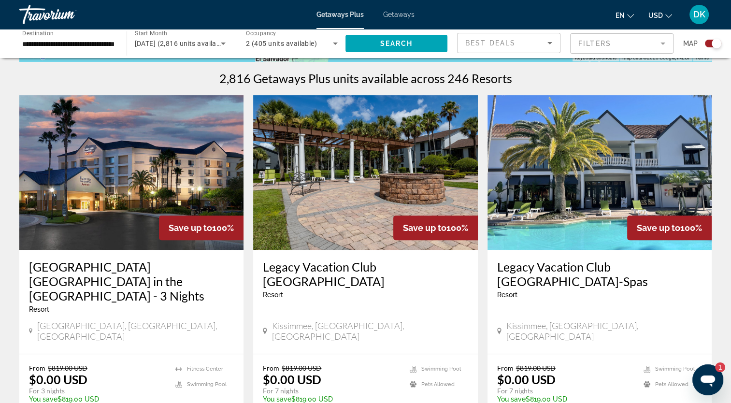
scroll to position [106, 0]
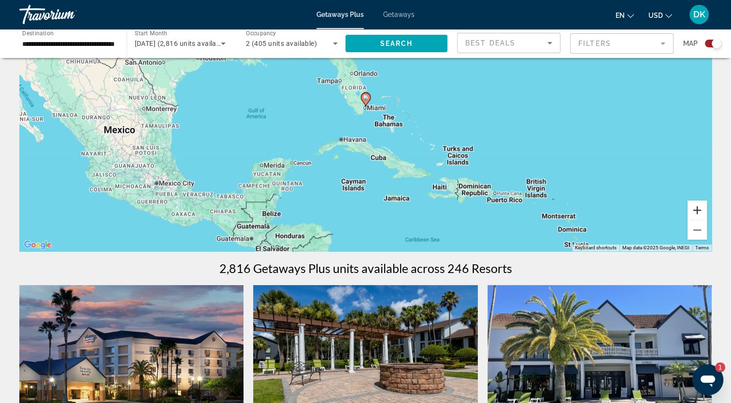
click at [670, 211] on button "Zoom in" at bounding box center [697, 210] width 19 height 19
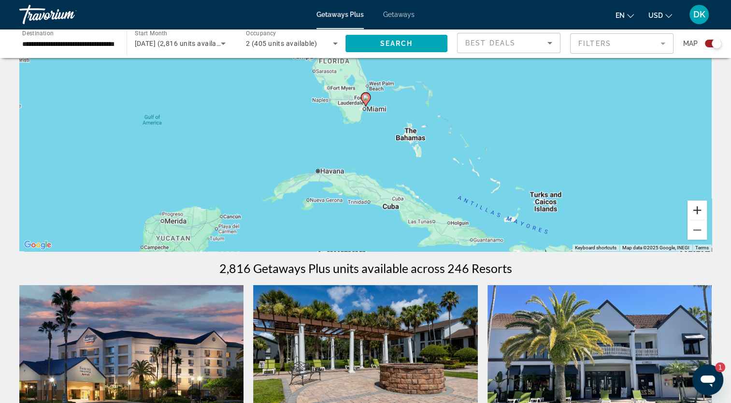
click at [670, 211] on button "Zoom in" at bounding box center [697, 210] width 19 height 19
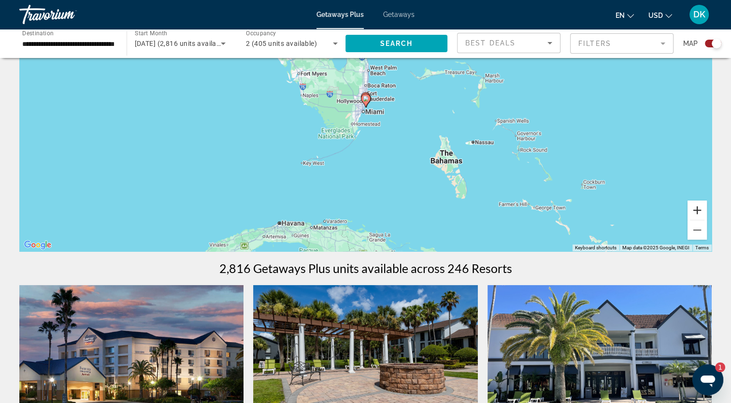
click at [670, 211] on button "Zoom in" at bounding box center [697, 210] width 19 height 19
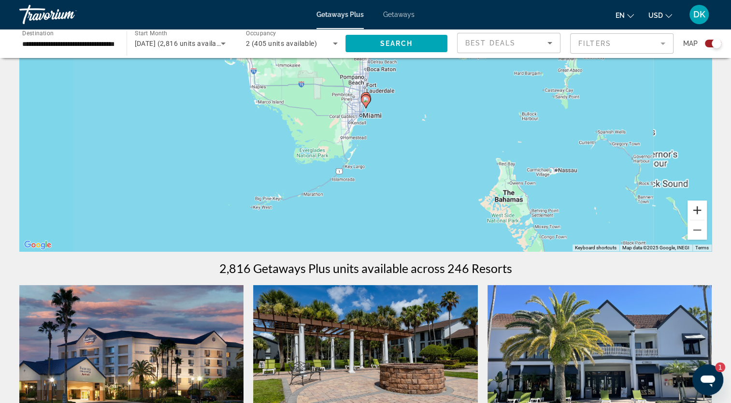
click at [670, 211] on button "Zoom in" at bounding box center [697, 210] width 19 height 19
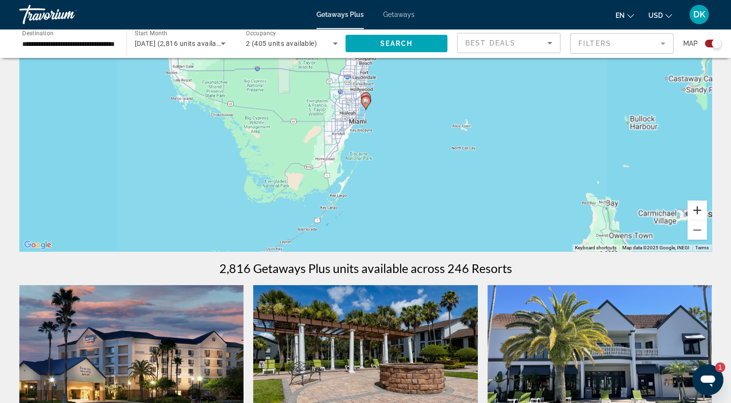
click at [670, 211] on button "Zoom in" at bounding box center [697, 210] width 19 height 19
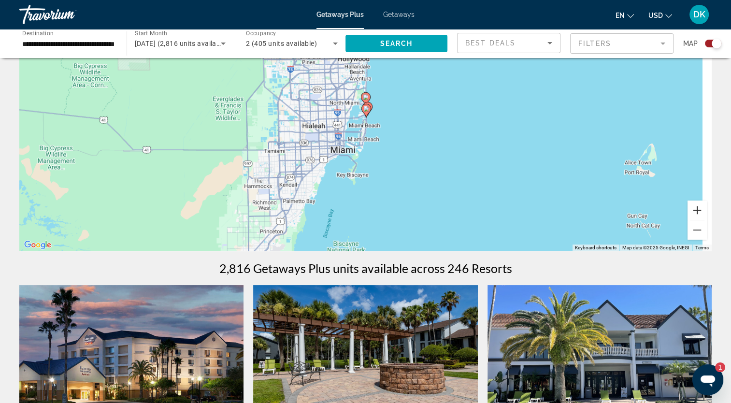
click at [670, 211] on button "Zoom in" at bounding box center [697, 210] width 19 height 19
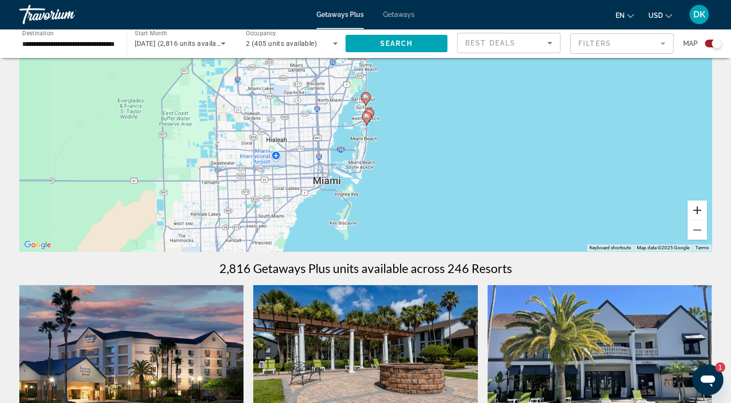
click at [670, 211] on button "Zoom in" at bounding box center [697, 210] width 19 height 19
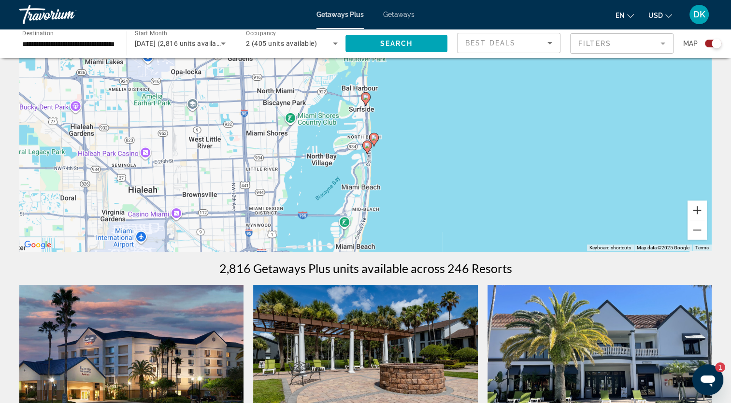
click at [670, 211] on button "Zoom in" at bounding box center [697, 210] width 19 height 19
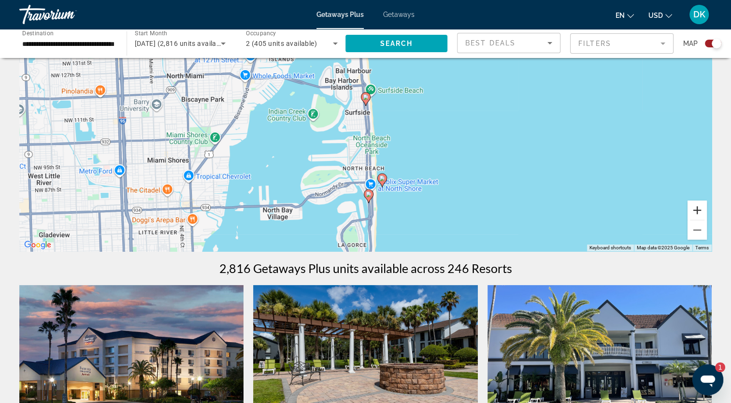
click at [670, 211] on button "Zoom in" at bounding box center [697, 210] width 19 height 19
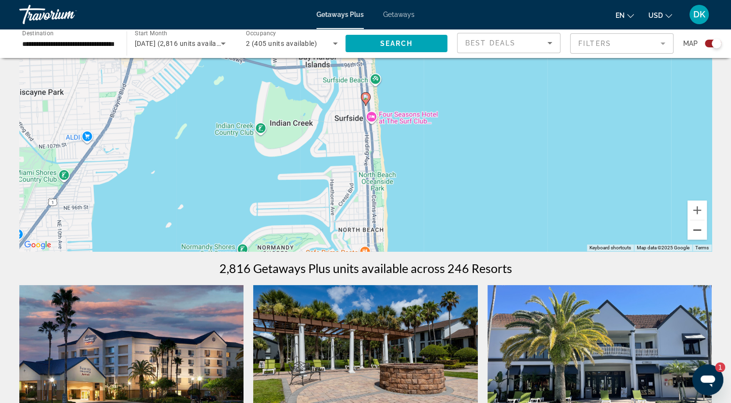
click at [670, 227] on button "Zoom out" at bounding box center [697, 229] width 19 height 19
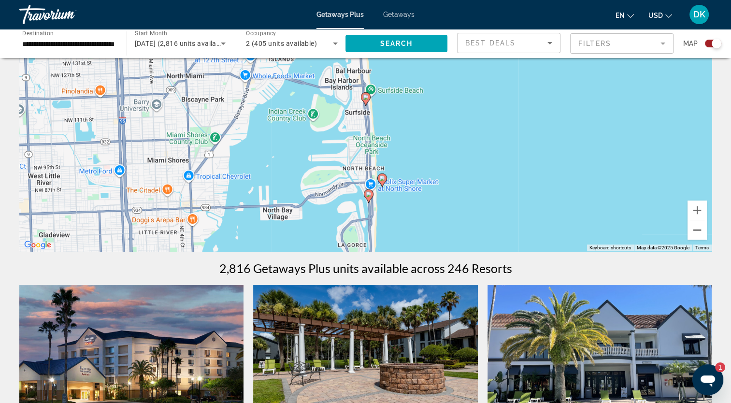
click at [670, 227] on button "Zoom out" at bounding box center [697, 229] width 19 height 19
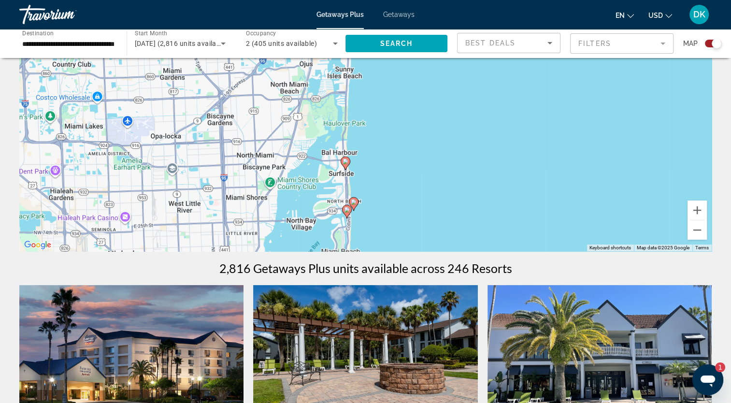
drag, startPoint x: 511, startPoint y: 152, endPoint x: 490, endPoint y: 218, distance: 69.1
click at [490, 218] on div "To activate drag with keyboard, press Alt + Enter. Once in keyboard drag state,…" at bounding box center [365, 106] width 693 height 290
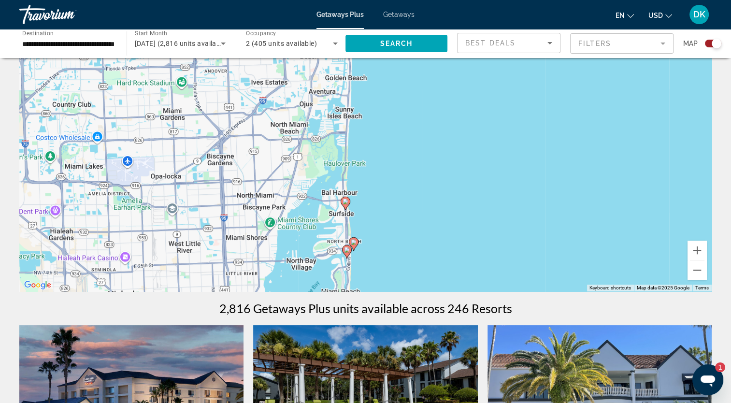
scroll to position [10, 0]
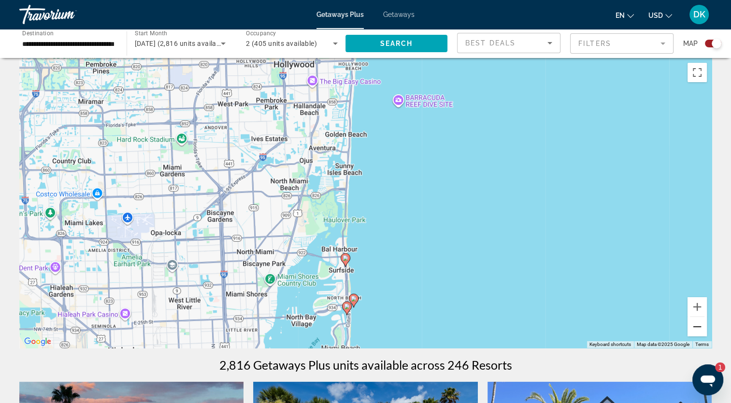
click at [670, 328] on button "Zoom out" at bounding box center [697, 326] width 19 height 19
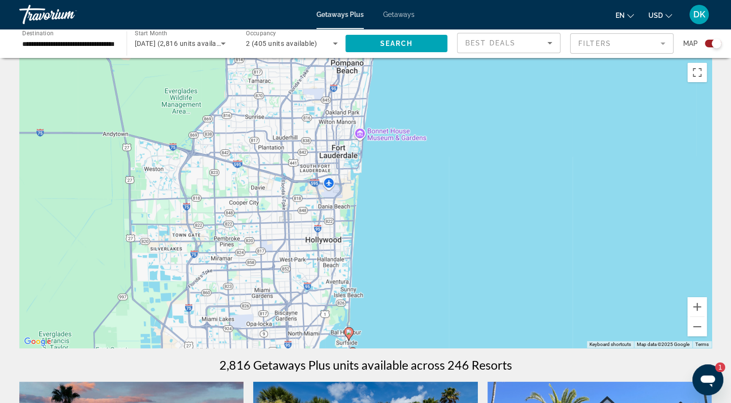
drag, startPoint x: 460, startPoint y: 145, endPoint x: 452, endPoint y: 252, distance: 107.6
click at [452, 252] on div "To activate drag with keyboard, press Alt + Enter. Once in keyboard drag state,…" at bounding box center [365, 203] width 693 height 290
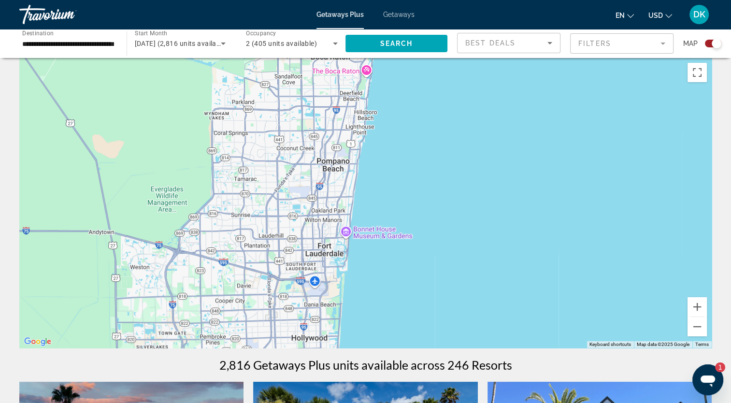
drag, startPoint x: 454, startPoint y: 161, endPoint x: 440, endPoint y: 262, distance: 101.5
click at [440, 262] on div "To activate drag with keyboard, press Alt + Enter. Once in keyboard drag state,…" at bounding box center [365, 203] width 693 height 290
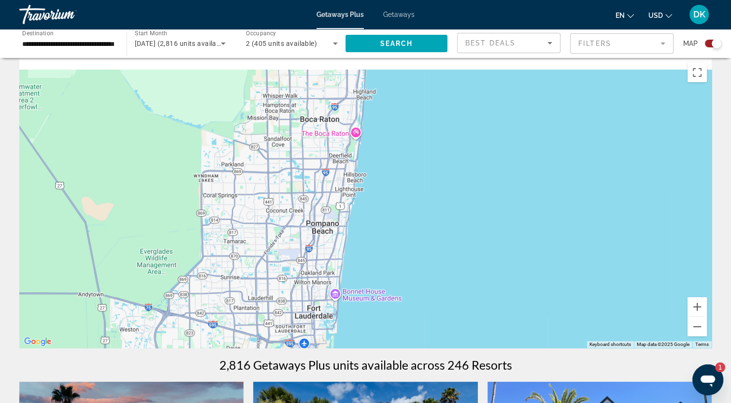
drag, startPoint x: 456, startPoint y: 174, endPoint x: 439, endPoint y: 258, distance: 85.3
click at [439, 258] on div "To activate drag with keyboard, press Alt + Enter. Once in keyboard drag state,…" at bounding box center [365, 203] width 693 height 290
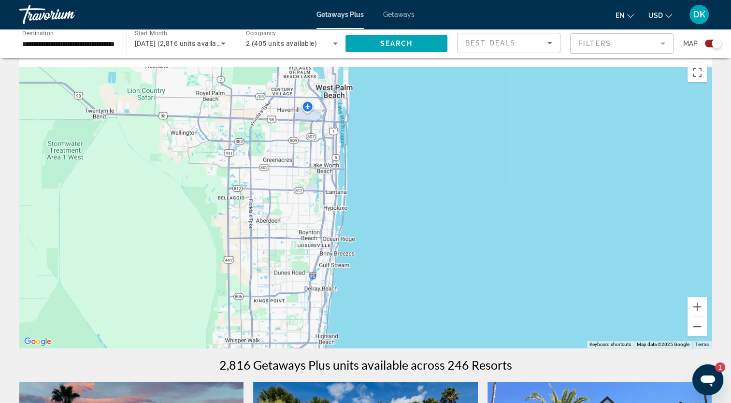
drag, startPoint x: 441, startPoint y: 166, endPoint x: 430, endPoint y: 286, distance: 120.8
click at [430, 286] on div "To activate drag with keyboard, press Alt + Enter. Once in keyboard drag state,…" at bounding box center [365, 203] width 693 height 290
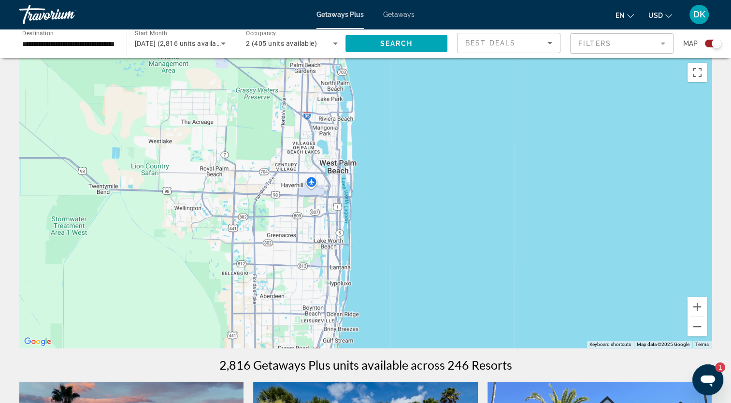
drag, startPoint x: 438, startPoint y: 179, endPoint x: 451, endPoint y: 289, distance: 110.4
click at [451, 289] on div "To activate drag with keyboard, press Alt + Enter. Once in keyboard drag state,…" at bounding box center [365, 203] width 693 height 290
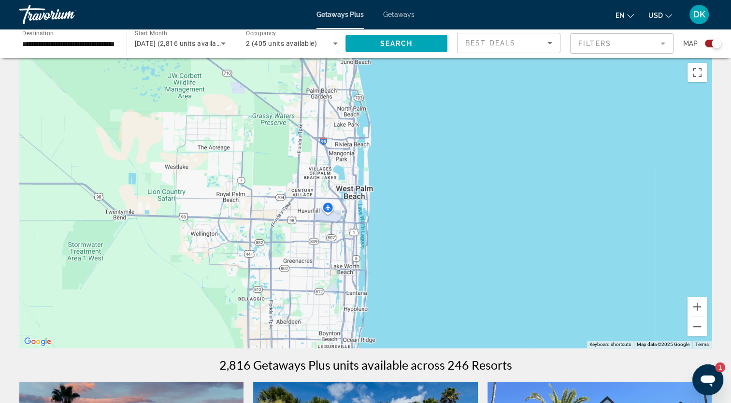
drag, startPoint x: 455, startPoint y: 260, endPoint x: 462, endPoint y: 98, distance: 162.5
click at [462, 103] on div "To activate drag with keyboard, press Alt + Enter. Once in keyboard drag state,…" at bounding box center [365, 203] width 693 height 290
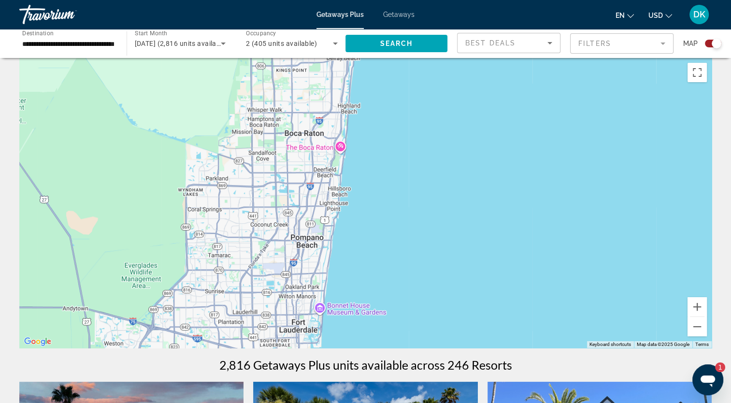
drag, startPoint x: 436, startPoint y: 247, endPoint x: 474, endPoint y: 79, distance: 172.1
click at [470, 91] on div "To activate drag with keyboard, press Alt + Enter. Once in keyboard drag state,…" at bounding box center [365, 203] width 693 height 290
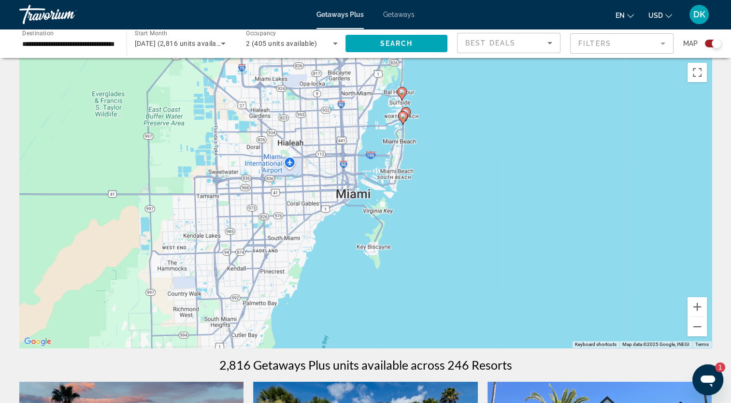
drag, startPoint x: 498, startPoint y: 177, endPoint x: 482, endPoint y: 243, distance: 67.5
click at [482, 243] on div "To activate drag with keyboard, press Alt + Enter. Once in keyboard drag state,…" at bounding box center [365, 203] width 693 height 290
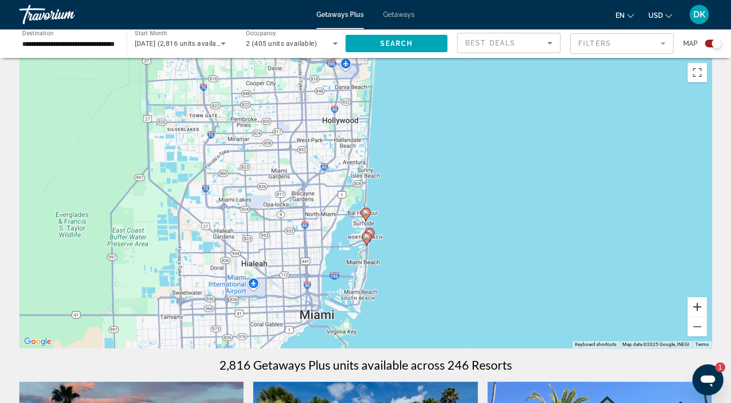
click at [670, 306] on button "Zoom in" at bounding box center [697, 306] width 19 height 19
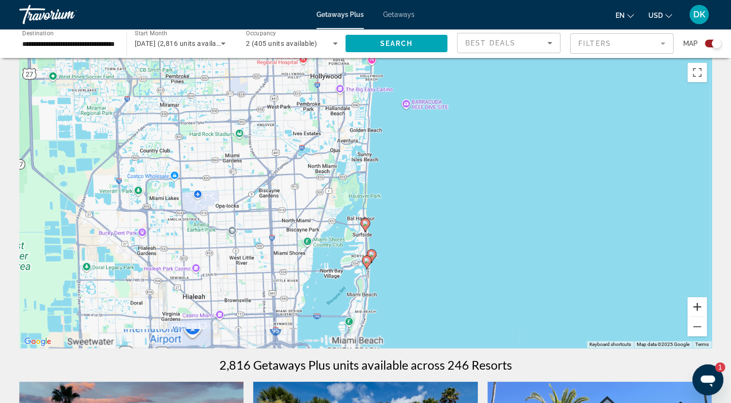
click at [670, 306] on button "Zoom in" at bounding box center [697, 306] width 19 height 19
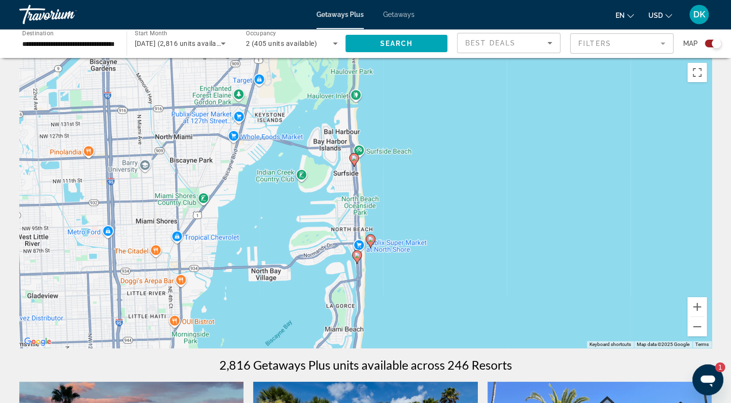
drag, startPoint x: 489, startPoint y: 285, endPoint x: 478, endPoint y: 171, distance: 114.6
click at [478, 171] on div "To activate drag with keyboard, press Alt + Enter. Once in keyboard drag state,…" at bounding box center [365, 203] width 693 height 290
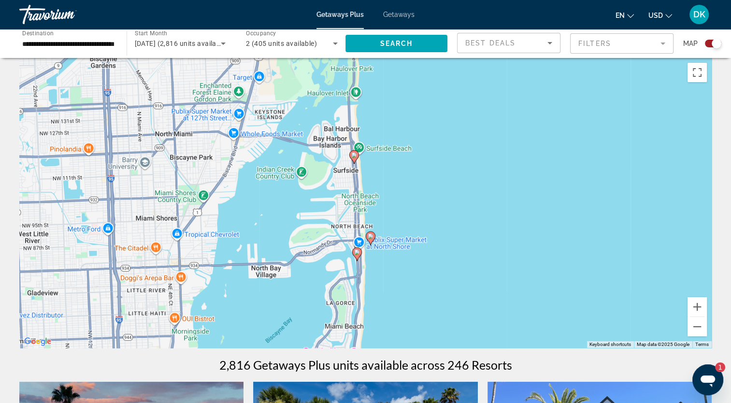
click at [355, 158] on icon "Main content" at bounding box center [354, 157] width 9 height 13
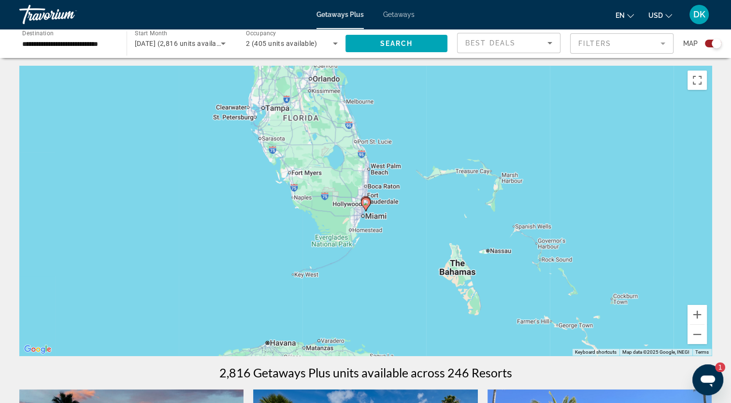
scroll to position [0, 0]
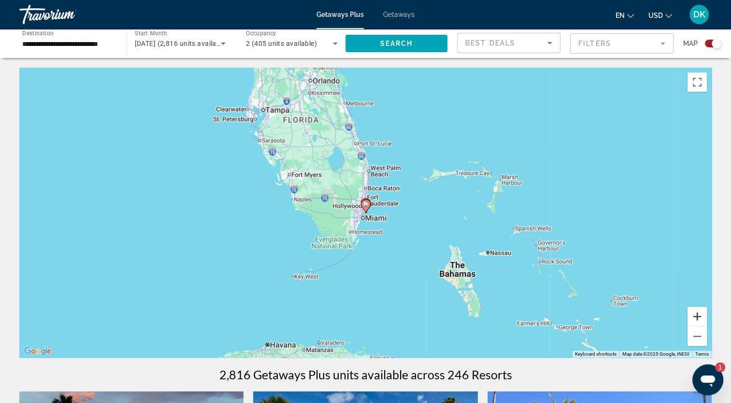
click at [670, 316] on button "Zoom in" at bounding box center [697, 316] width 19 height 19
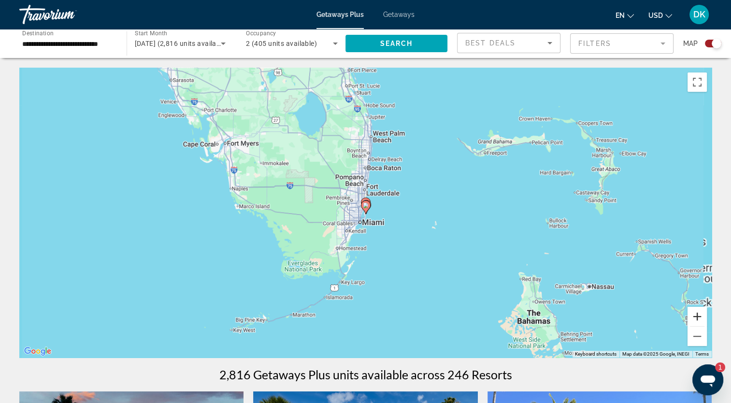
click at [670, 316] on button "Zoom in" at bounding box center [697, 316] width 19 height 19
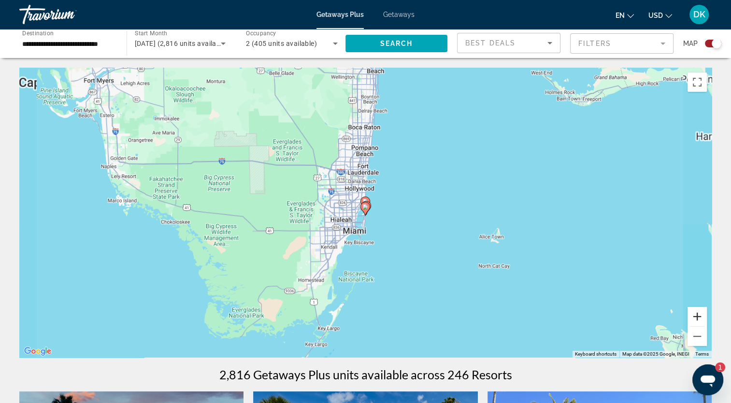
click at [670, 316] on button "Zoom in" at bounding box center [697, 316] width 19 height 19
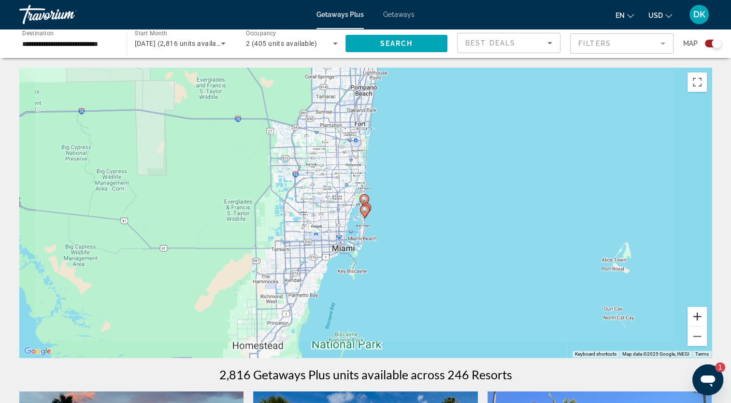
click at [670, 316] on button "Zoom in" at bounding box center [697, 316] width 19 height 19
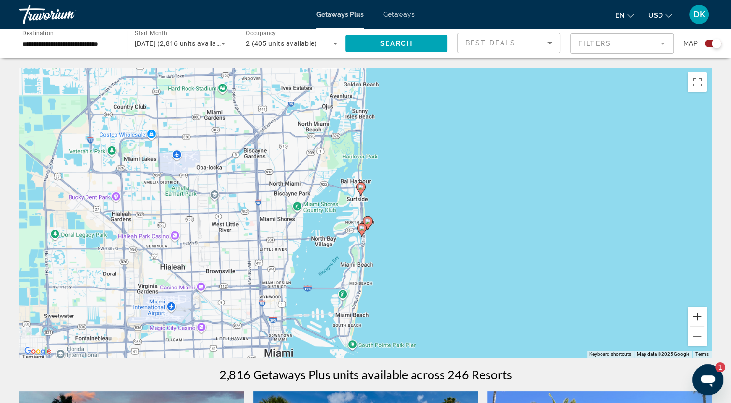
click at [670, 316] on button "Zoom in" at bounding box center [697, 316] width 19 height 19
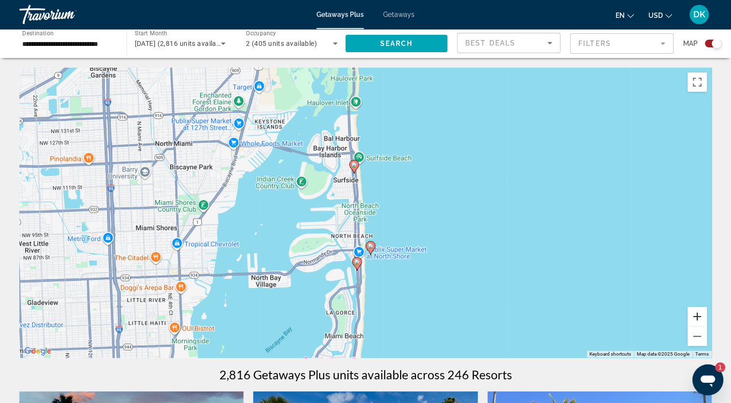
click at [670, 316] on button "Zoom in" at bounding box center [697, 316] width 19 height 19
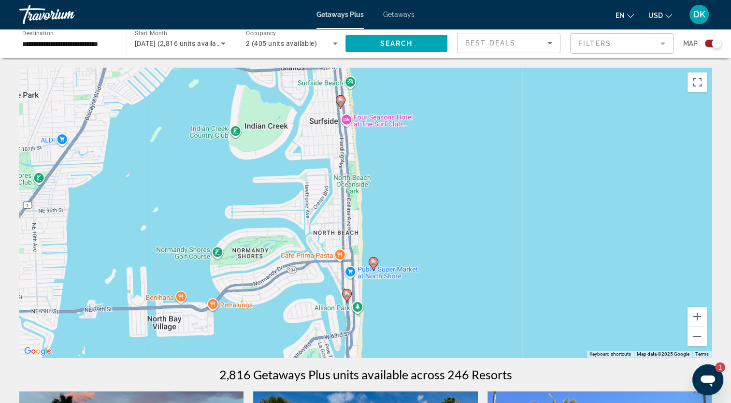
drag, startPoint x: 470, startPoint y: 294, endPoint x: 467, endPoint y: 267, distance: 26.7
click at [467, 267] on div "To activate drag with keyboard, press Alt + Enter. Once in keyboard drag state,…" at bounding box center [365, 213] width 693 height 290
click at [346, 295] on image "Main content" at bounding box center [347, 294] width 6 height 6
type input "**********"
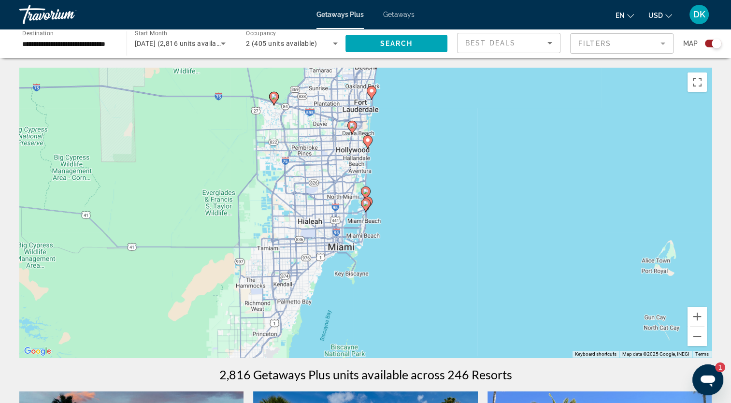
click at [620, 44] on mat-form-field "Filters" at bounding box center [621, 43] width 103 height 20
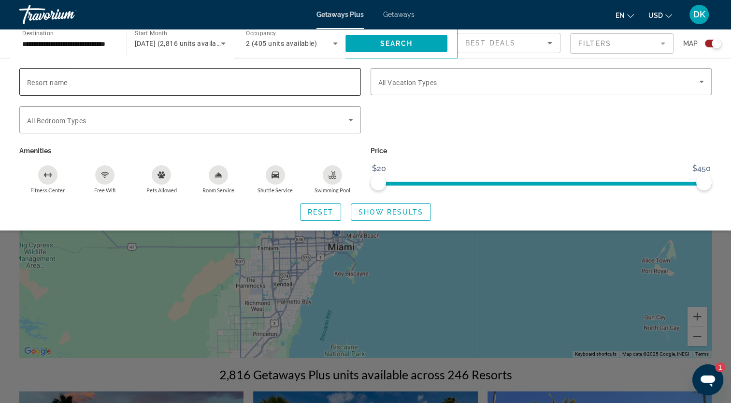
click at [301, 90] on div "Search widget" at bounding box center [190, 82] width 326 height 28
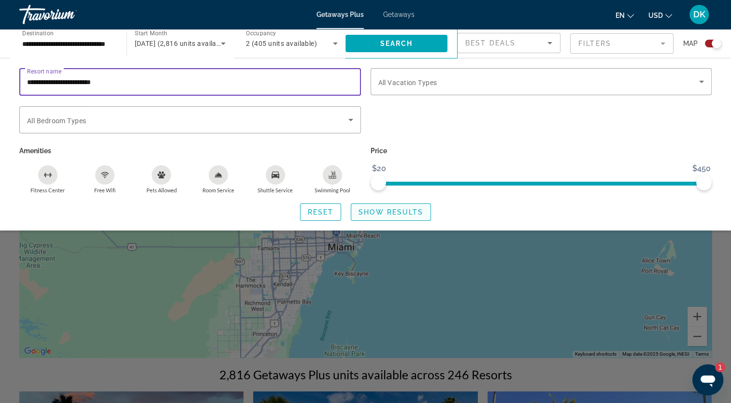
type input "**********"
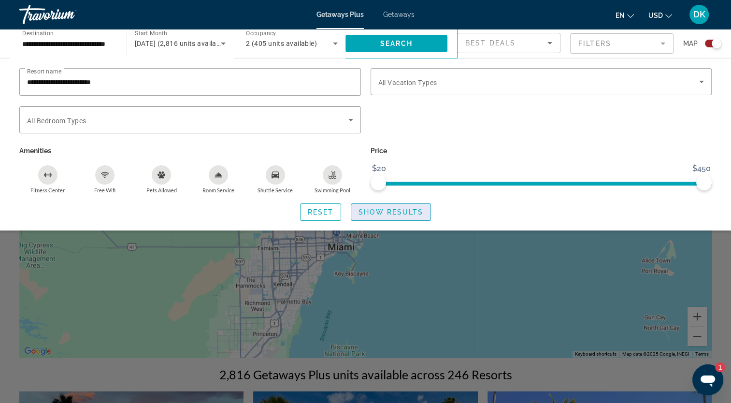
click at [371, 216] on span "Show Results" at bounding box center [391, 212] width 65 height 8
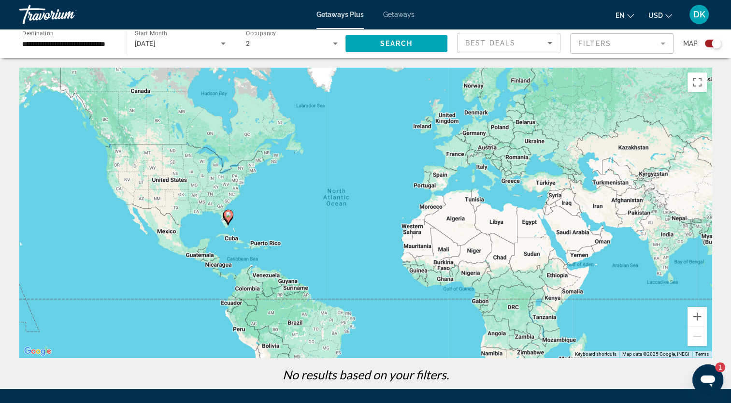
click at [592, 45] on mat-form-field "Filters" at bounding box center [621, 43] width 103 height 20
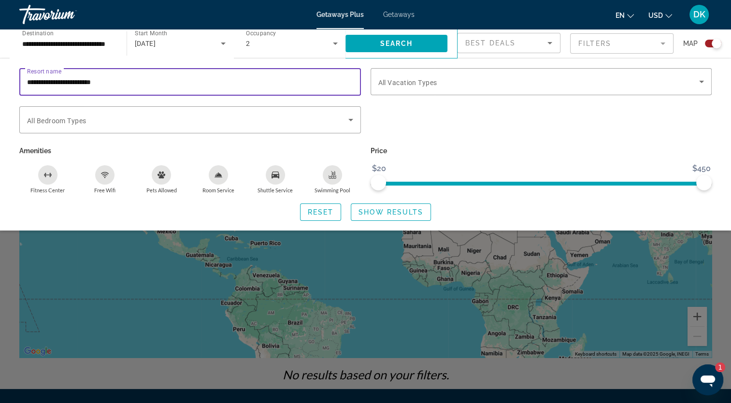
drag, startPoint x: 123, startPoint y: 80, endPoint x: 4, endPoint y: 83, distance: 119.0
click at [4, 83] on div "**********" at bounding box center [365, 144] width 731 height 153
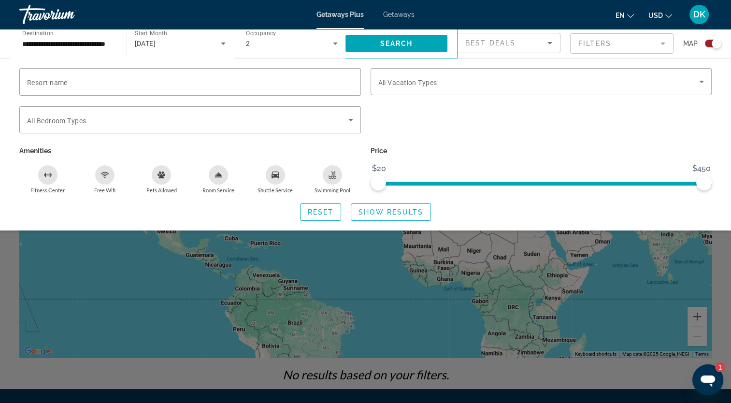
click at [467, 122] on div "Search widget" at bounding box center [541, 125] width 351 height 38
drag, startPoint x: 702, startPoint y: 184, endPoint x: 514, endPoint y: 189, distance: 188.1
click at [514, 189] on span "ngx-slider-max" at bounding box center [514, 182] width 15 height 15
click at [377, 209] on span "Show Results" at bounding box center [391, 212] width 65 height 8
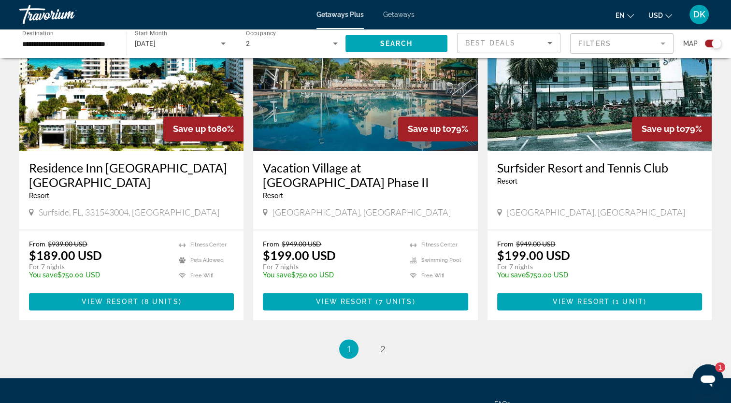
scroll to position [1499, 0]
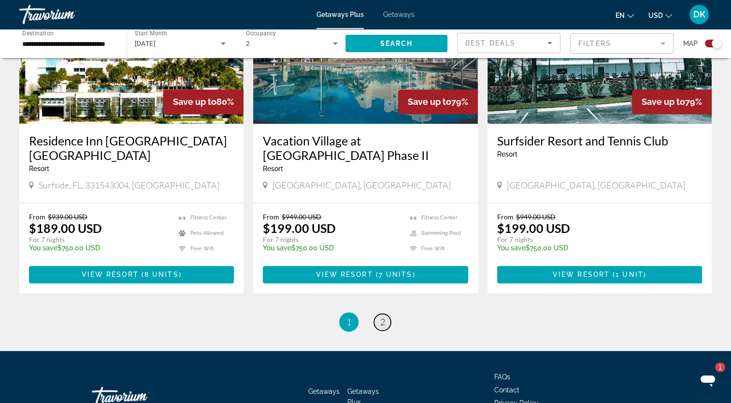
click at [384, 317] on span "2" at bounding box center [382, 322] width 5 height 11
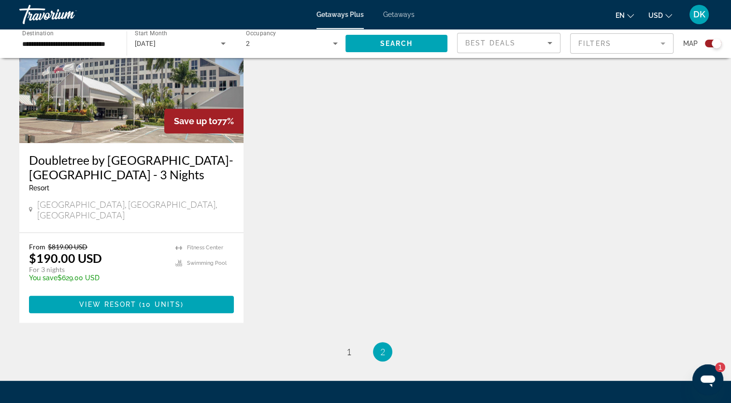
scroll to position [483, 0]
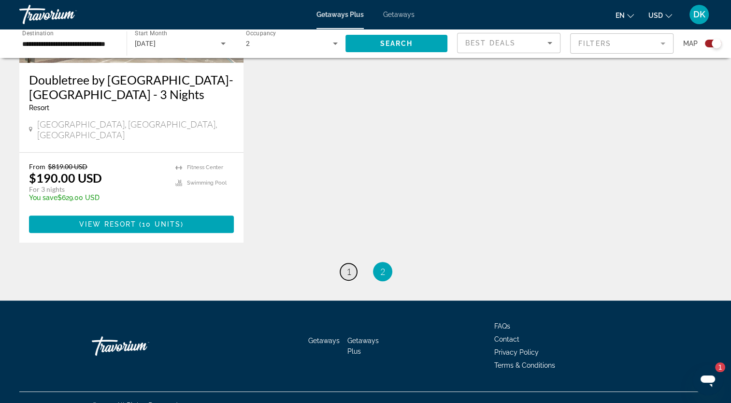
click at [347, 266] on span "1" at bounding box center [349, 271] width 5 height 11
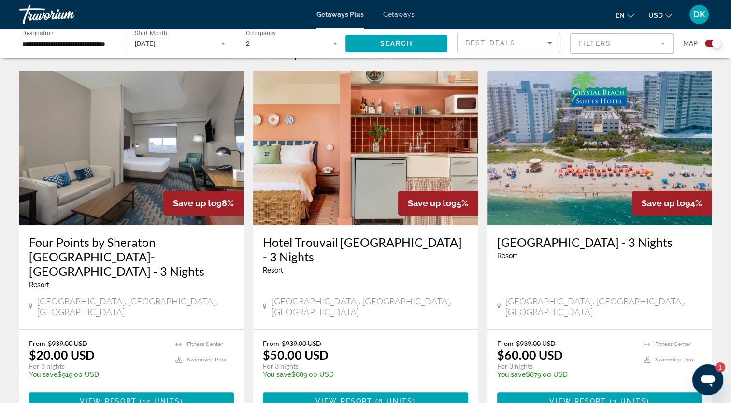
scroll to position [338, 0]
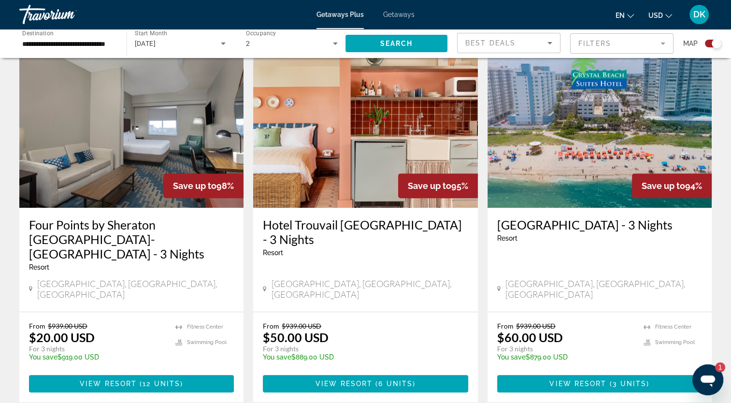
click at [90, 167] on img "Main content" at bounding box center [131, 130] width 224 height 155
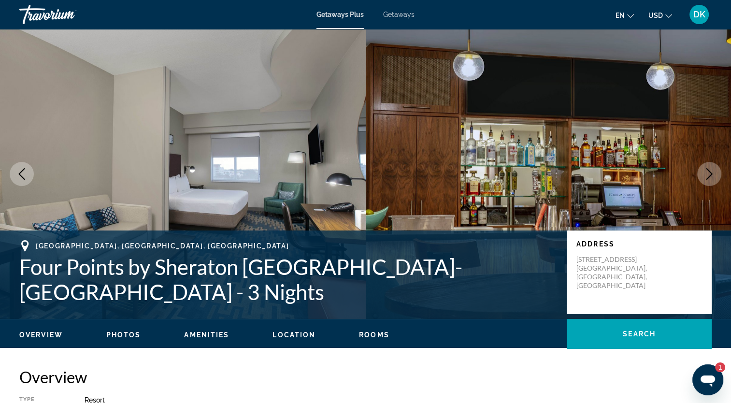
click at [670, 175] on button "Next image" at bounding box center [710, 174] width 24 height 24
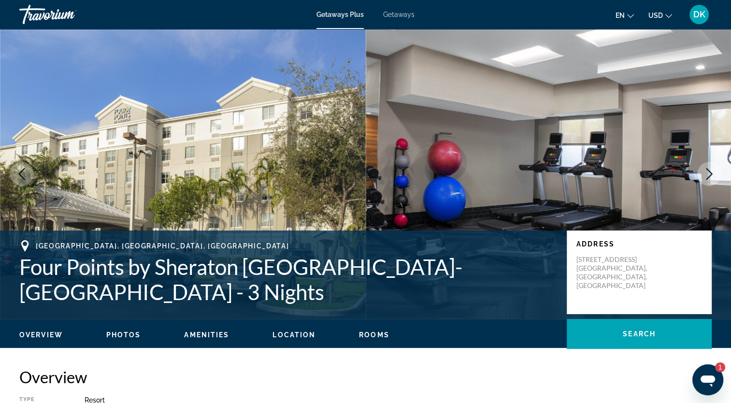
click at [670, 175] on button "Next image" at bounding box center [710, 174] width 24 height 24
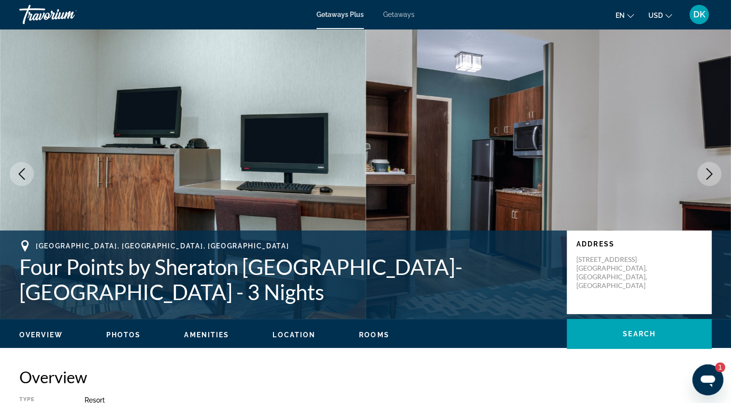
click at [670, 175] on button "Next image" at bounding box center [710, 174] width 24 height 24
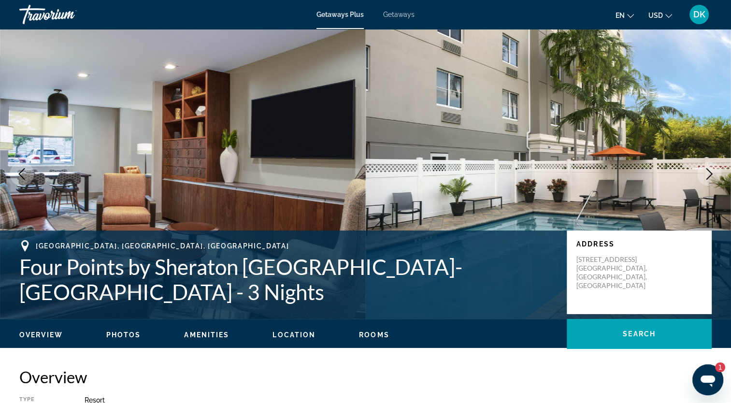
click at [670, 175] on button "Next image" at bounding box center [710, 174] width 24 height 24
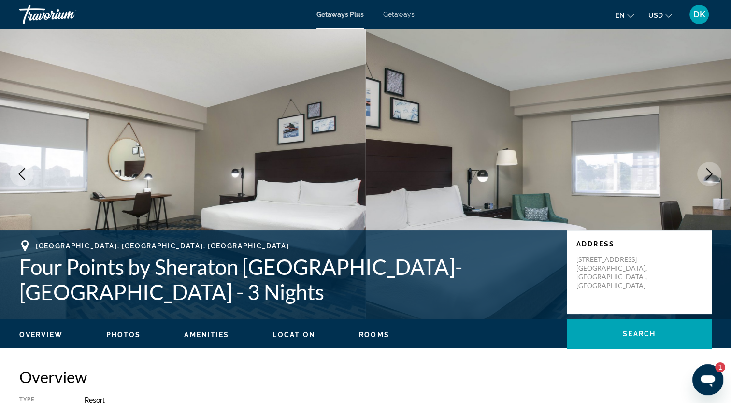
click at [670, 175] on button "Next image" at bounding box center [710, 174] width 24 height 24
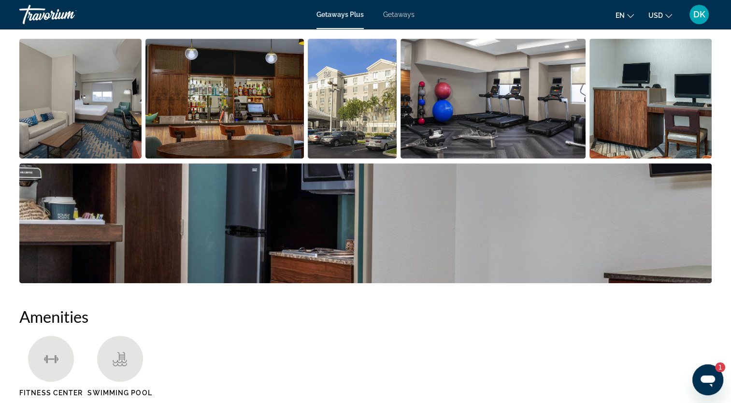
scroll to position [483, 0]
